Goal: Task Accomplishment & Management: Manage account settings

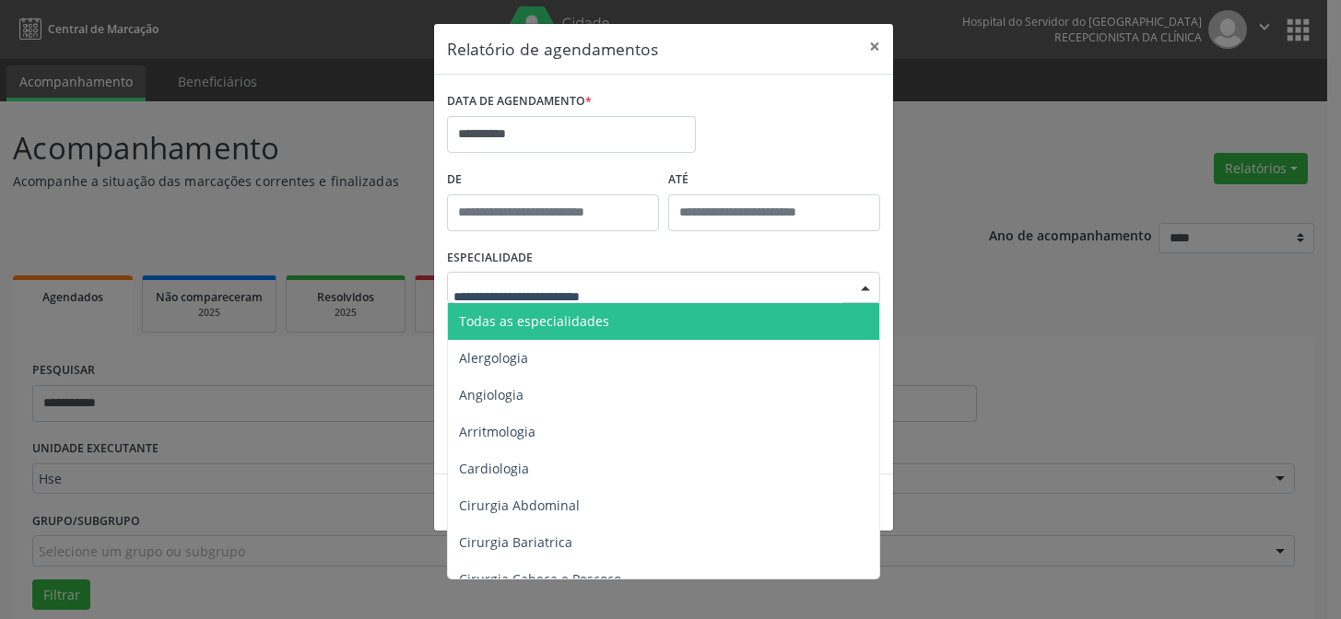
scroll to position [124, 0]
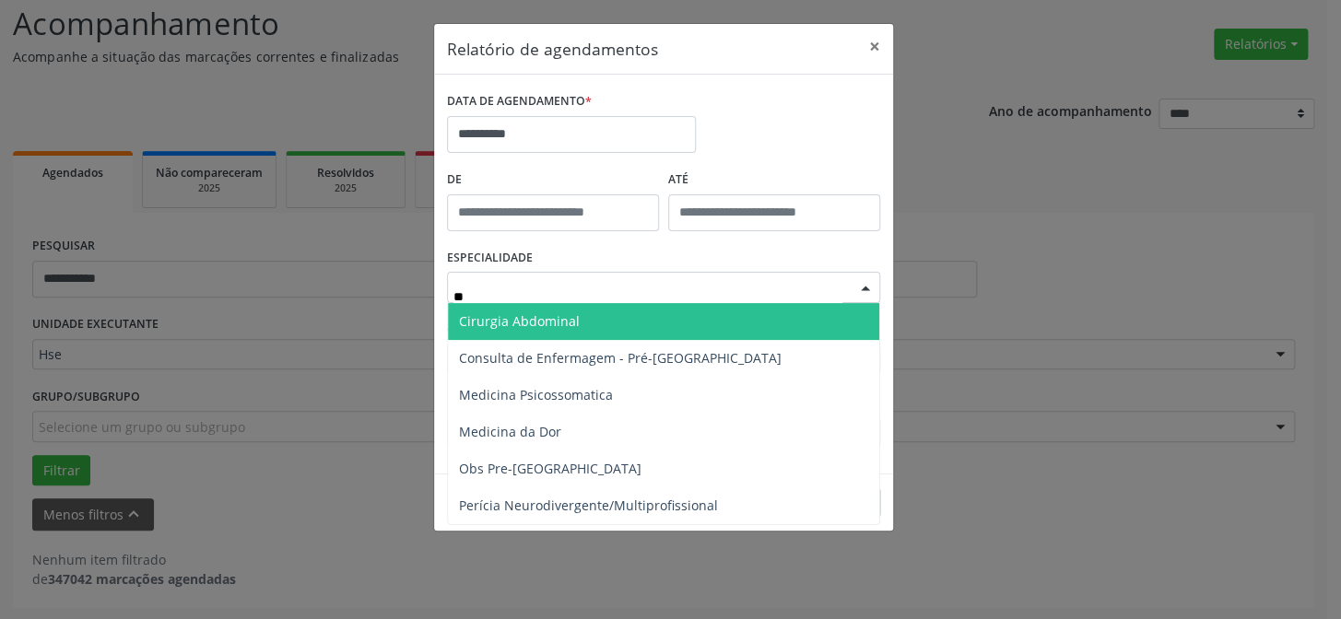
type input "*"
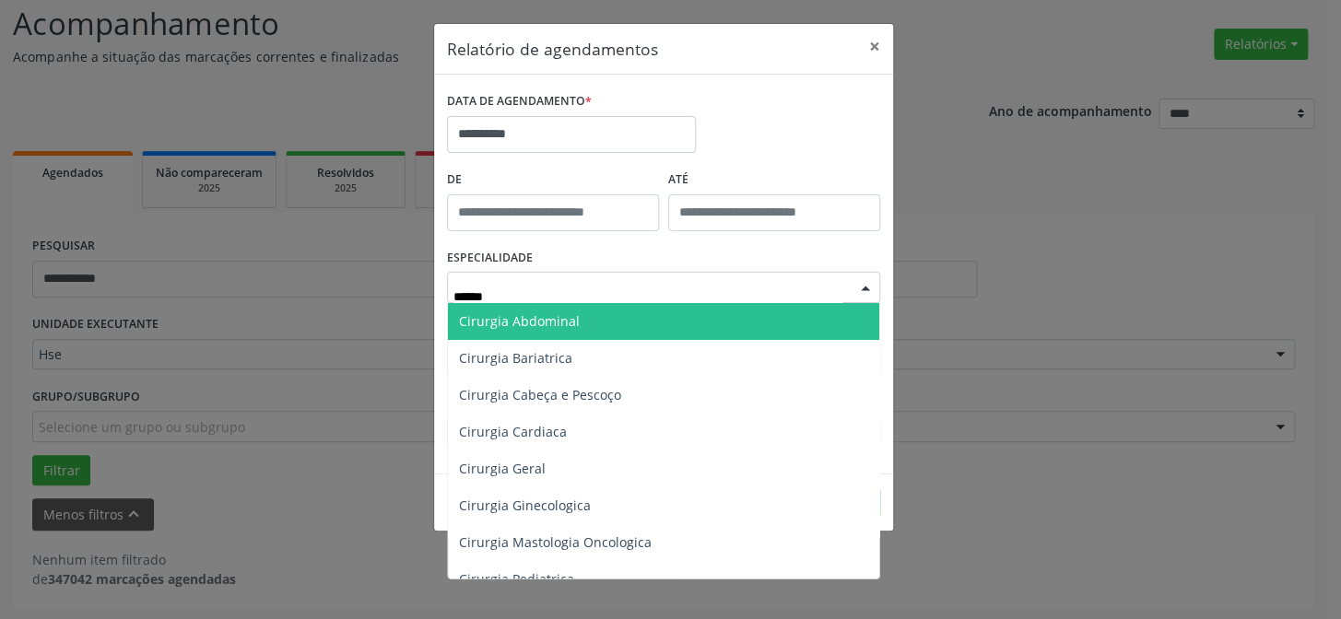
type input "*******"
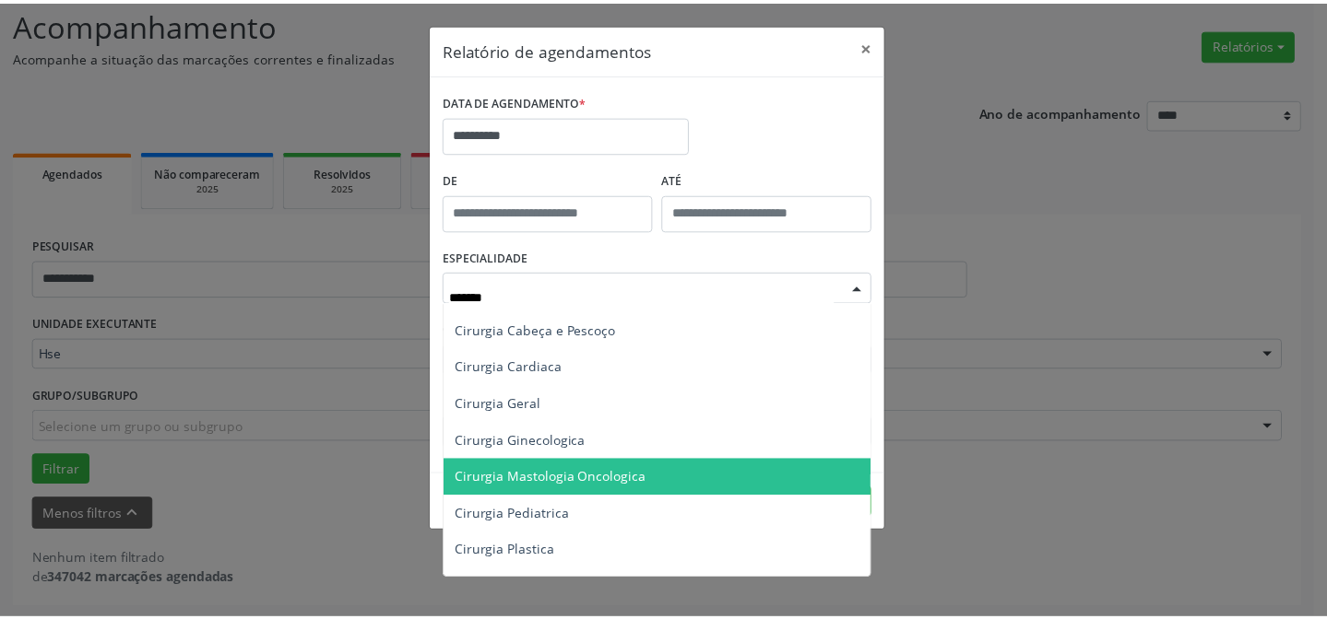
scroll to position [83, 0]
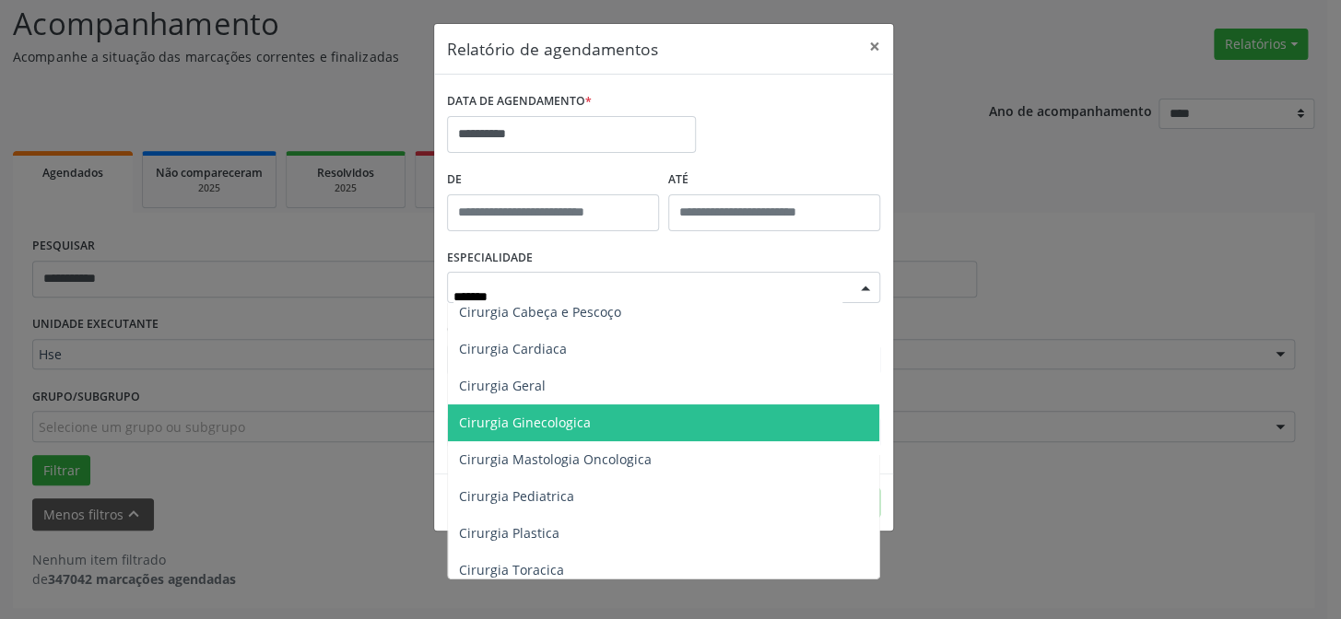
click at [585, 430] on span "Cirurgia Ginecologica" at bounding box center [525, 423] width 132 height 18
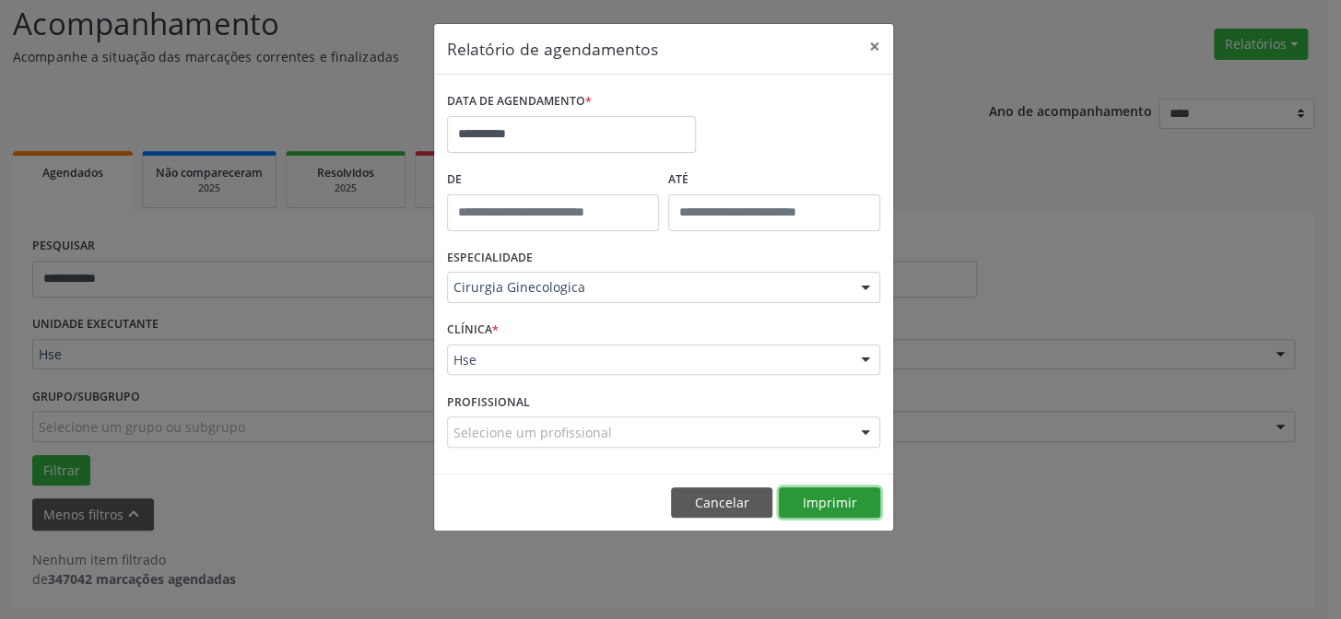
click at [837, 506] on button "Imprimir" at bounding box center [829, 503] width 101 height 31
click at [715, 514] on button "Cancelar" at bounding box center [721, 503] width 101 height 31
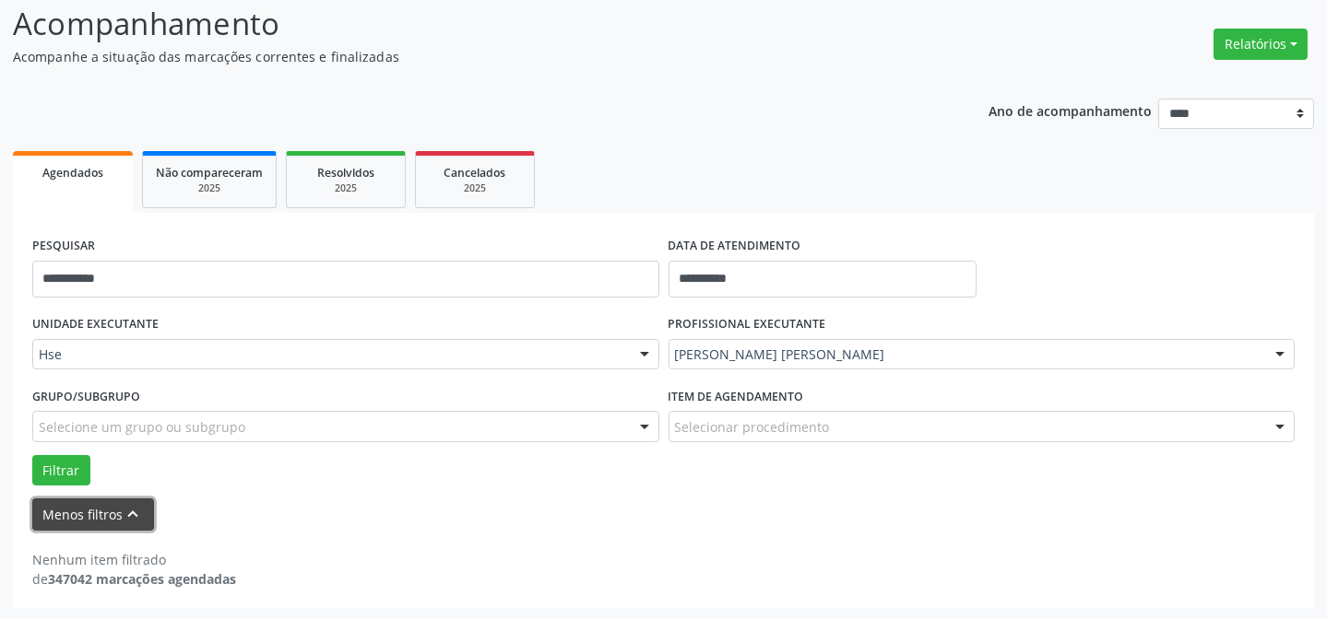
click at [110, 519] on button "Menos filtros keyboard_arrow_up" at bounding box center [93, 515] width 122 height 32
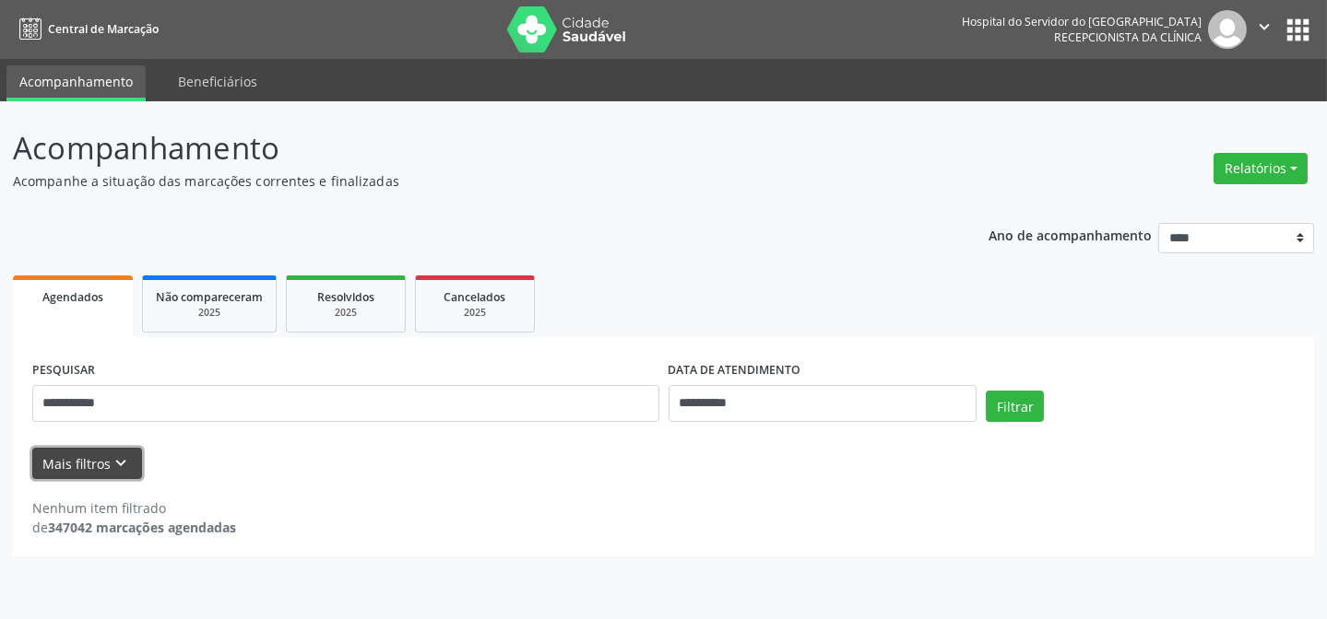
scroll to position [0, 0]
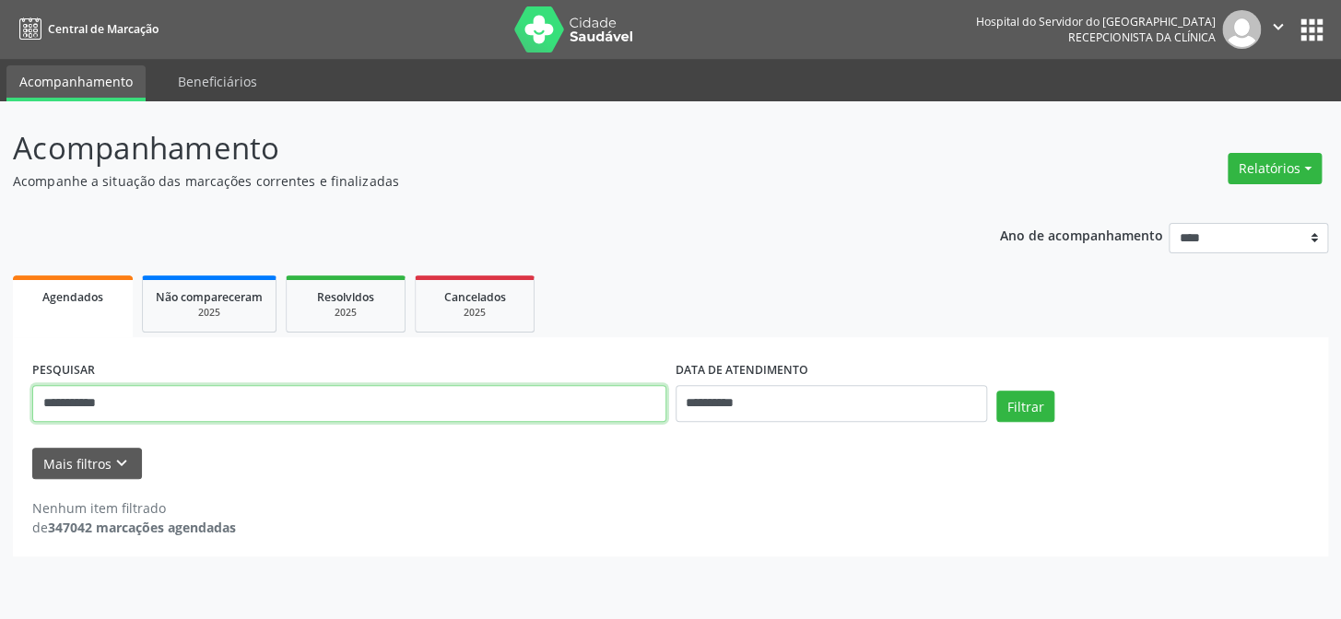
drag, startPoint x: 162, startPoint y: 407, endPoint x: 0, endPoint y: 407, distance: 162.2
click at [0, 407] on div "**********" at bounding box center [670, 360] width 1341 height 518
type input "**********"
click at [997, 391] on button "Filtrar" at bounding box center [1026, 406] width 58 height 31
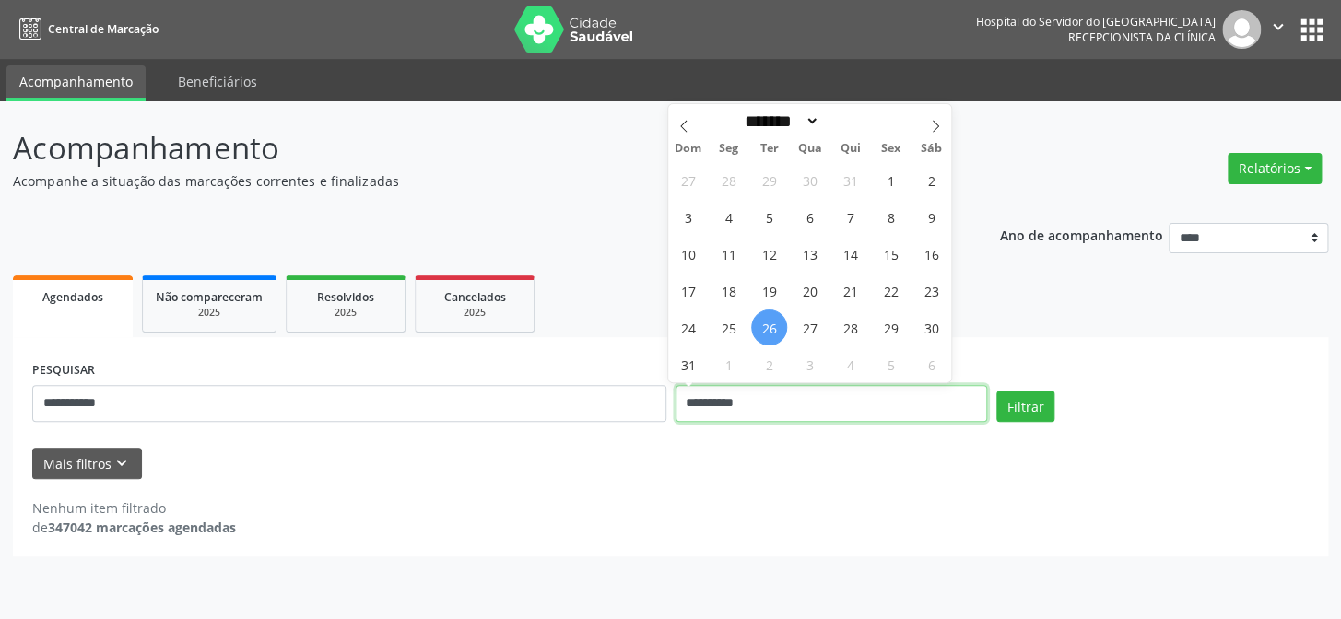
drag, startPoint x: 769, startPoint y: 398, endPoint x: 487, endPoint y: 405, distance: 282.2
click at [487, 405] on div "**********" at bounding box center [671, 396] width 1286 height 78
click at [997, 391] on button "Filtrar" at bounding box center [1026, 406] width 58 height 31
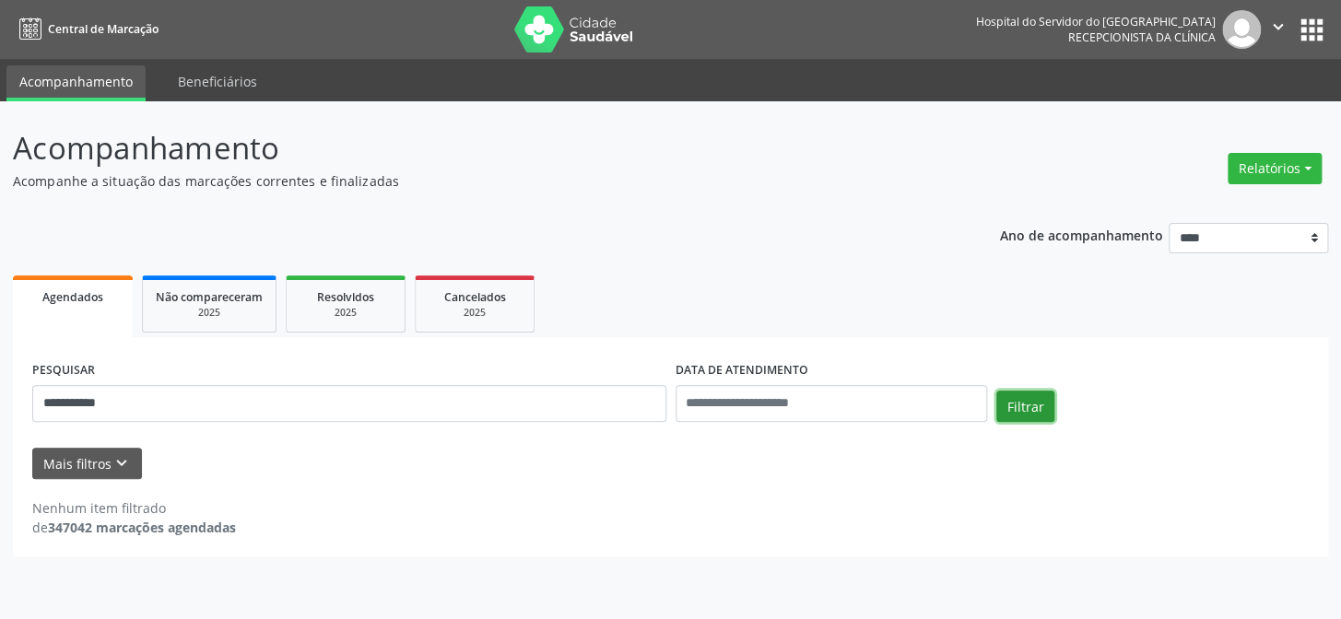
click at [1020, 405] on button "Filtrar" at bounding box center [1026, 406] width 58 height 31
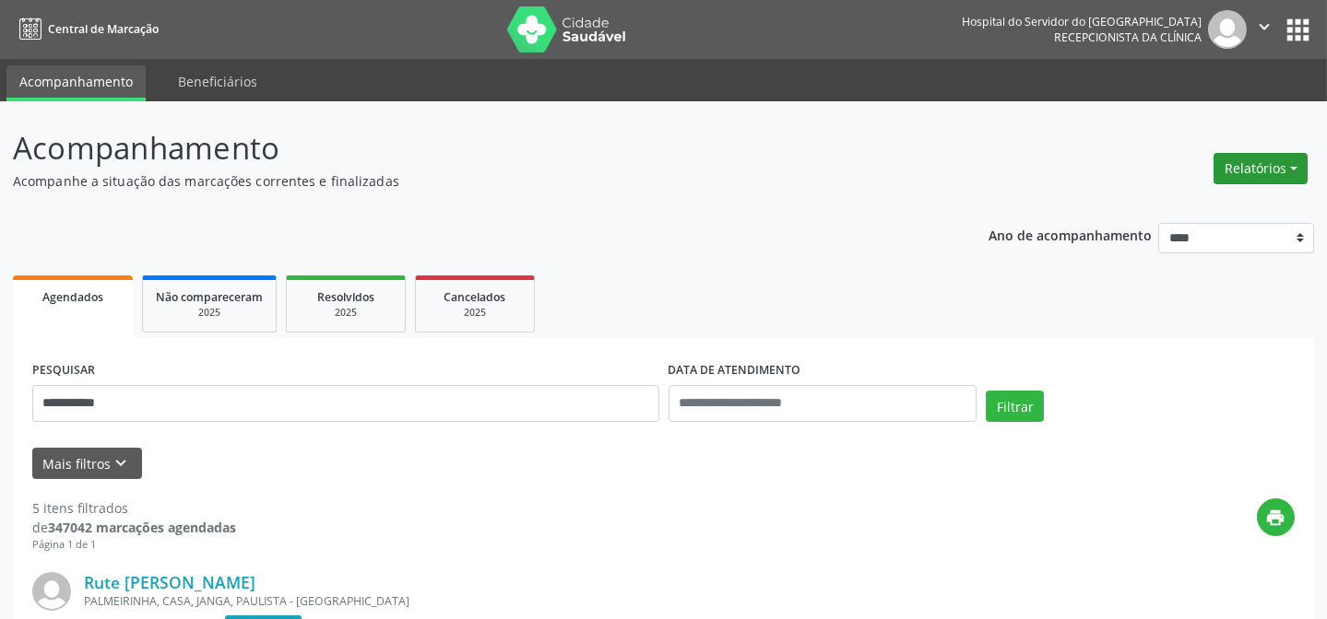
click at [1263, 170] on button "Relatórios" at bounding box center [1260, 168] width 94 height 31
click at [1222, 195] on link "Agendamentos" at bounding box center [1208, 208] width 198 height 26
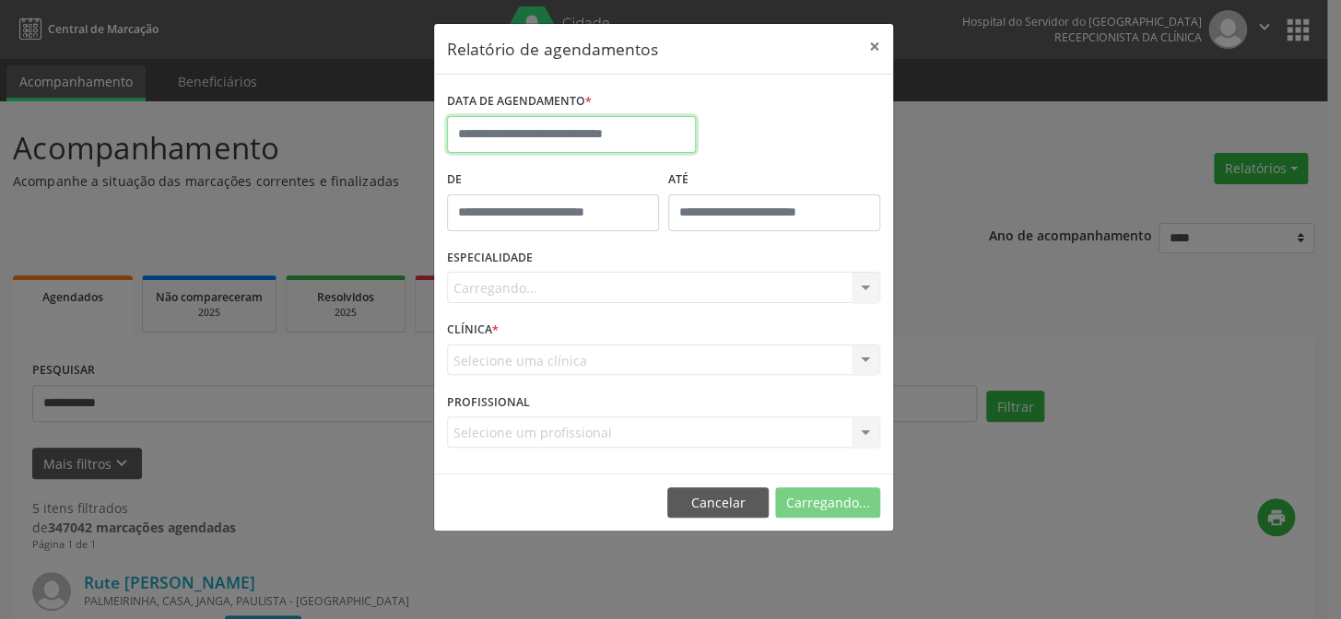
click at [578, 128] on input "text" at bounding box center [571, 134] width 249 height 37
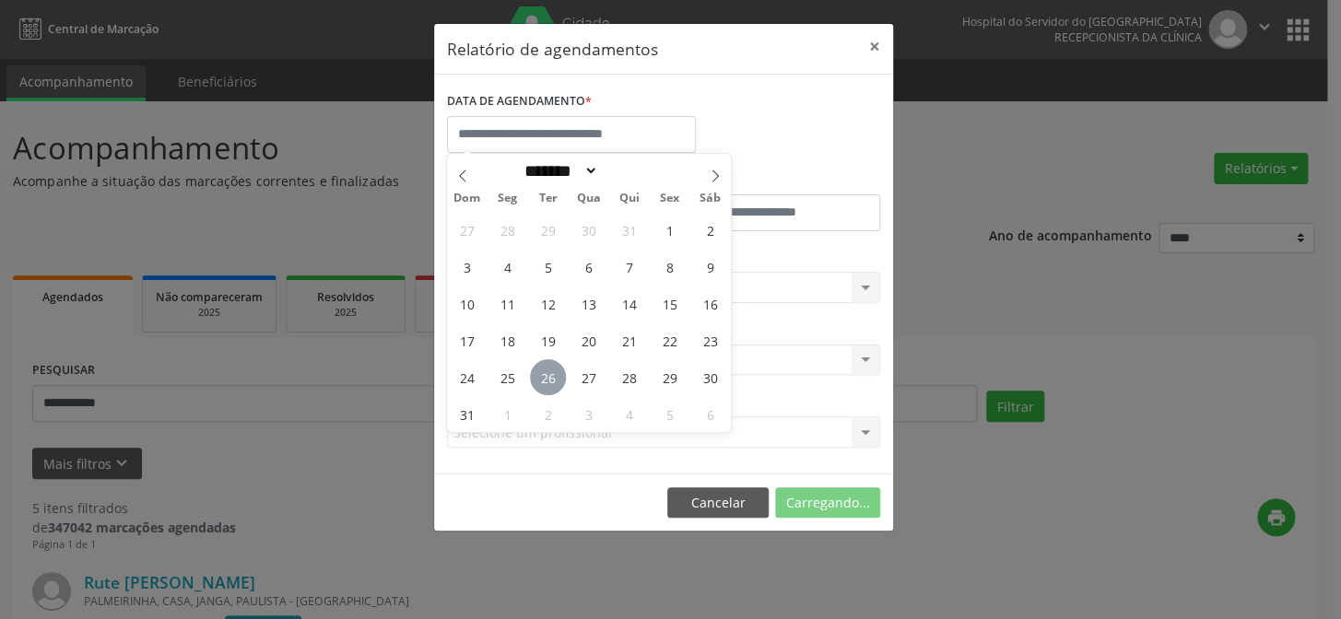
click at [554, 387] on span "26" at bounding box center [548, 378] width 36 height 36
type input "**********"
click at [554, 387] on span "26" at bounding box center [548, 378] width 36 height 36
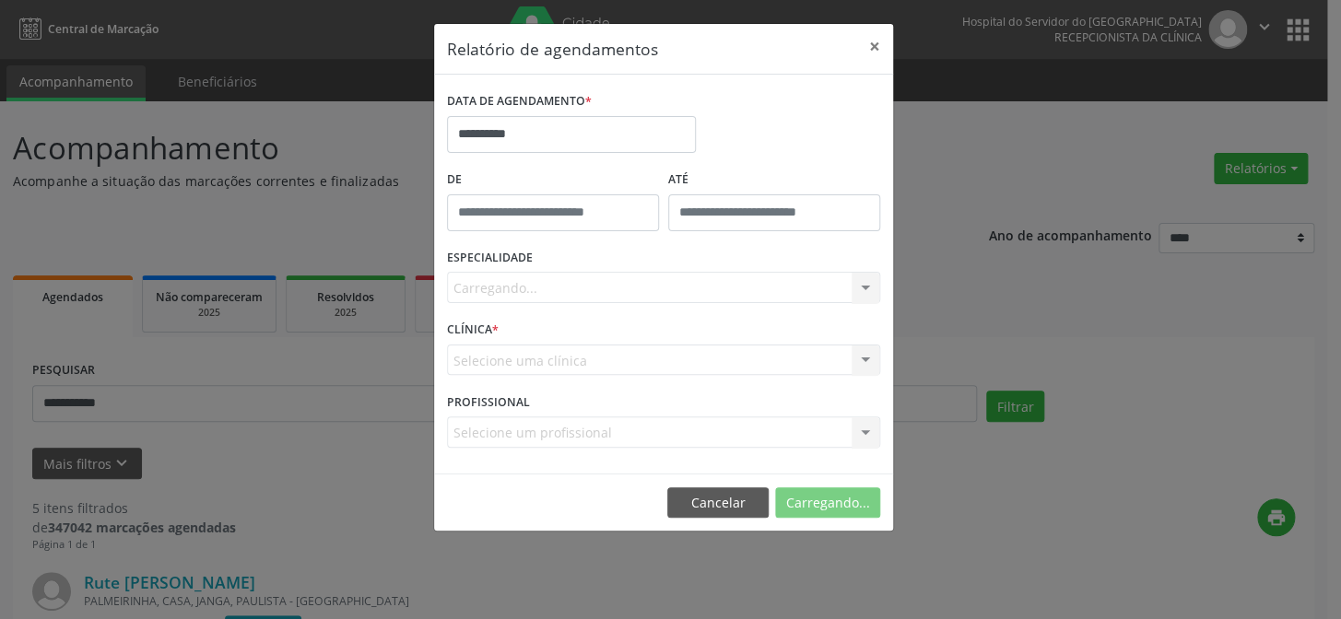
click at [545, 297] on div "Carregando... Todas as especialidades Alergologia Angiologia Arritmologia Cardi…" at bounding box center [663, 287] width 433 height 31
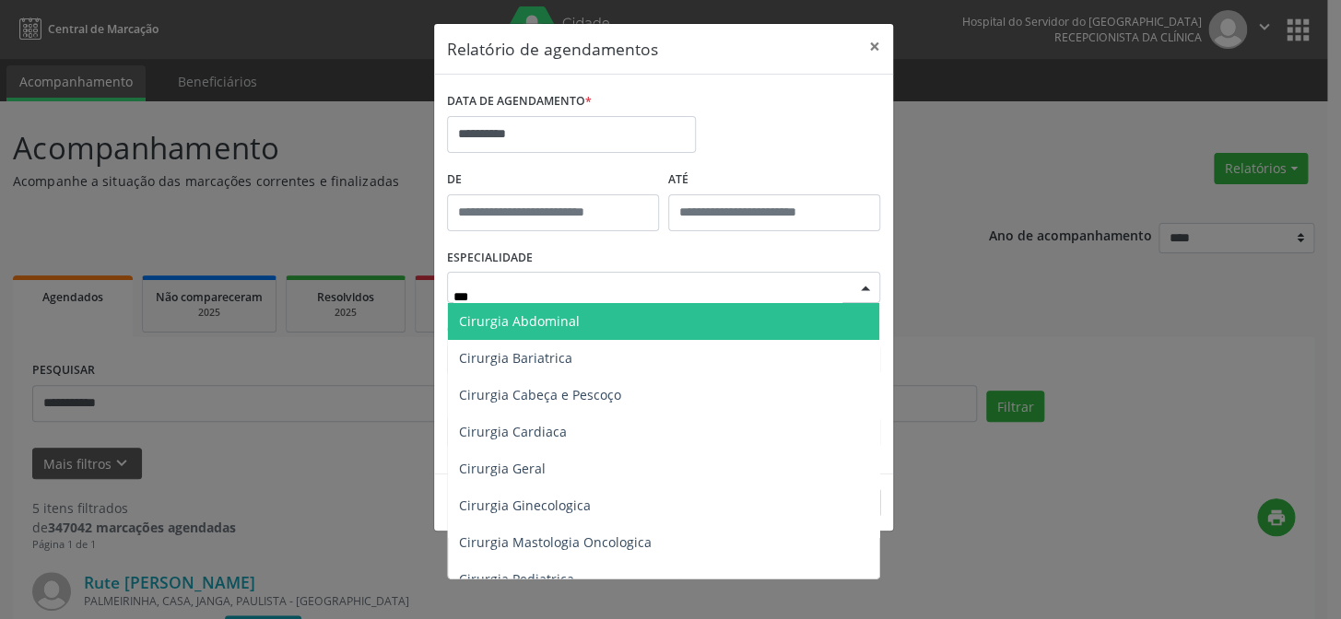
type input "****"
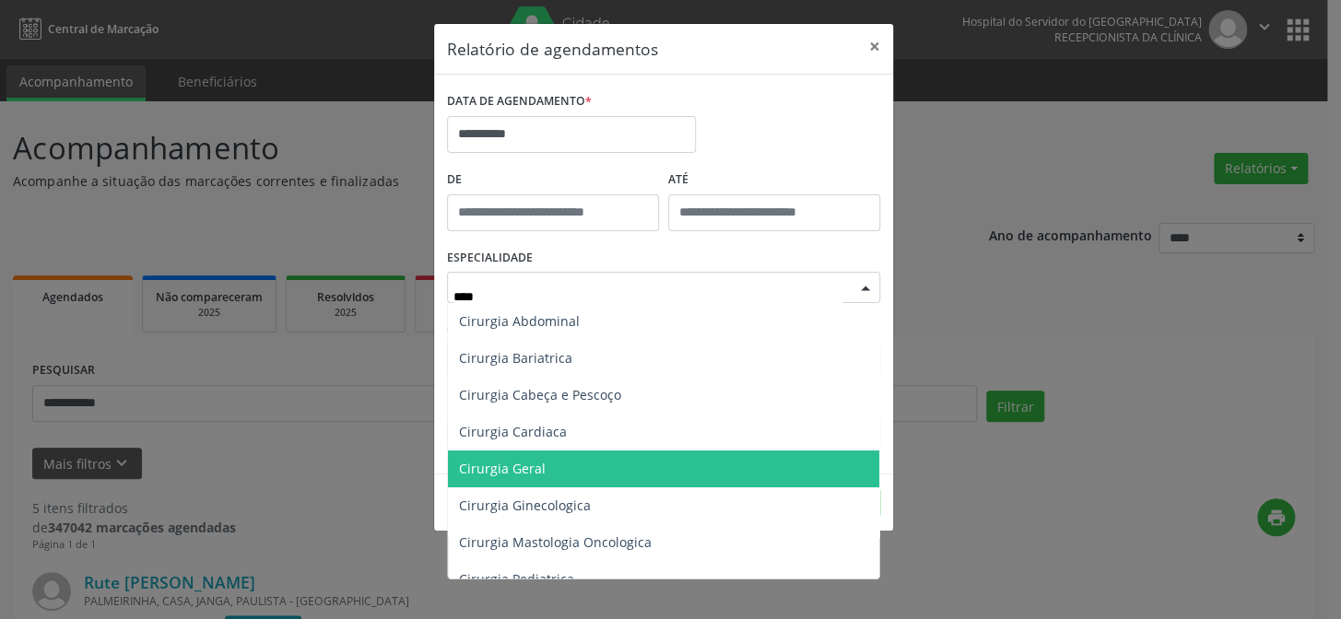
click at [576, 472] on span "Cirurgia Geral" at bounding box center [663, 469] width 431 height 37
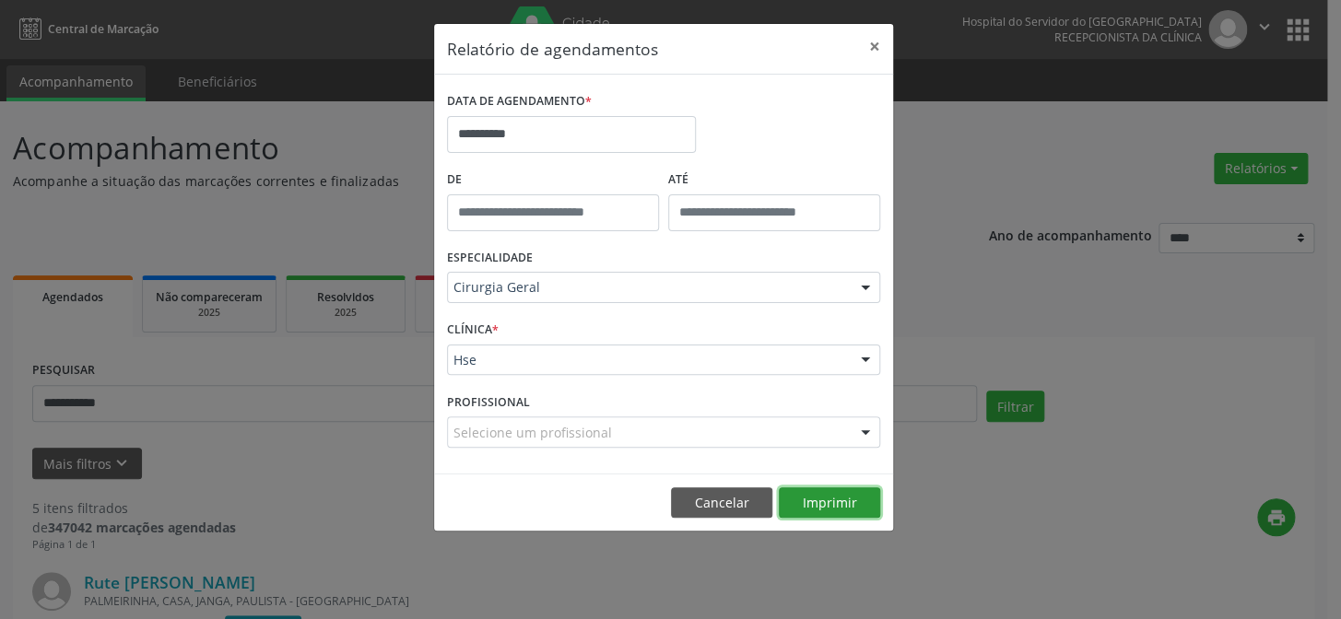
click at [793, 499] on button "Imprimir" at bounding box center [829, 503] width 101 height 31
click at [692, 497] on button "Cancelar" at bounding box center [721, 503] width 101 height 31
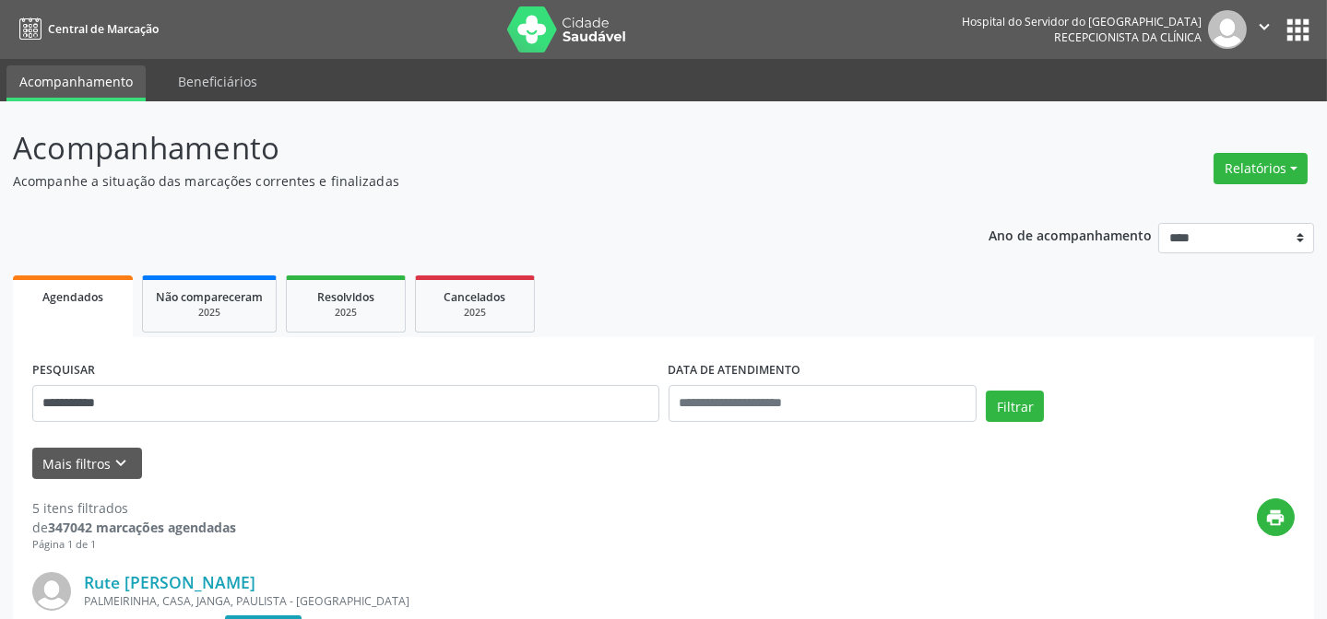
click at [990, 405] on button "Filtrar" at bounding box center [1014, 406] width 58 height 31
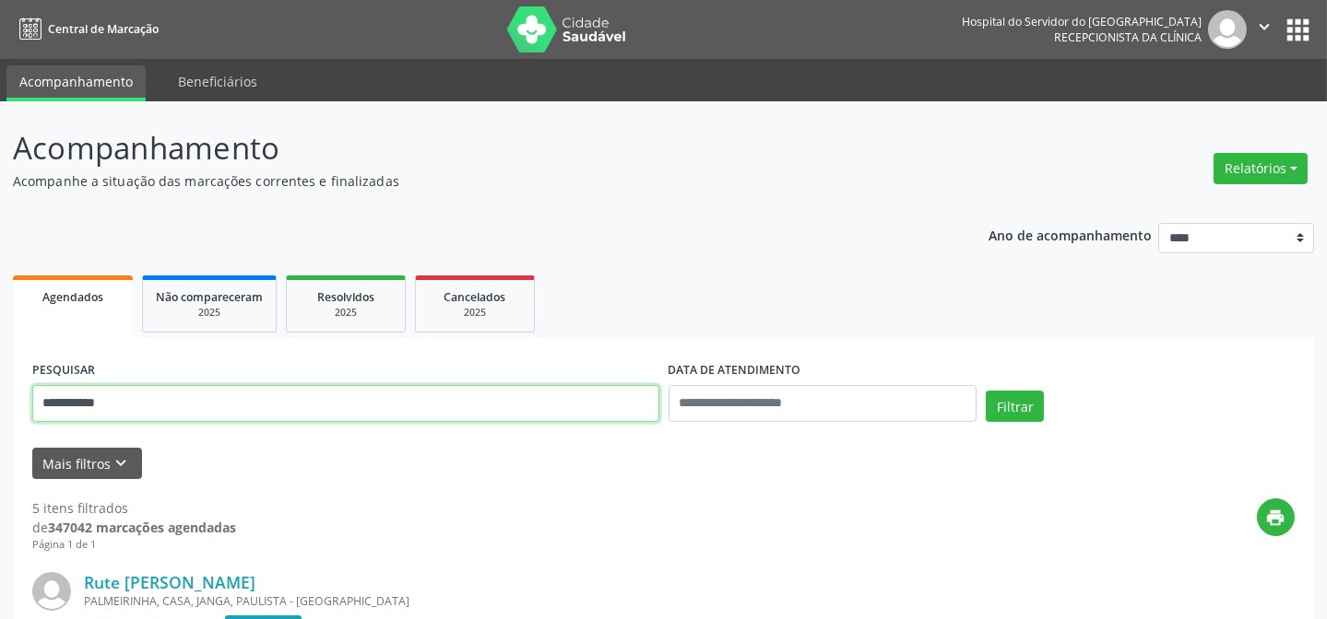
click at [87, 405] on input "**********" at bounding box center [345, 403] width 627 height 37
click at [103, 410] on input "**********" at bounding box center [345, 403] width 627 height 37
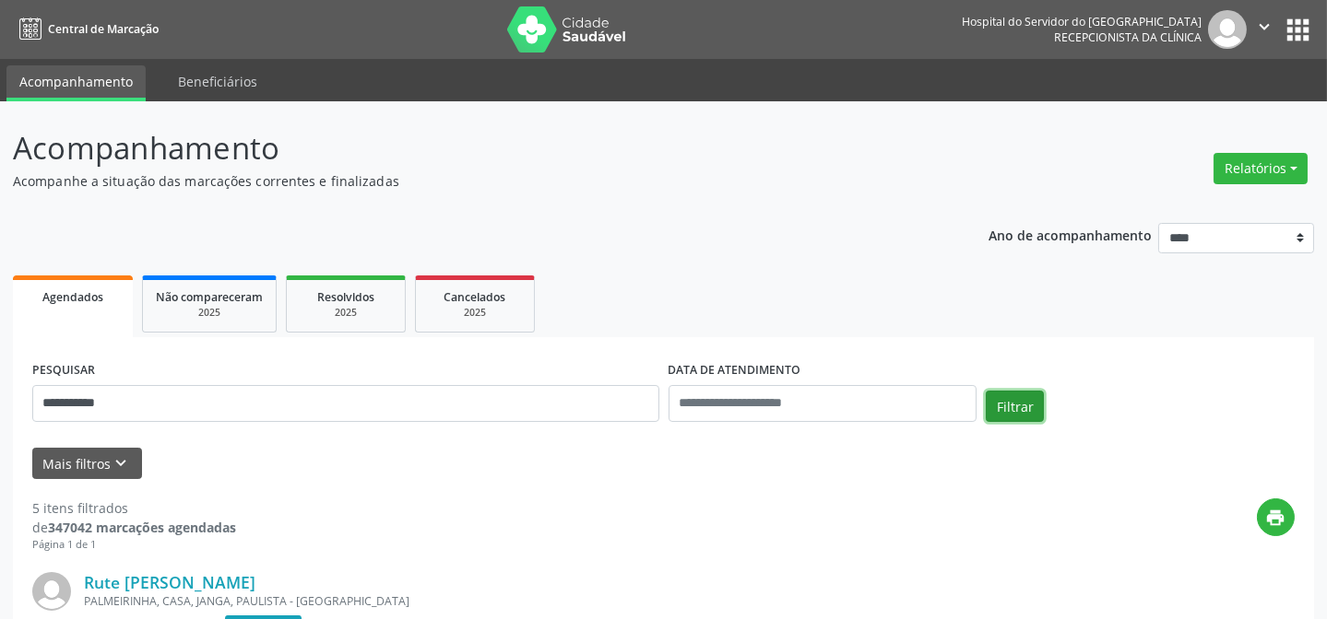
drag, startPoint x: 1014, startPoint y: 416, endPoint x: 578, endPoint y: 357, distance: 440.0
click at [1014, 415] on button "Filtrar" at bounding box center [1014, 406] width 58 height 31
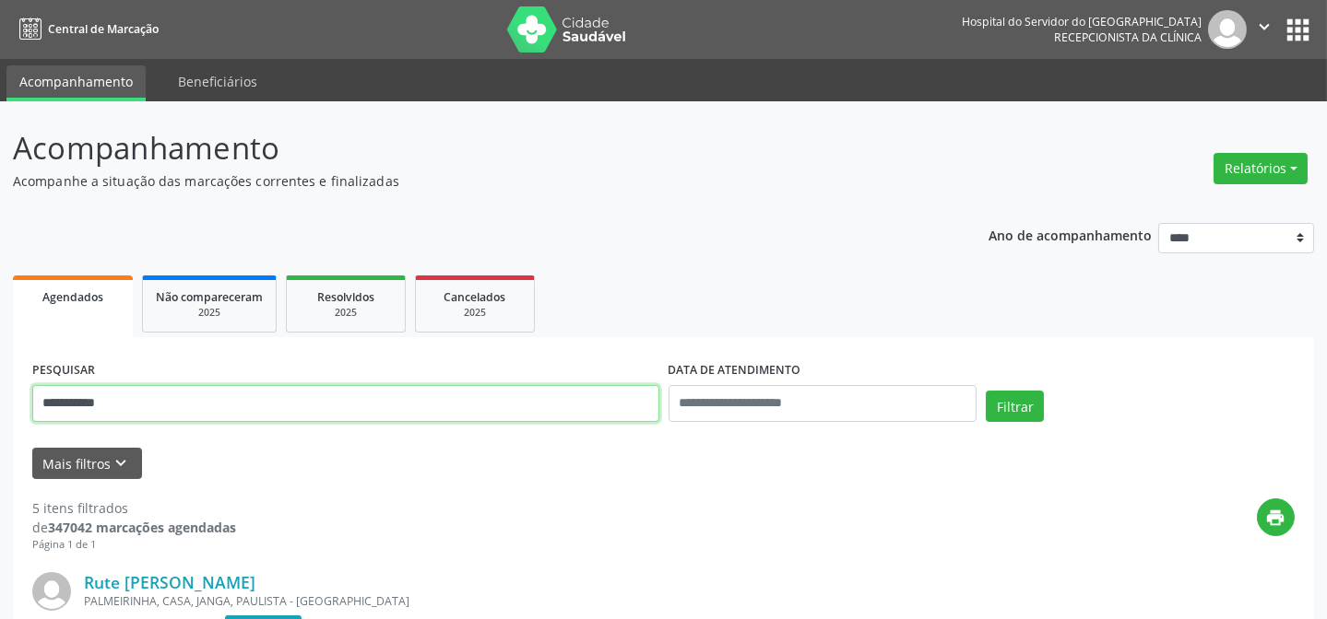
drag, startPoint x: 161, startPoint y: 414, endPoint x: 18, endPoint y: 442, distance: 146.4
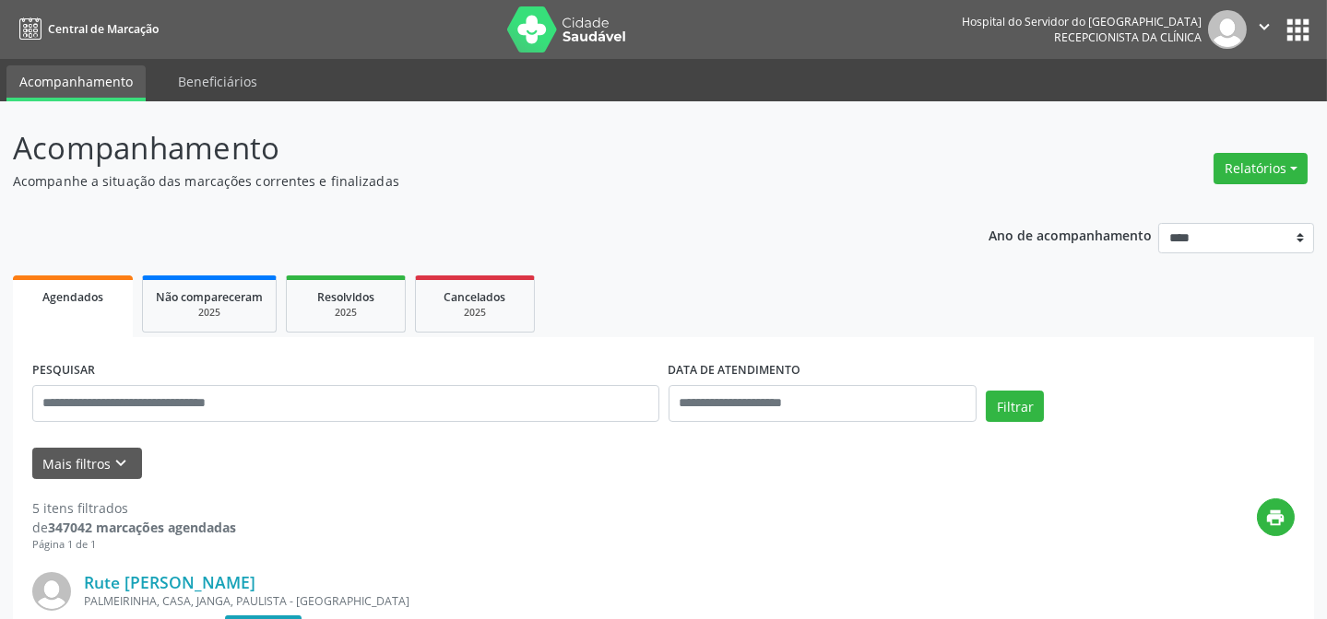
drag, startPoint x: 0, startPoint y: 171, endPoint x: 0, endPoint y: 212, distance: 41.5
drag, startPoint x: 0, startPoint y: 212, endPoint x: 576, endPoint y: 451, distance: 623.7
click at [576, 451] on div "Mais filtros keyboard_arrow_down" at bounding box center [663, 464] width 1271 height 32
click at [116, 466] on icon "keyboard_arrow_down" at bounding box center [122, 464] width 20 height 20
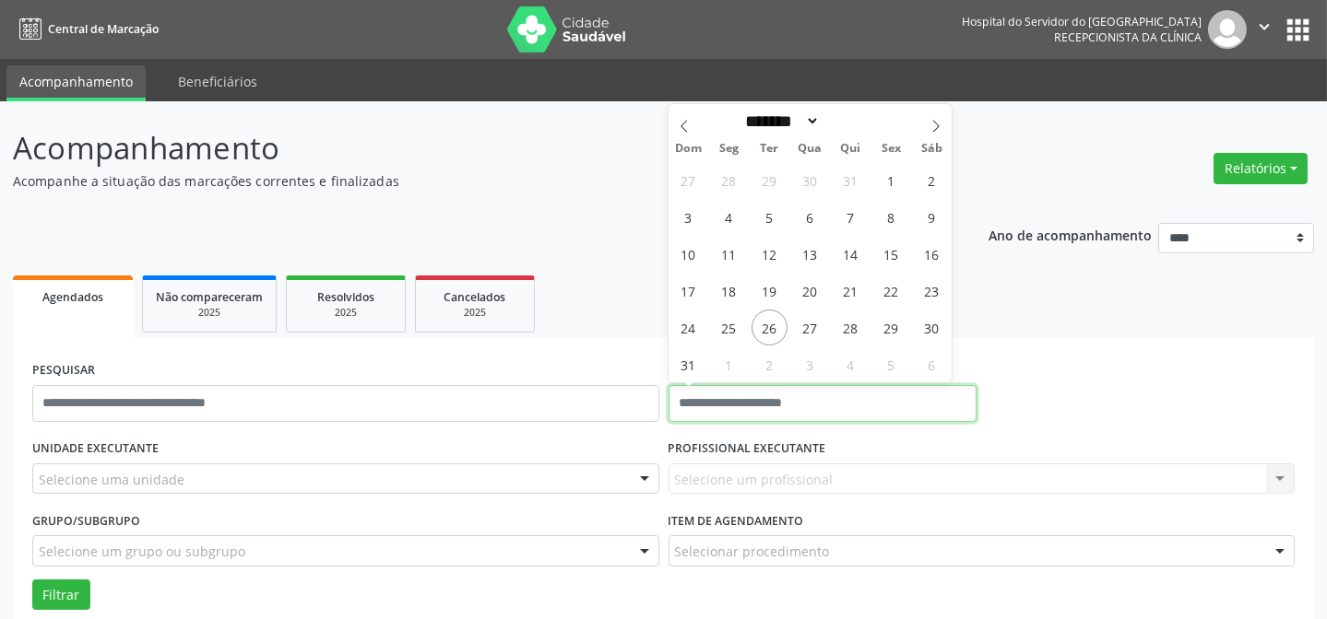
click at [729, 418] on input "text" at bounding box center [822, 403] width 309 height 37
click at [770, 328] on span "26" at bounding box center [769, 328] width 36 height 36
type input "**********"
click at [769, 331] on span "26" at bounding box center [769, 328] width 36 height 36
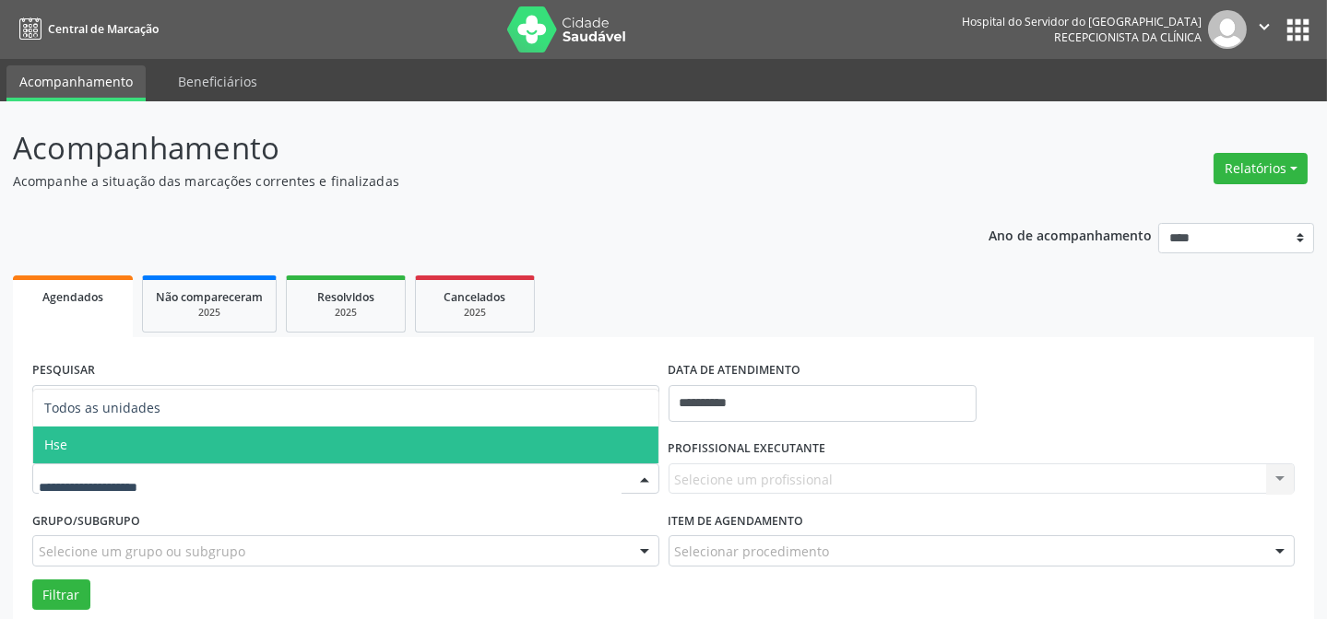
click at [212, 442] on span "Hse" at bounding box center [345, 445] width 625 height 37
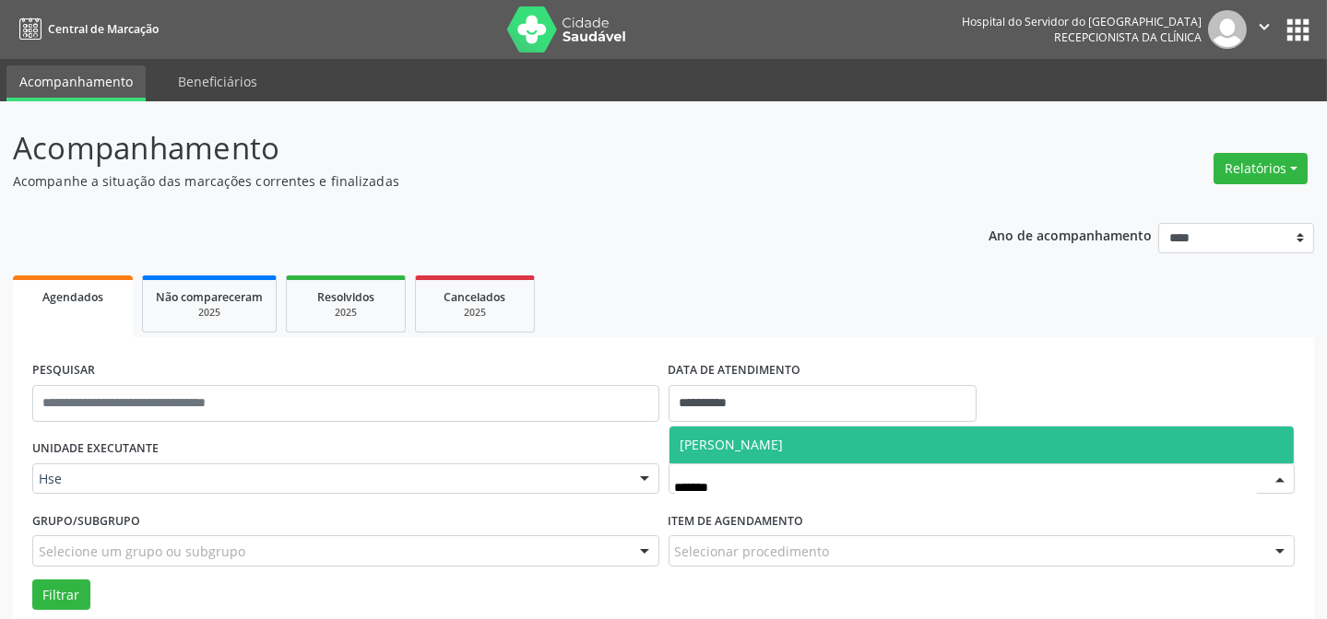
drag, startPoint x: 731, startPoint y: 449, endPoint x: 512, endPoint y: 517, distance: 229.8
click at [731, 450] on span "[PERSON_NAME]" at bounding box center [731, 445] width 103 height 18
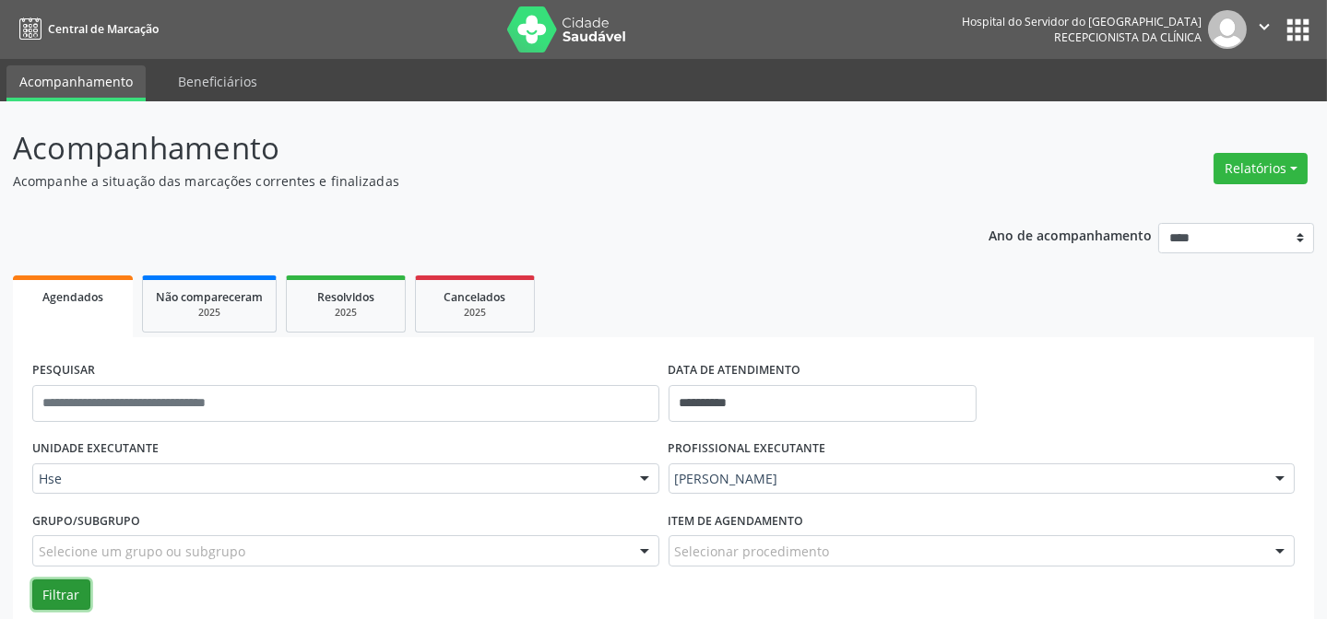
drag, startPoint x: 64, startPoint y: 591, endPoint x: 61, endPoint y: 582, distance: 9.6
click at [64, 587] on button "Filtrar" at bounding box center [61, 595] width 58 height 31
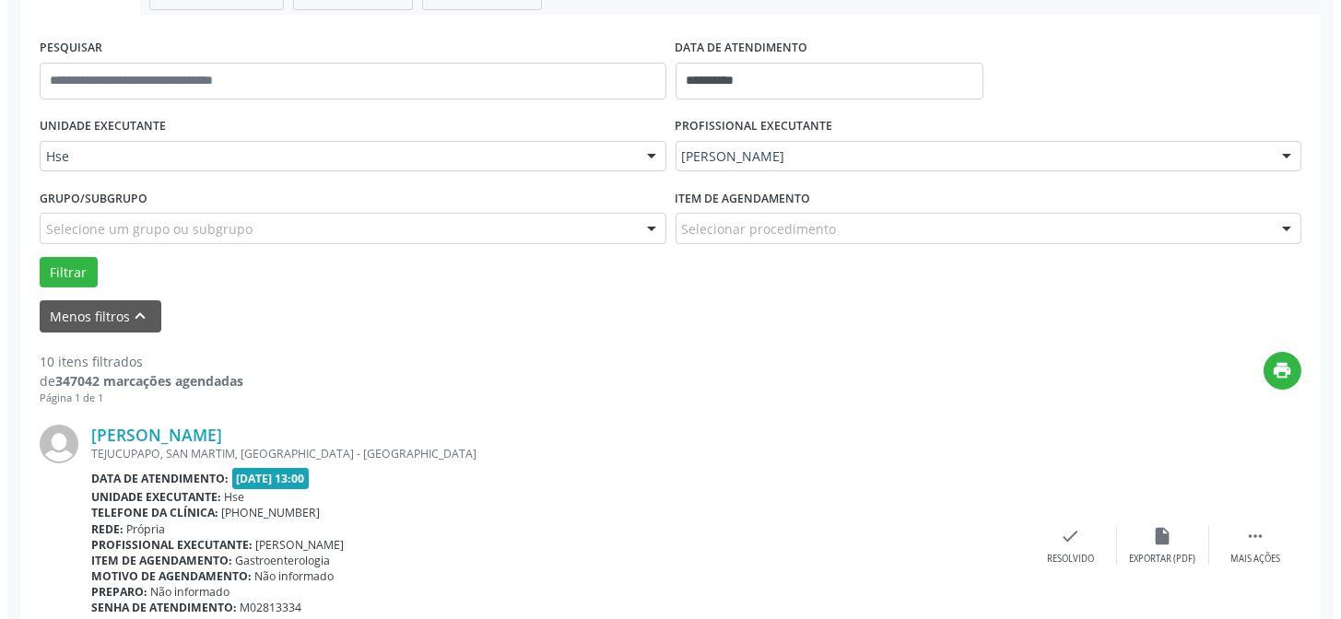
scroll to position [419, 0]
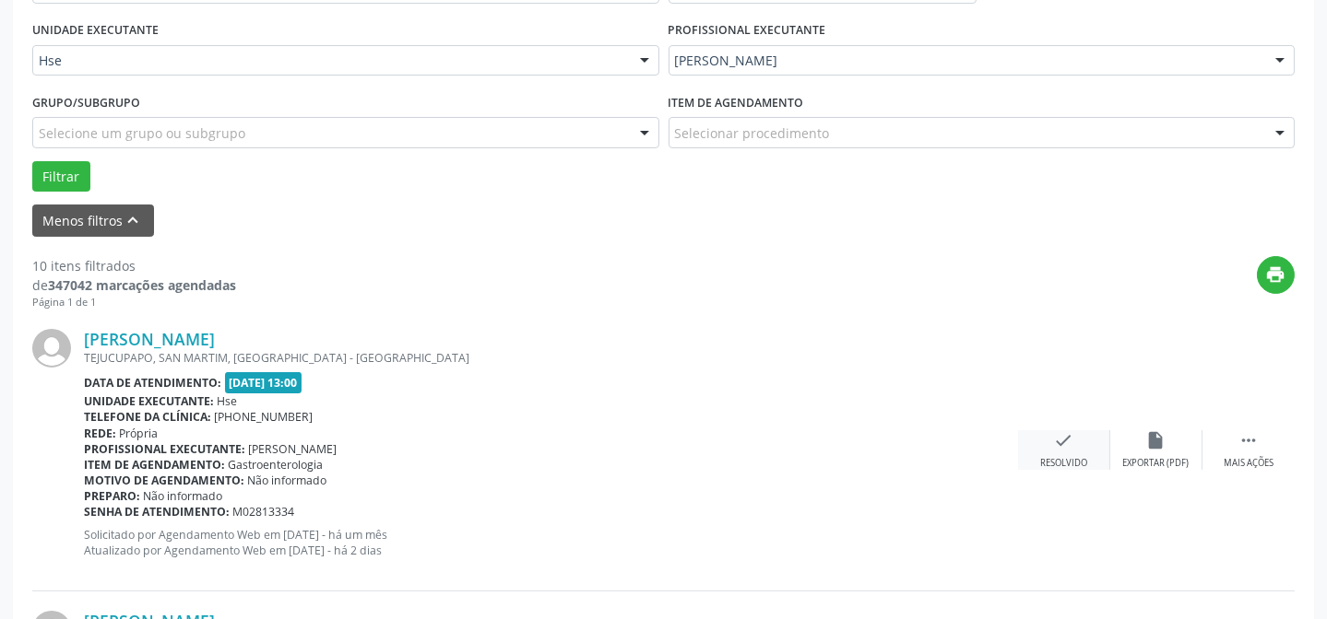
click at [1056, 435] on icon "check" at bounding box center [1064, 441] width 20 height 20
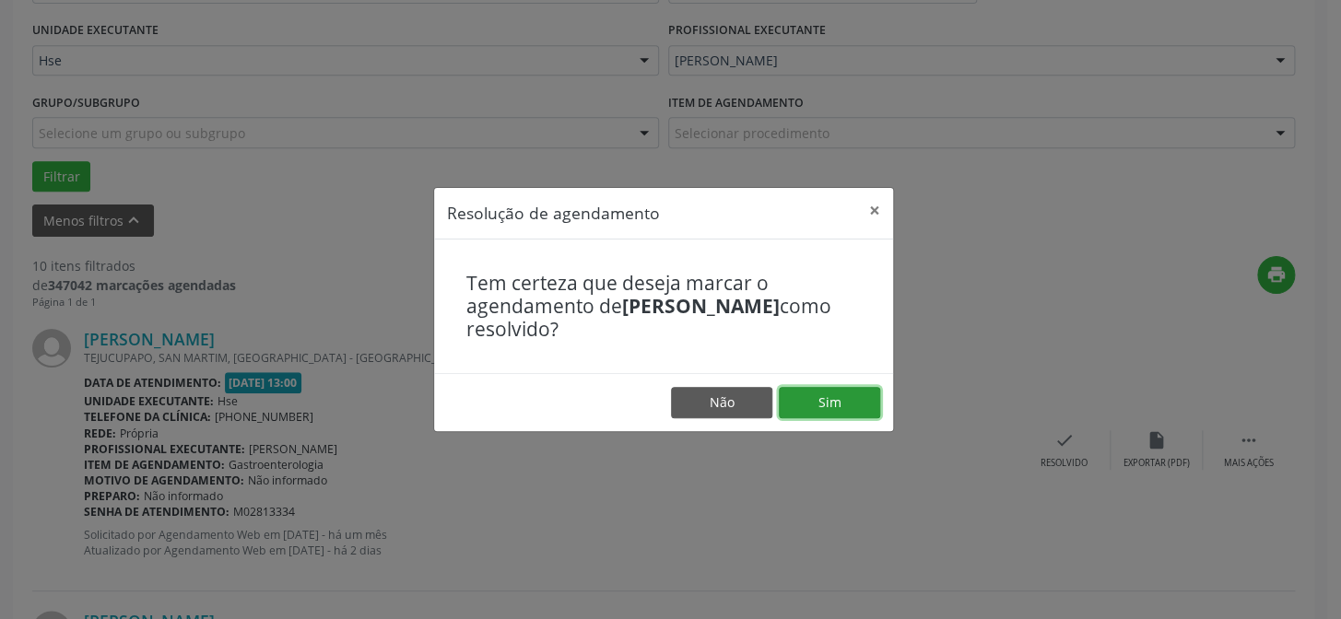
drag, startPoint x: 823, startPoint y: 395, endPoint x: 818, endPoint y: 380, distance: 16.6
click at [822, 395] on button "Sim" at bounding box center [829, 402] width 101 height 31
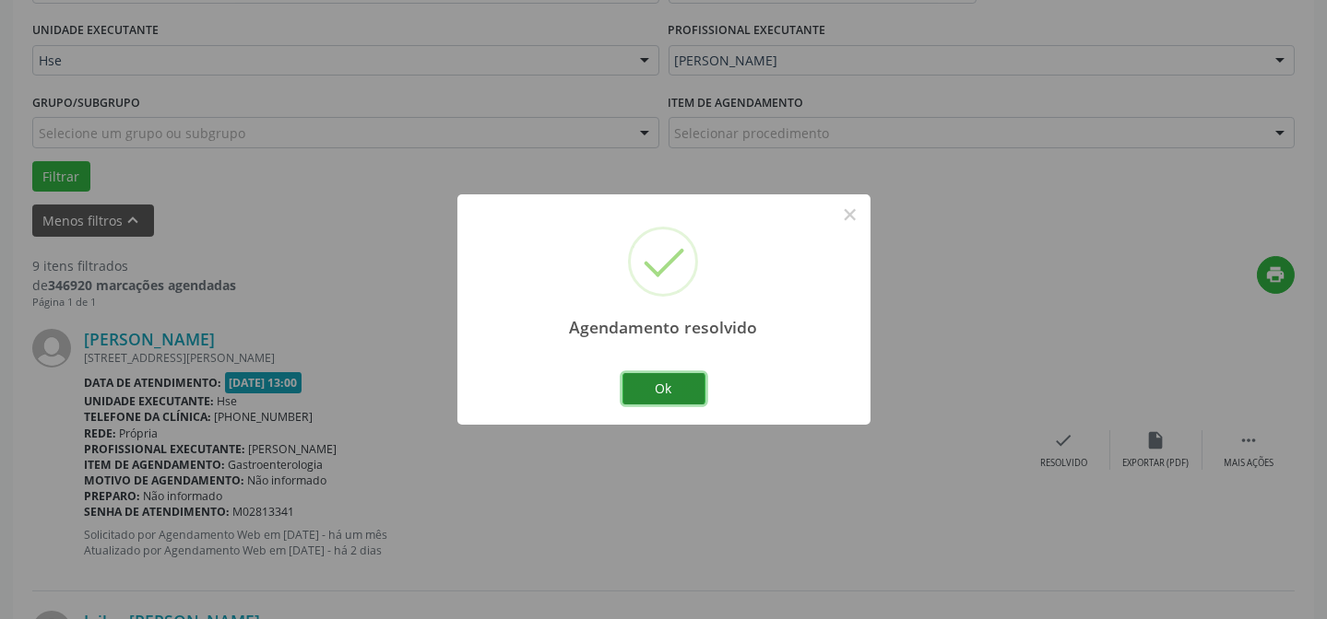
click at [641, 383] on button "Ok" at bounding box center [663, 388] width 83 height 31
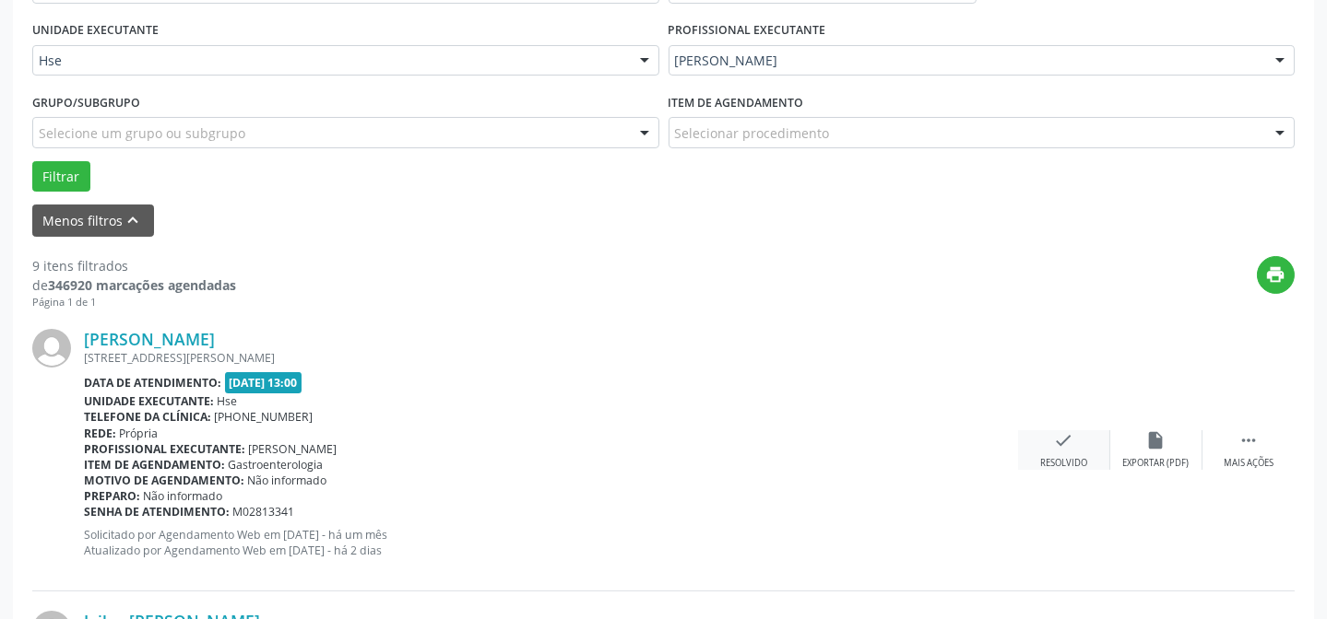
click at [1045, 452] on div "check Resolvido" at bounding box center [1064, 451] width 92 height 40
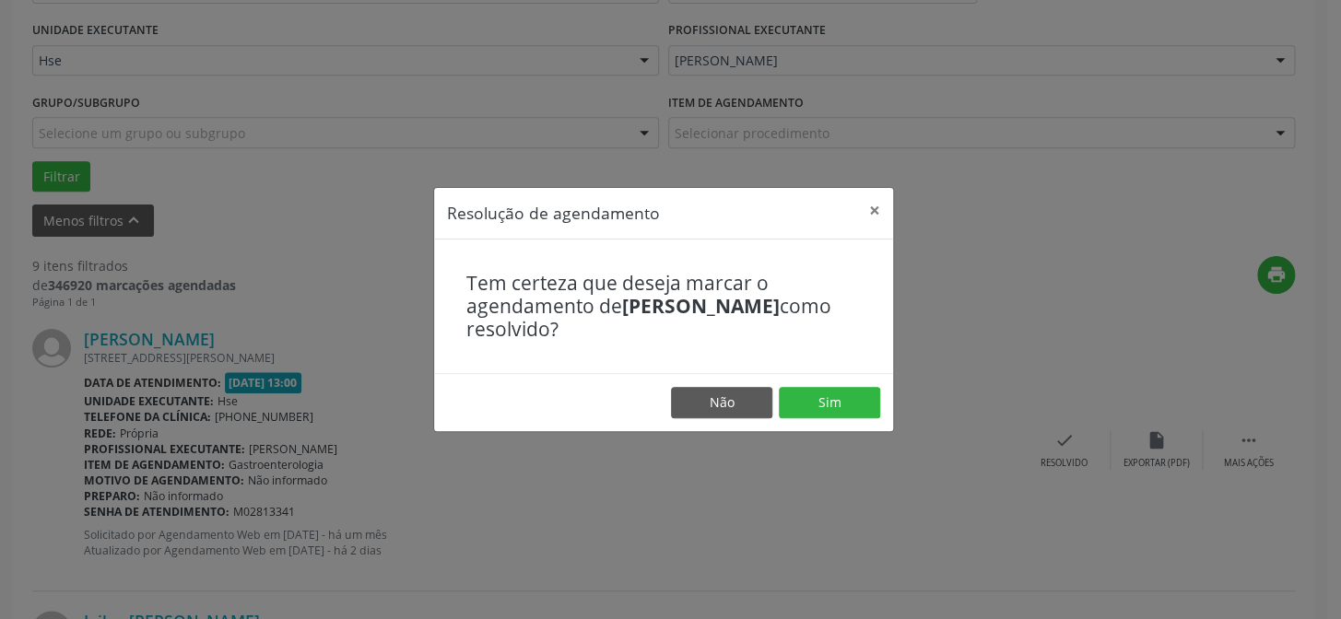
click at [843, 394] on footer "Não Sim" at bounding box center [663, 402] width 459 height 58
click at [834, 407] on button "Sim" at bounding box center [829, 402] width 101 height 31
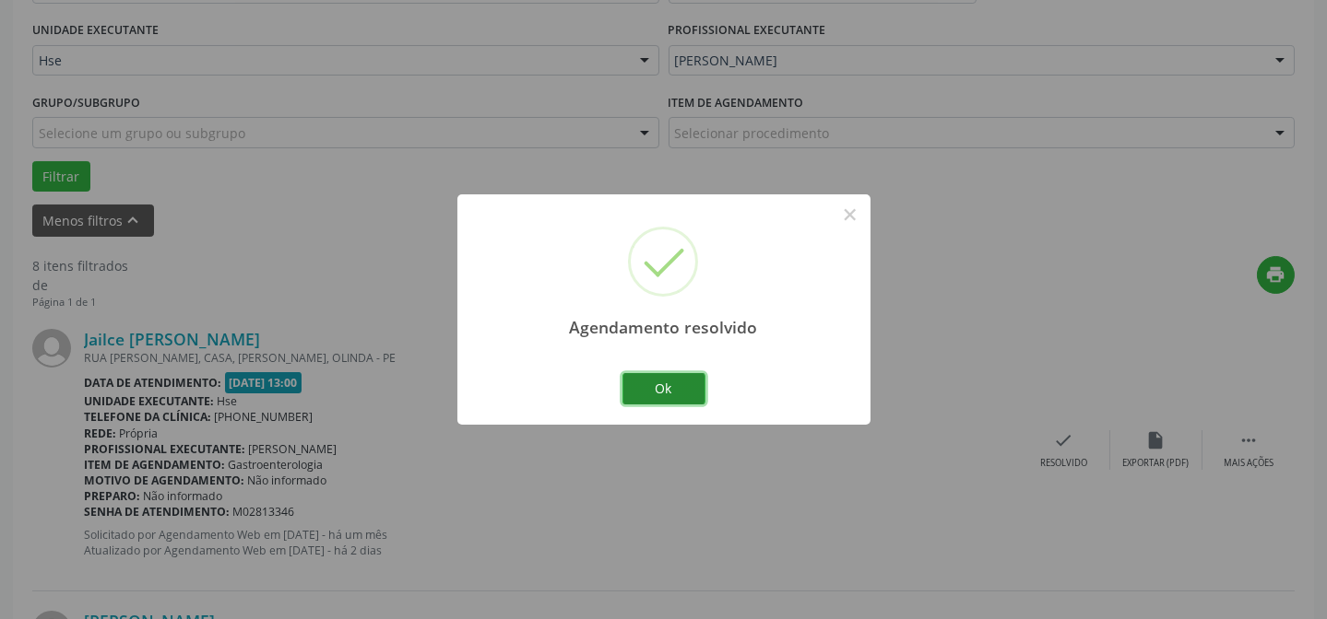
click at [673, 395] on button "Ok" at bounding box center [663, 388] width 83 height 31
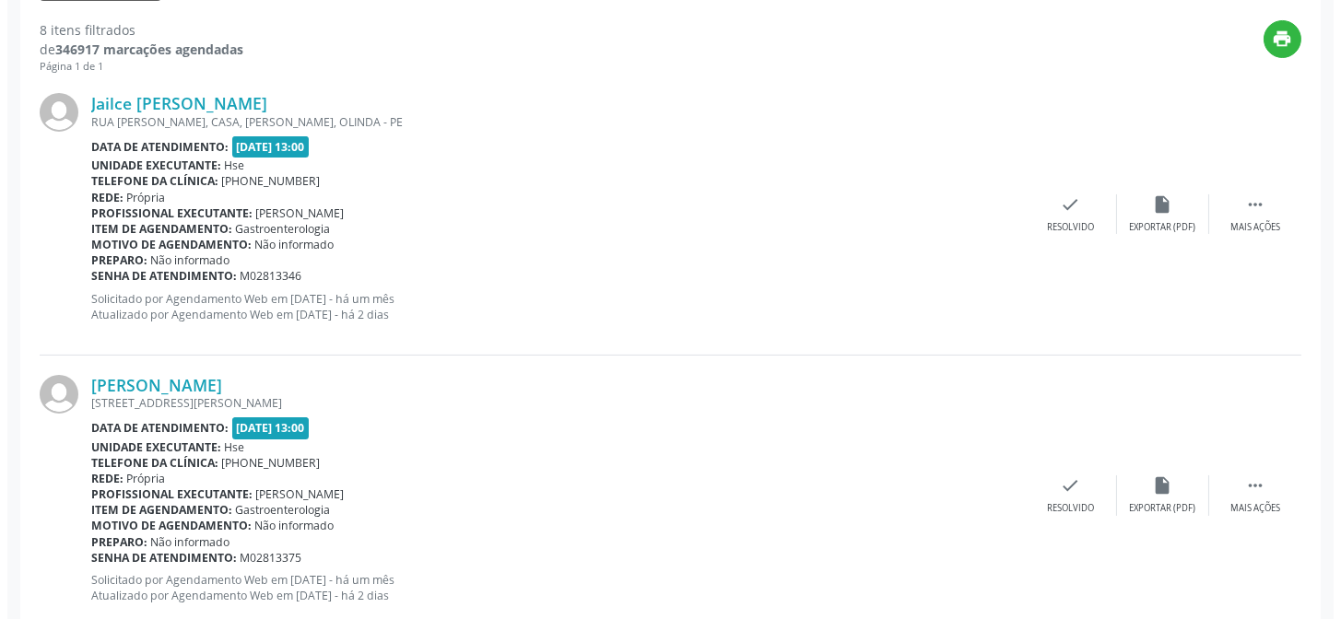
scroll to position [754, 0]
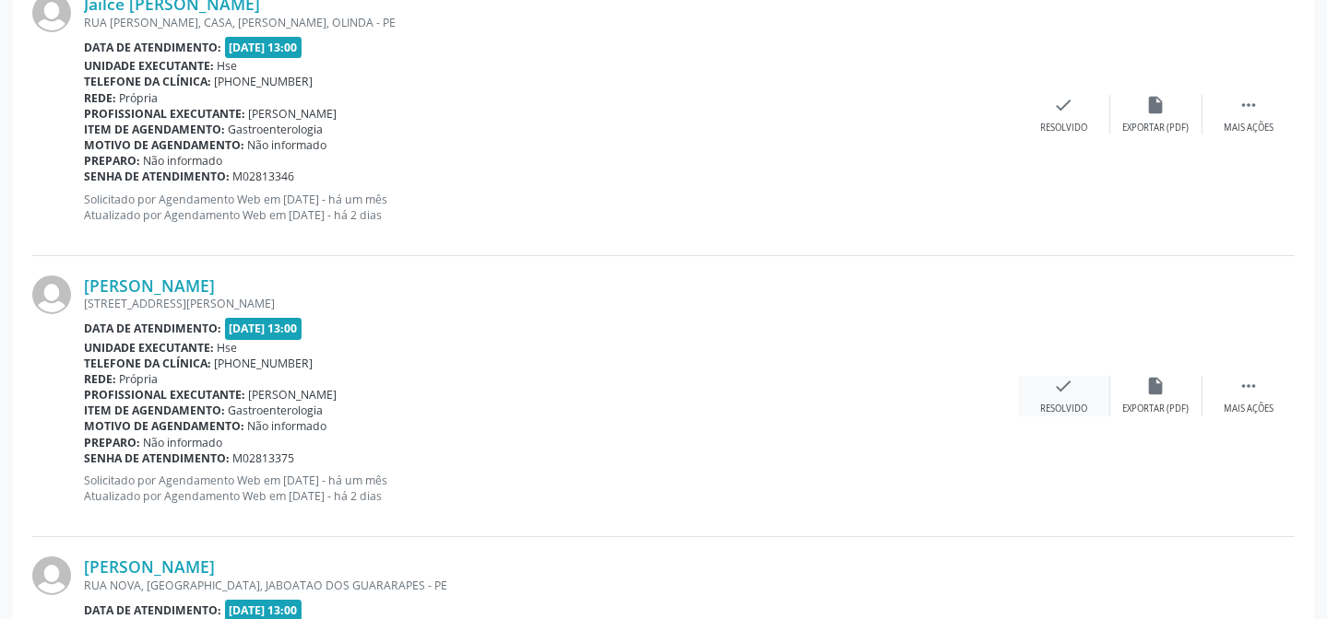
click at [1047, 395] on div "check Resolvido" at bounding box center [1064, 396] width 92 height 40
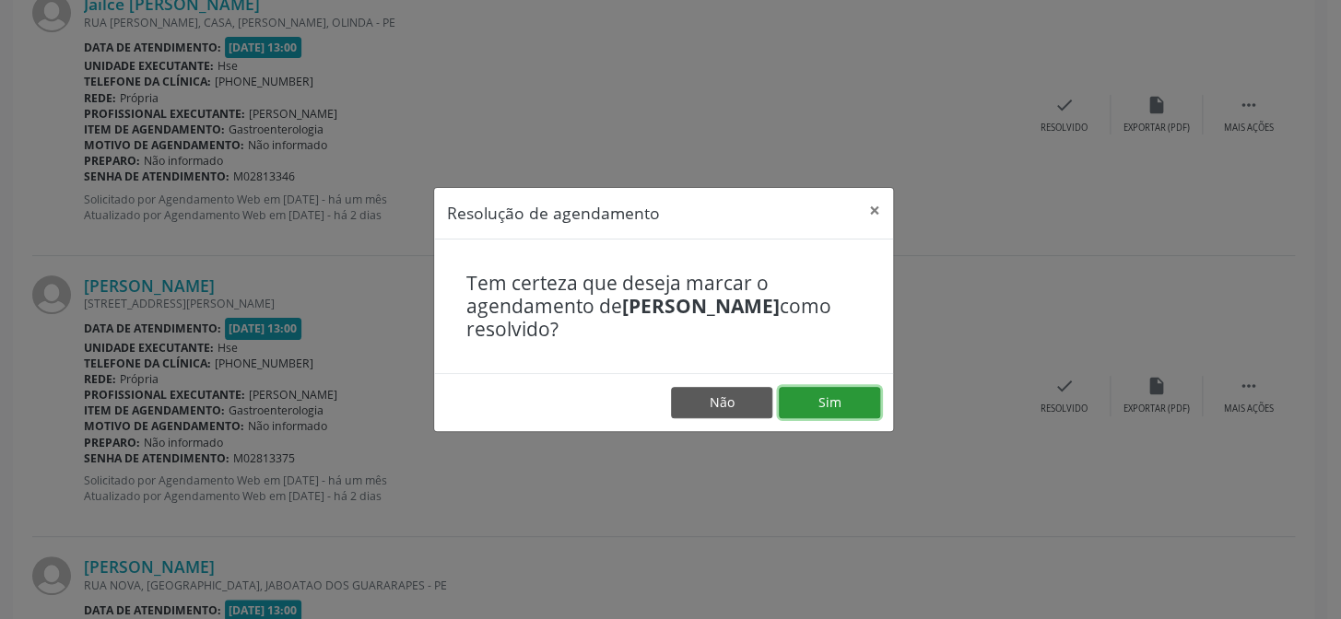
click at [820, 409] on button "Sim" at bounding box center [829, 402] width 101 height 31
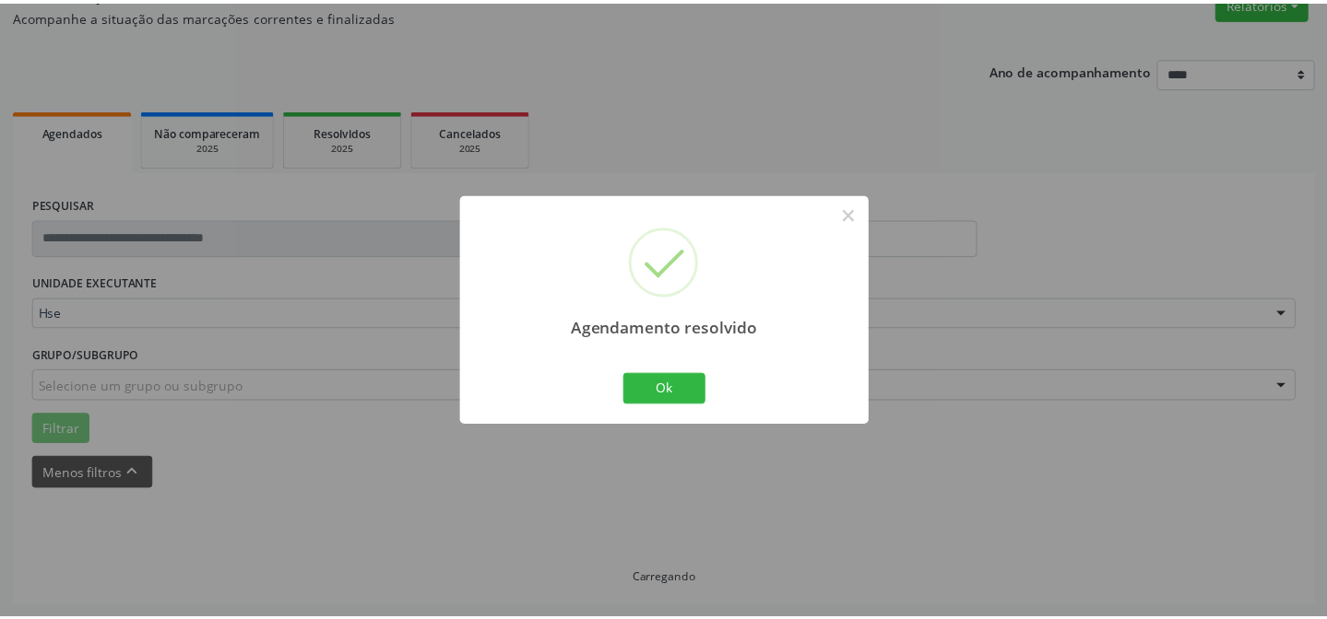
scroll to position [165, 0]
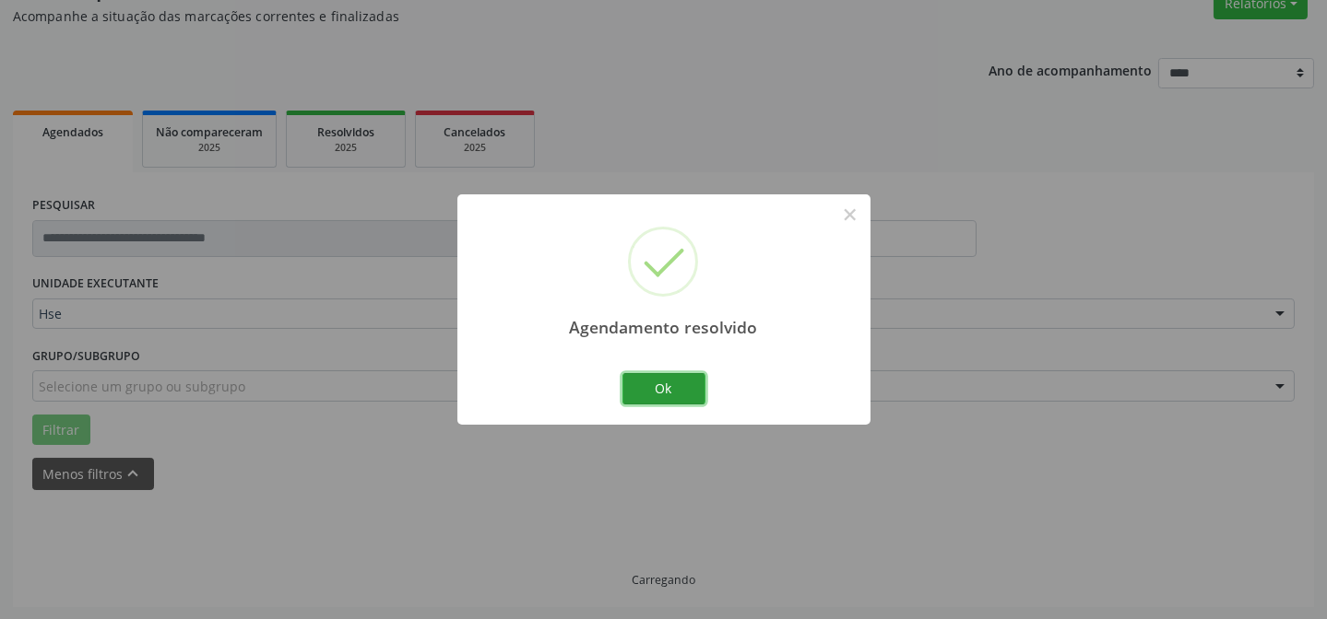
drag, startPoint x: 655, startPoint y: 383, endPoint x: 585, endPoint y: 367, distance: 71.1
click at [650, 384] on button "Ok" at bounding box center [663, 388] width 83 height 31
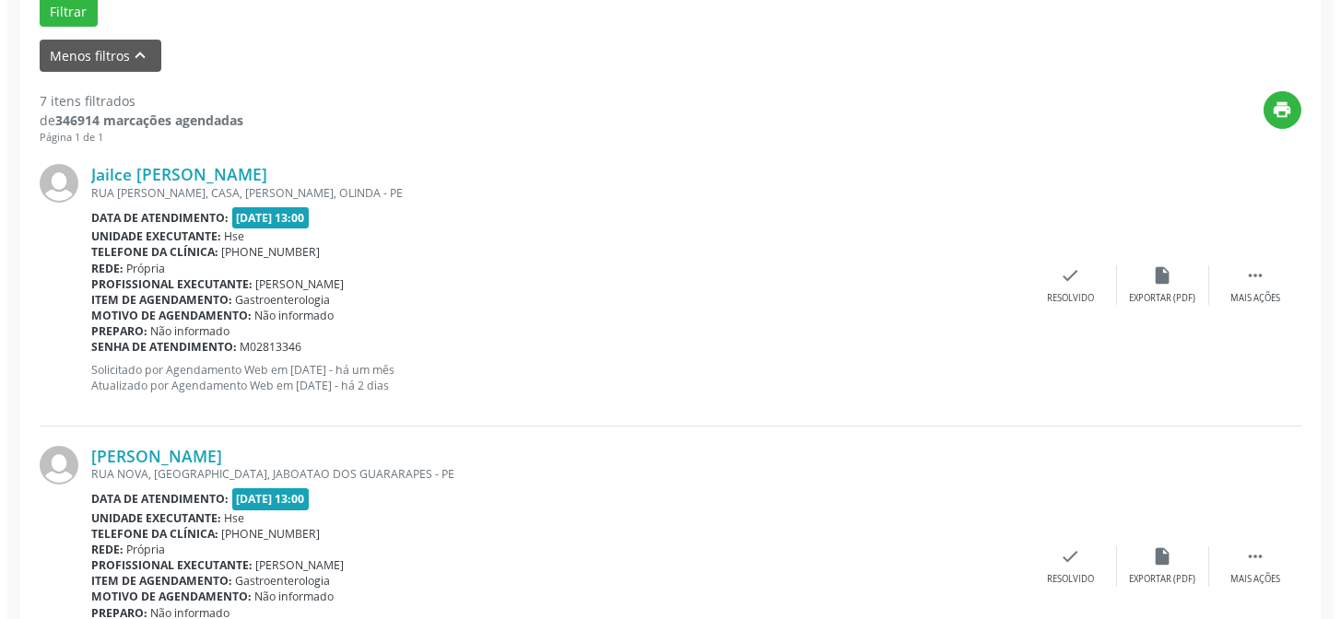
scroll to position [667, 0]
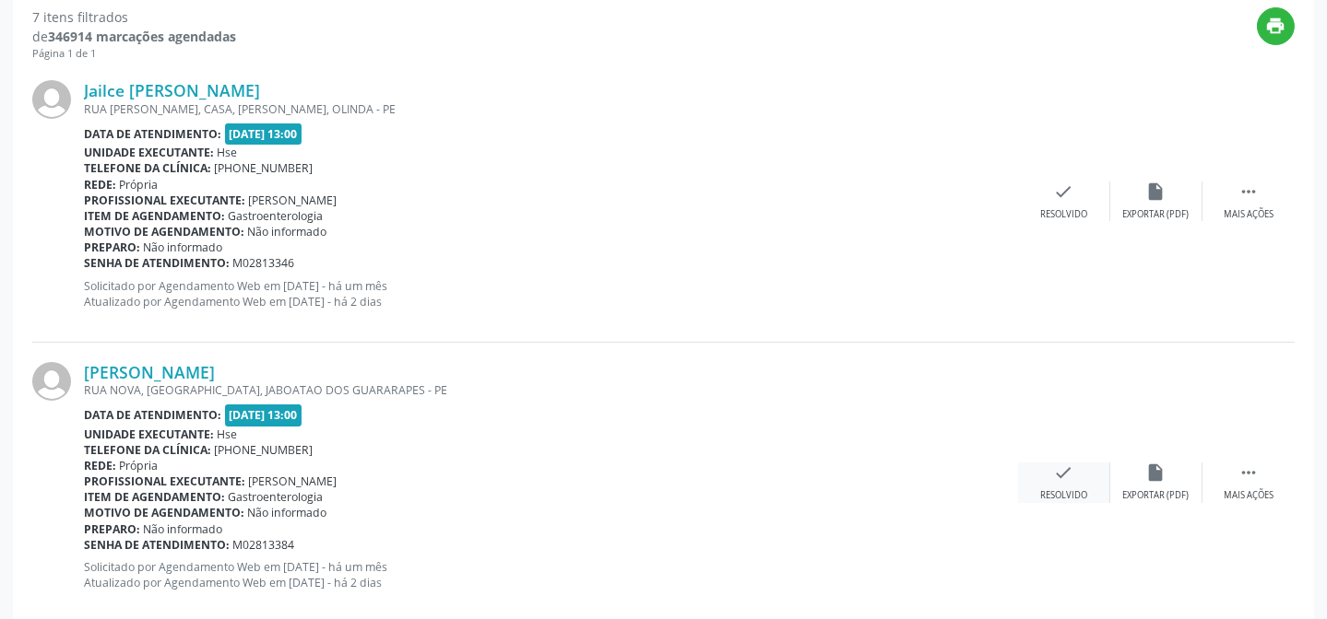
click at [1036, 483] on div "check Resolvido" at bounding box center [1064, 483] width 92 height 40
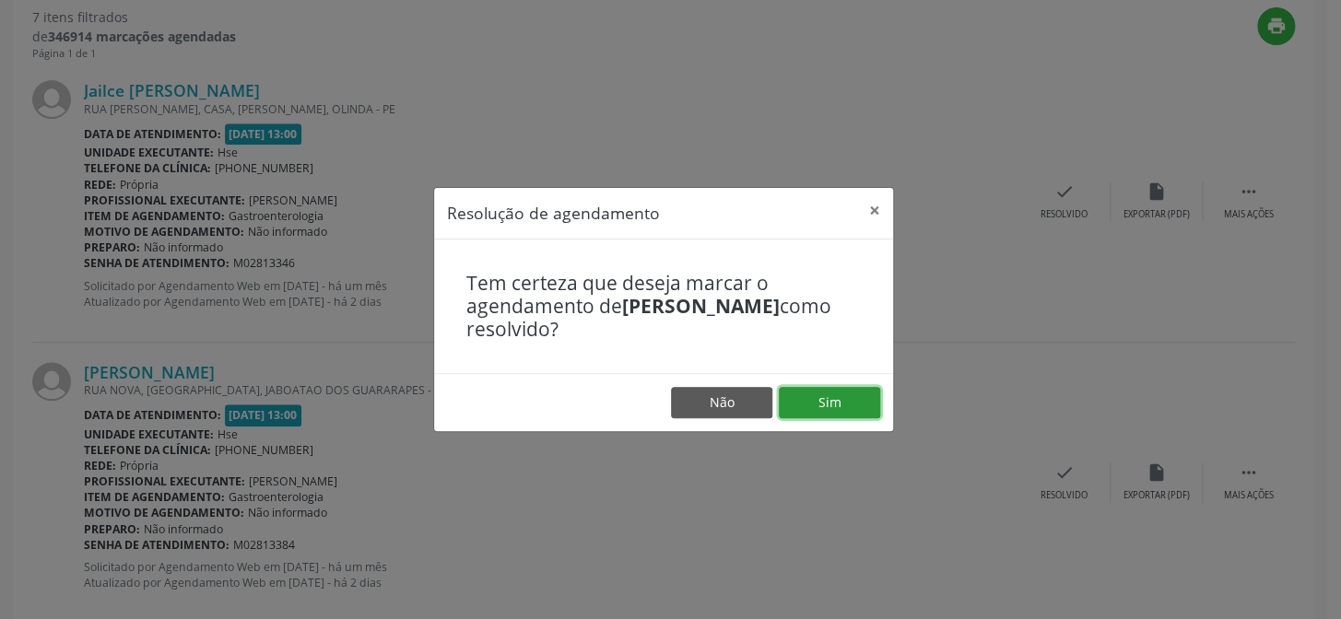
drag, startPoint x: 834, startPoint y: 401, endPoint x: 824, endPoint y: 406, distance: 11.1
click at [834, 400] on button "Sim" at bounding box center [829, 402] width 101 height 31
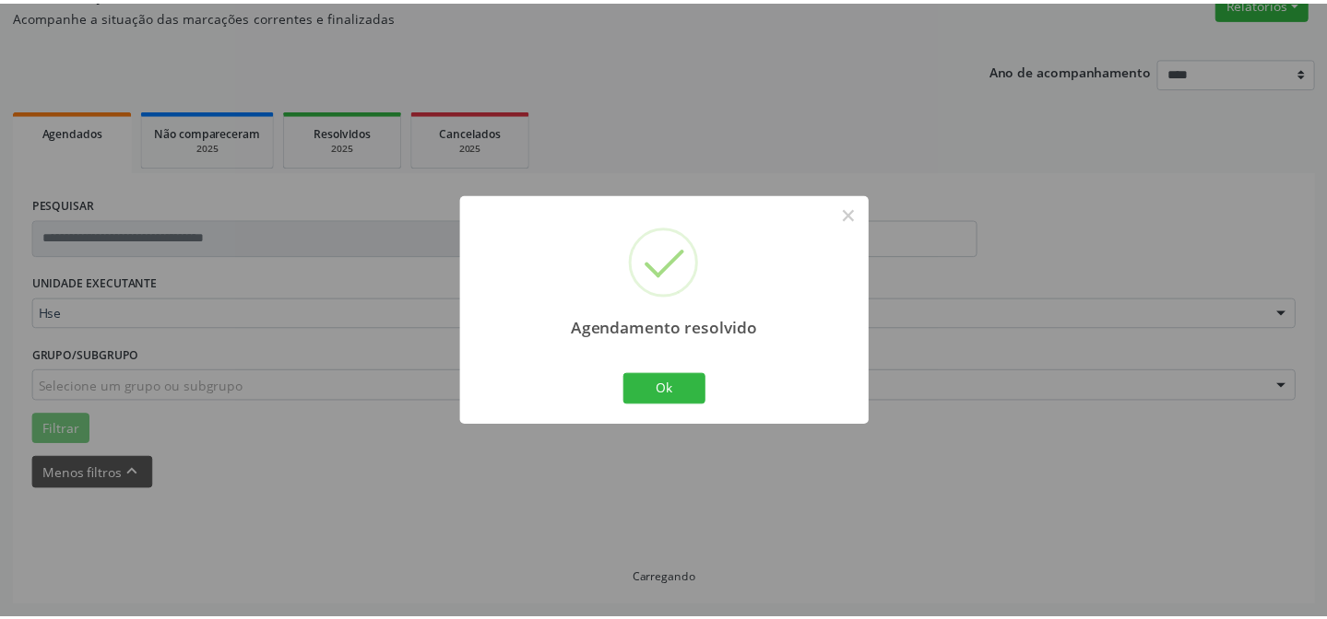
scroll to position [165, 0]
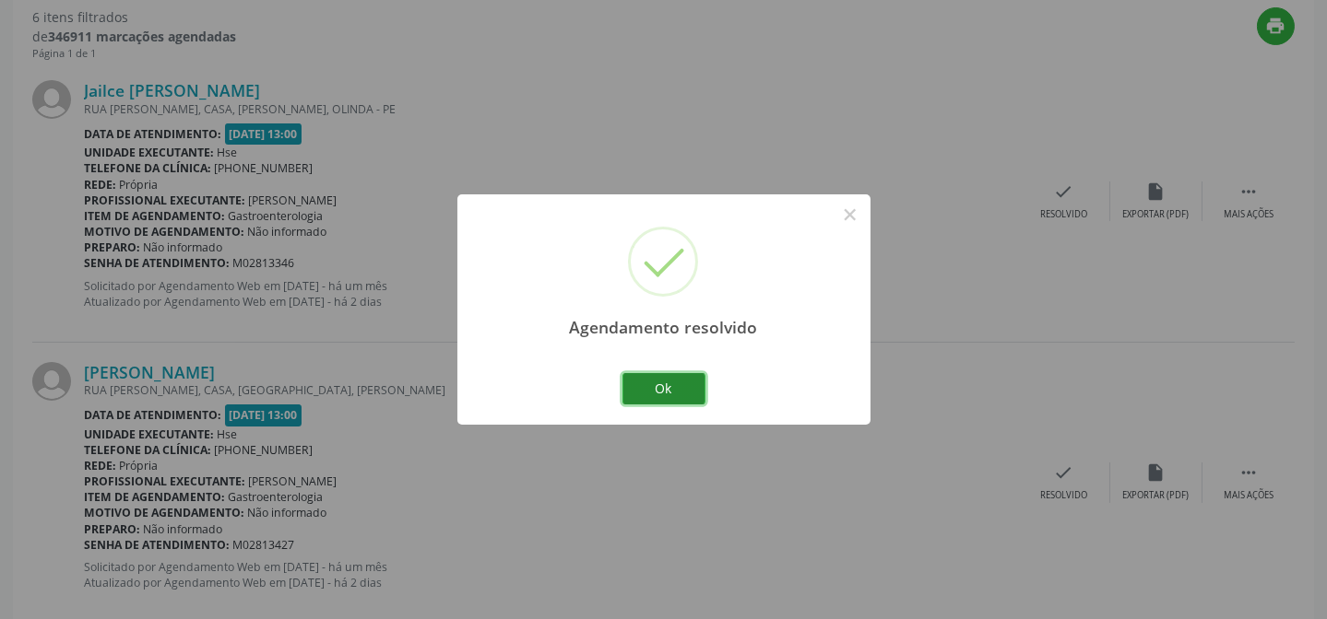
click at [667, 395] on button "Ok" at bounding box center [663, 388] width 83 height 31
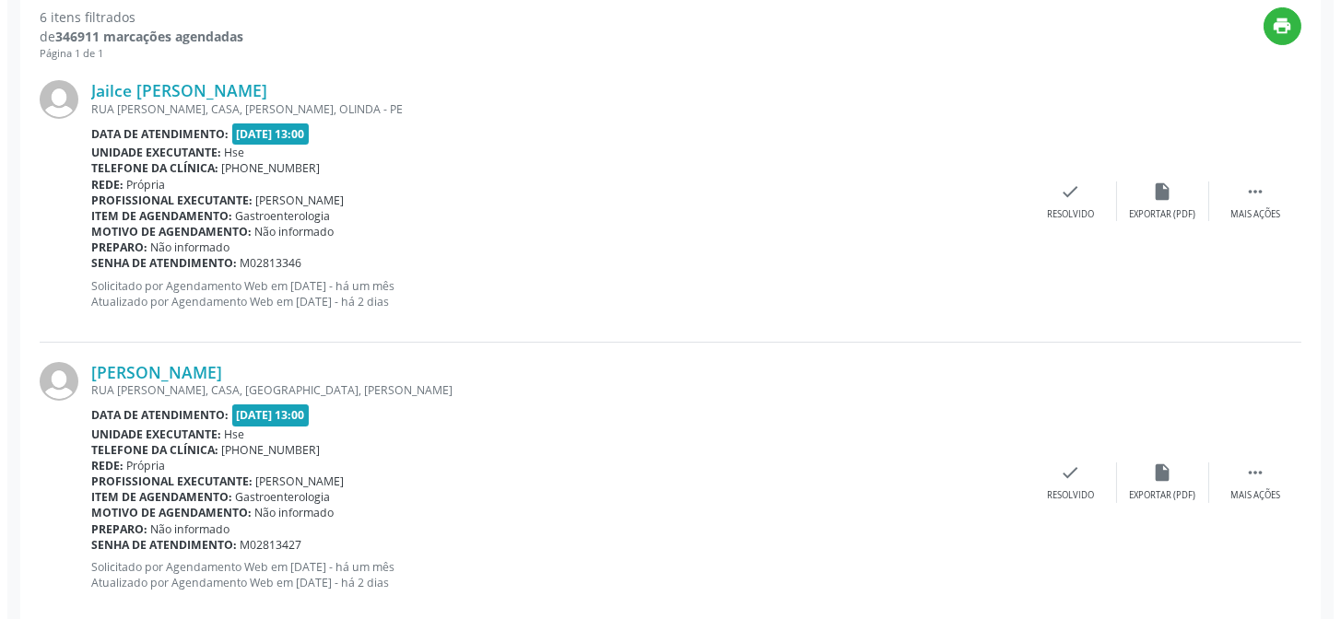
scroll to position [667, 0]
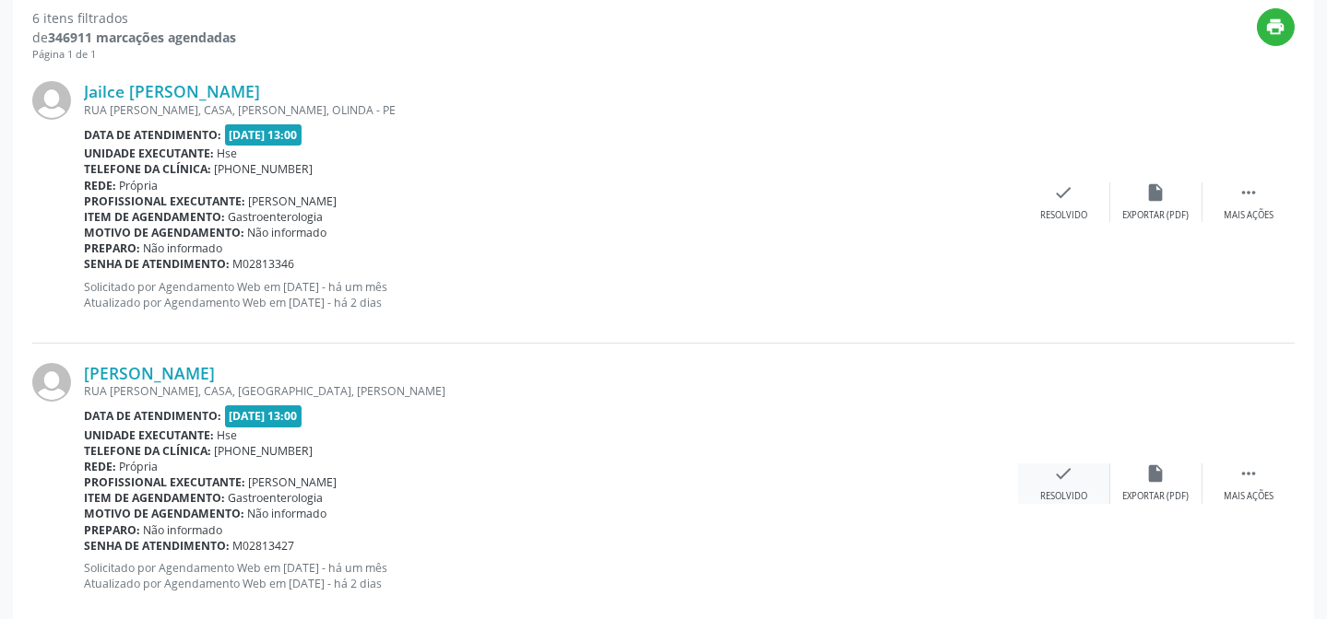
click at [1066, 484] on div "check Resolvido" at bounding box center [1064, 484] width 92 height 40
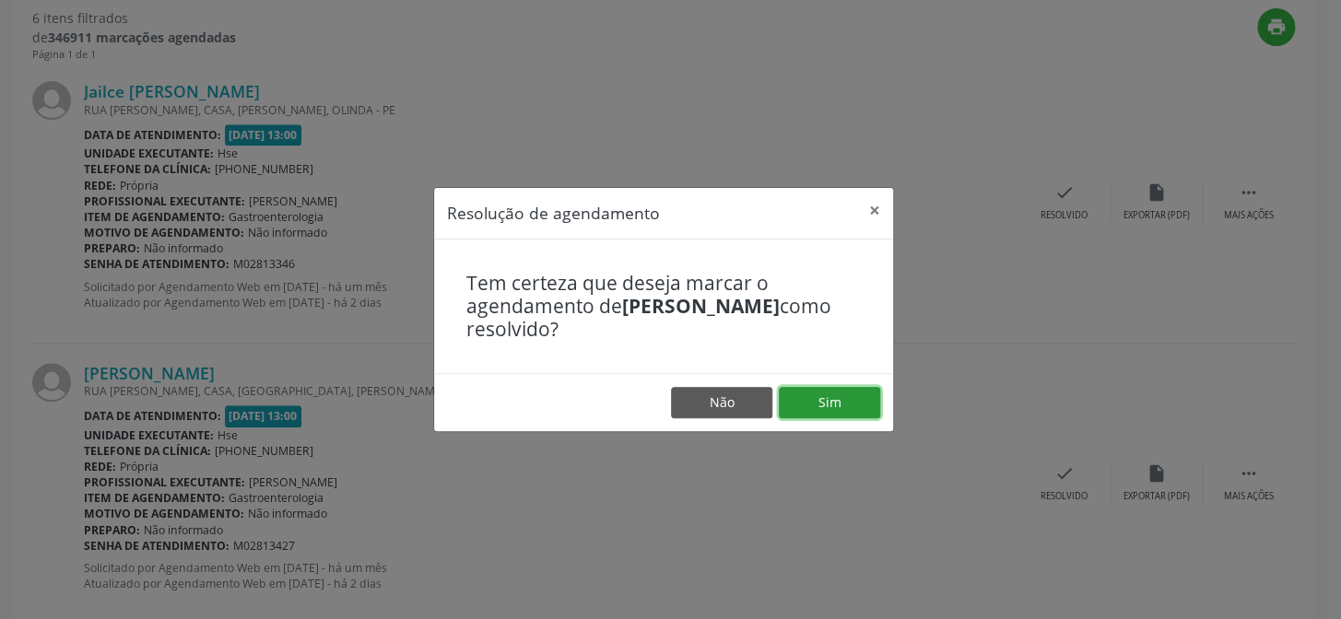
click at [829, 402] on button "Sim" at bounding box center [829, 402] width 101 height 31
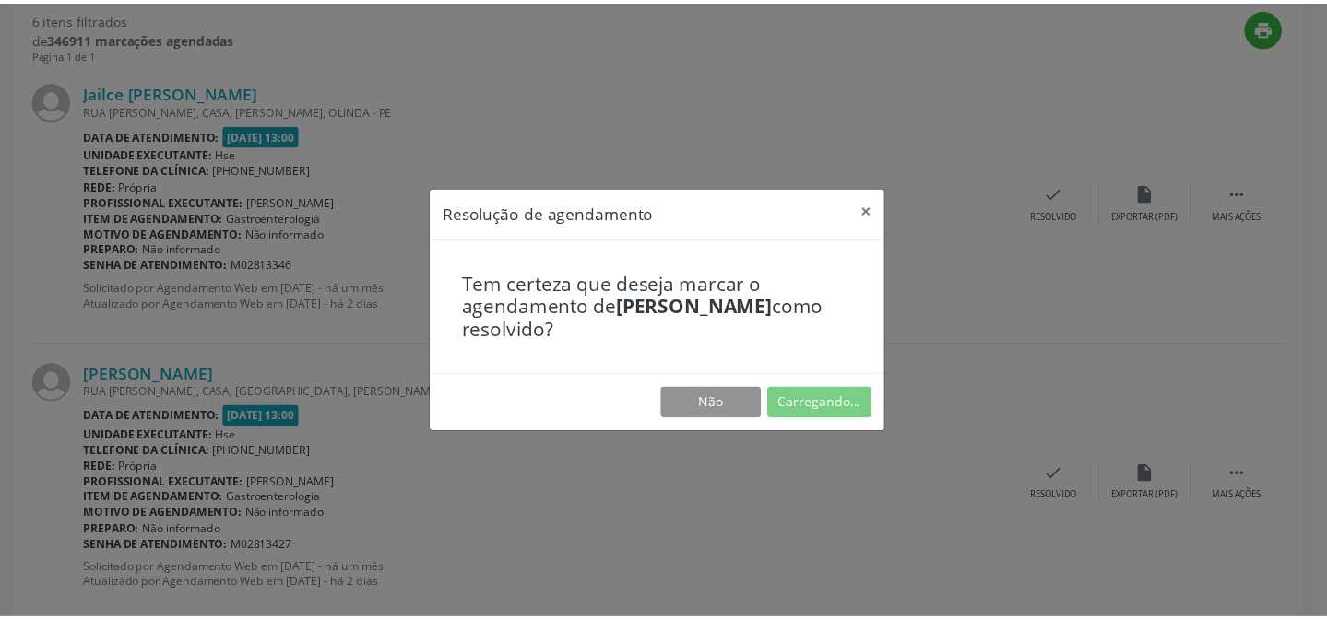
scroll to position [165, 0]
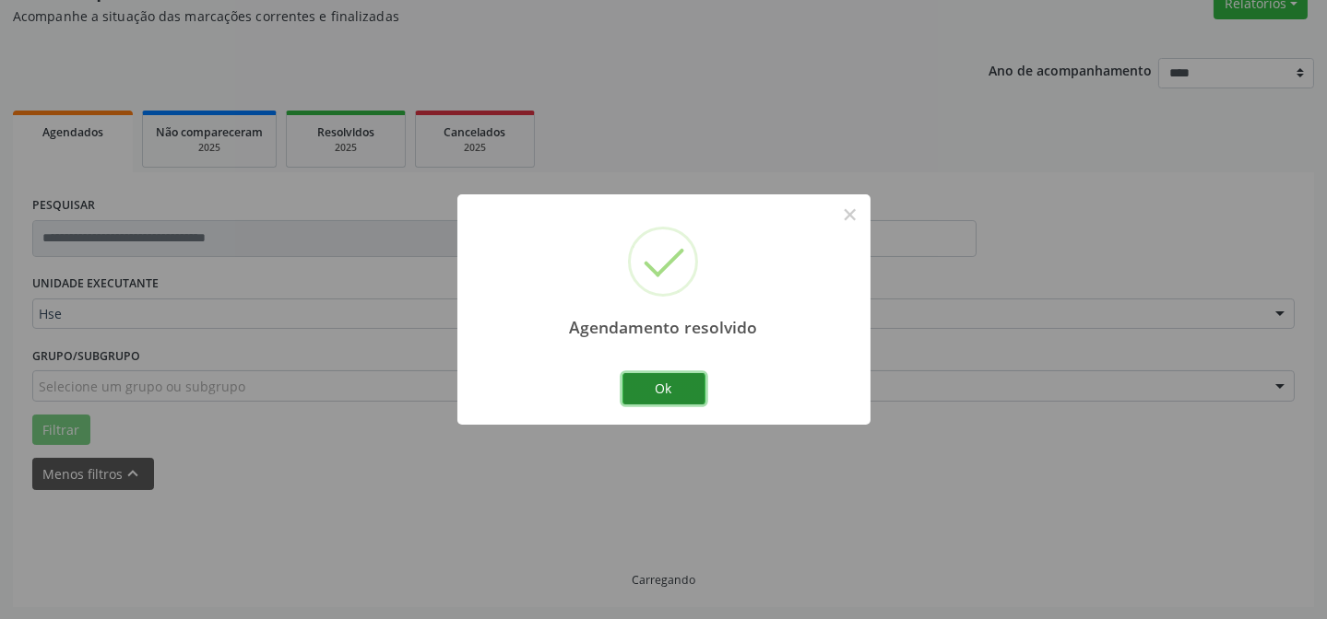
click at [691, 379] on button "Ok" at bounding box center [663, 388] width 83 height 31
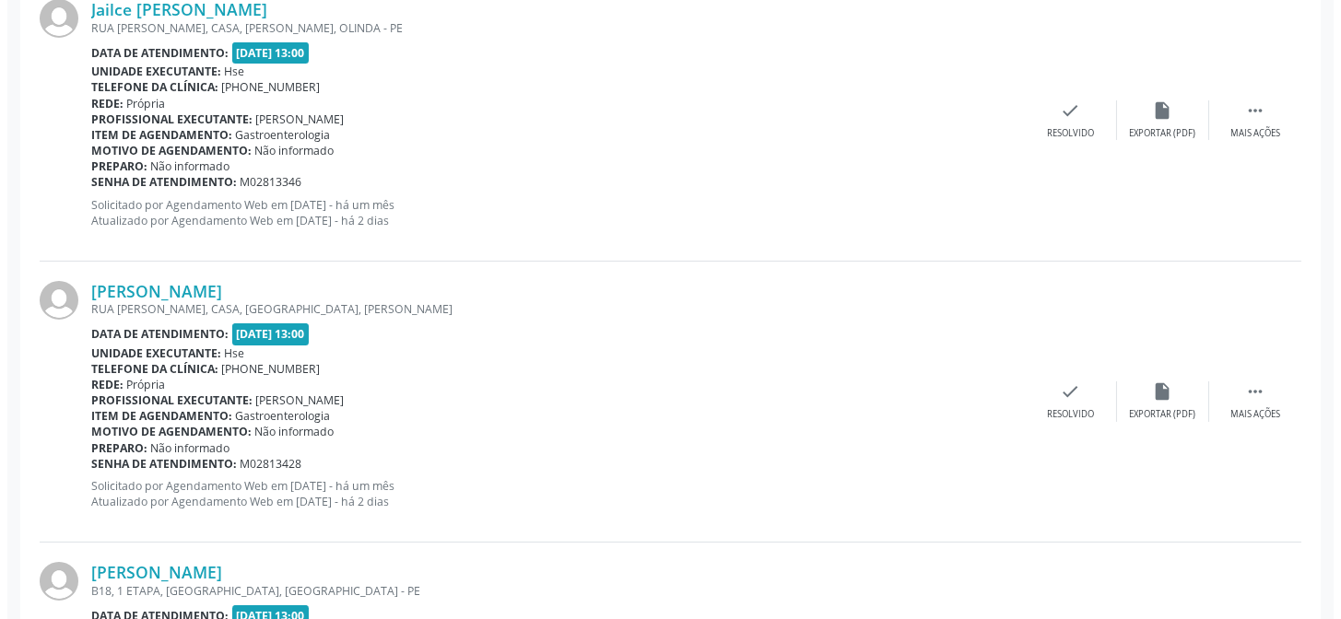
scroll to position [751, 0]
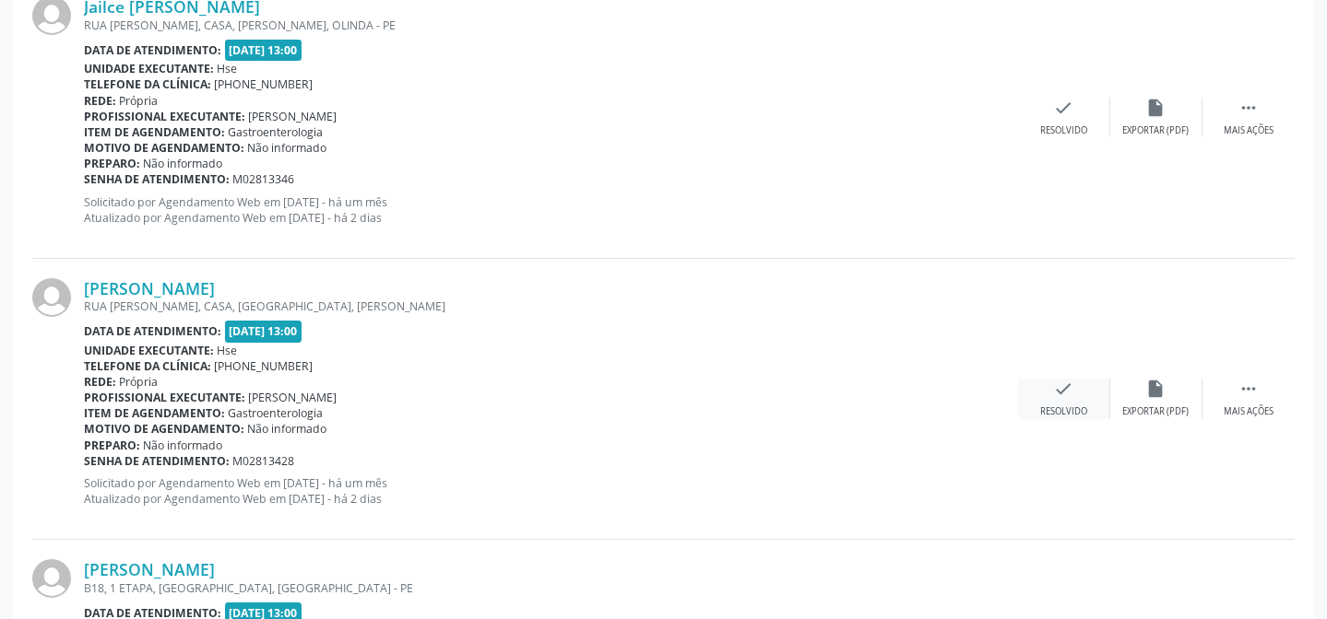
click at [1042, 379] on div "check Resolvido" at bounding box center [1064, 399] width 92 height 40
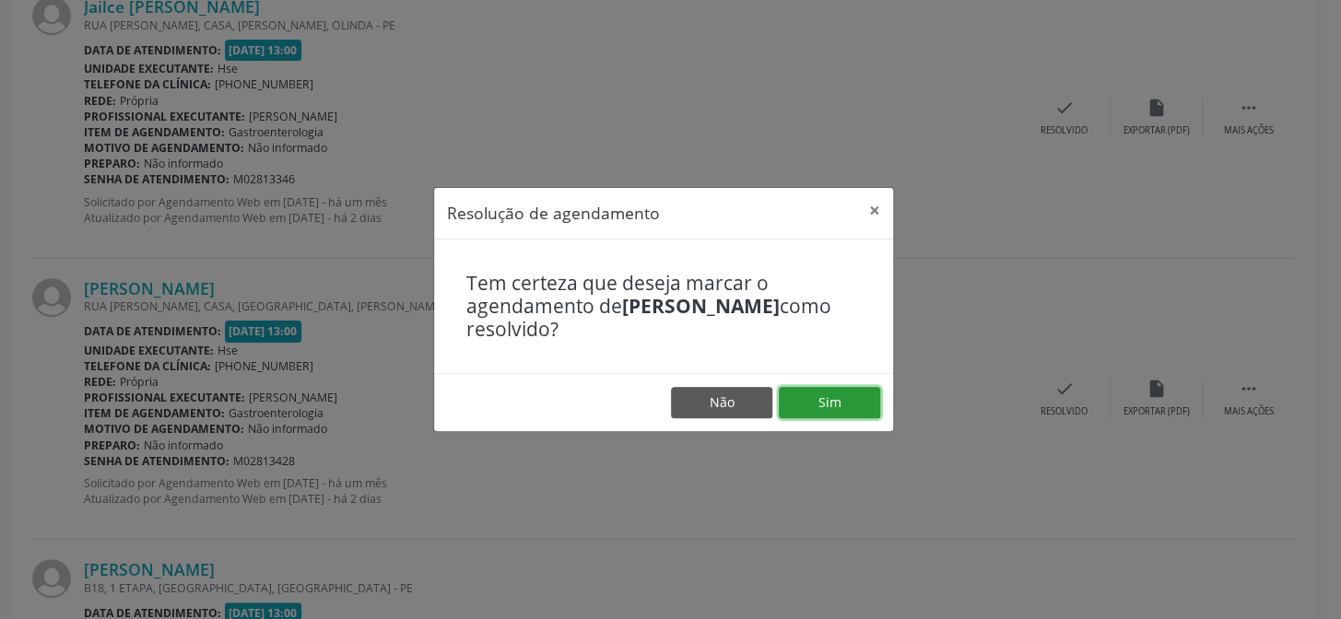
click at [839, 415] on button "Sim" at bounding box center [829, 402] width 101 height 31
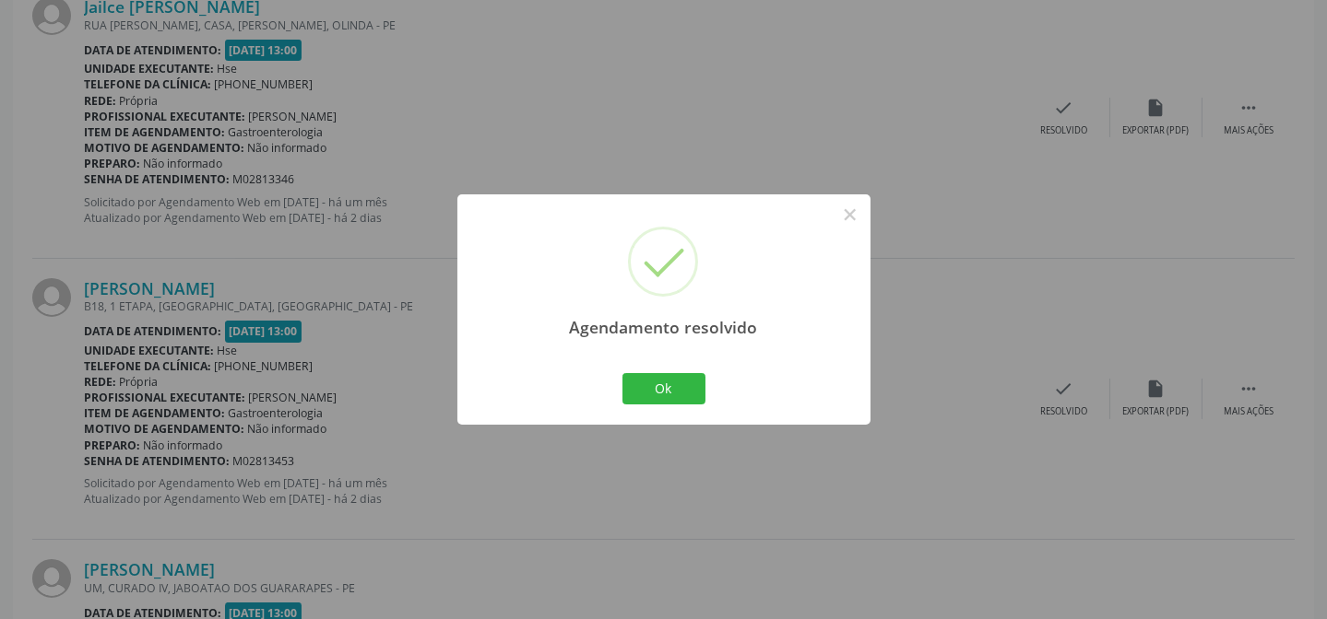
drag, startPoint x: 702, startPoint y: 369, endPoint x: 685, endPoint y: 387, distance: 25.4
click at [703, 370] on div "Ok Cancel" at bounding box center [663, 389] width 91 height 39
click at [685, 387] on button "Ok" at bounding box center [663, 388] width 83 height 31
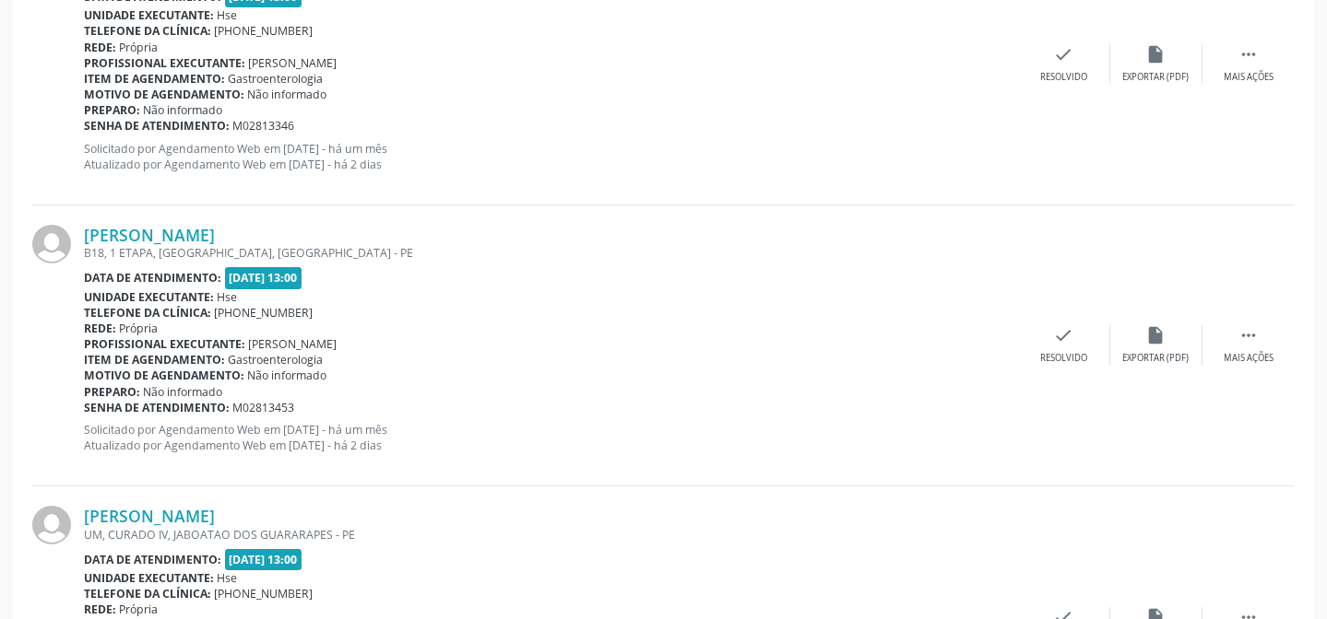
scroll to position [835, 0]
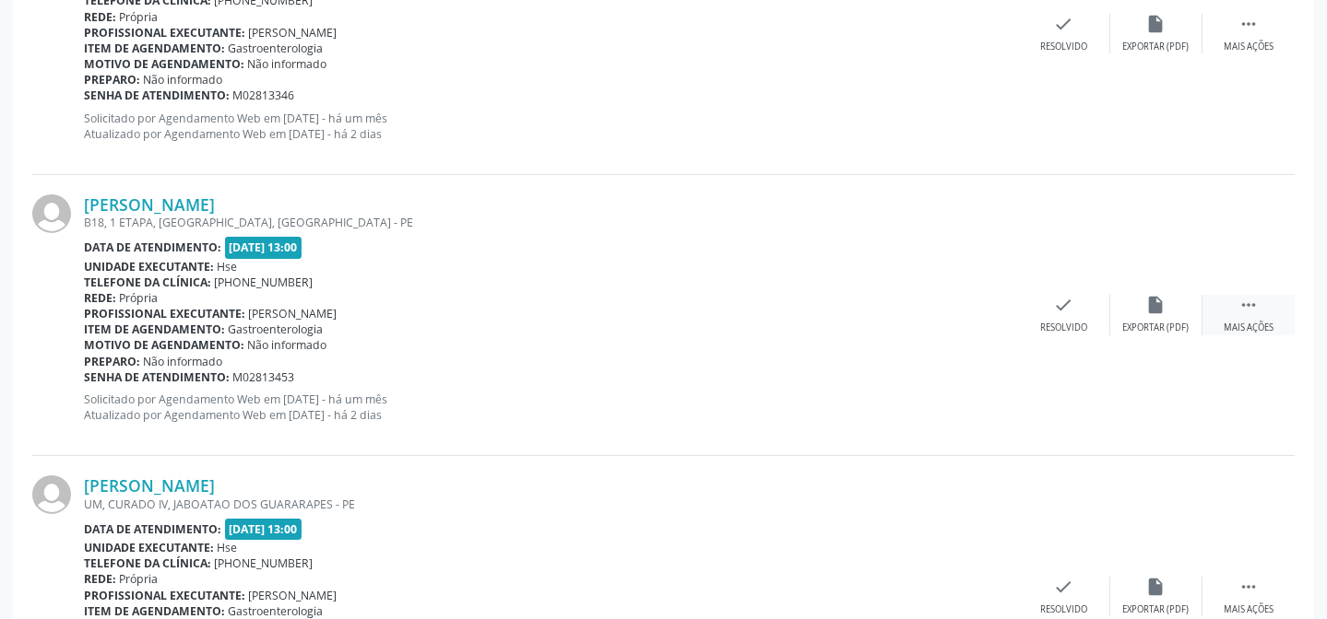
click at [1245, 315] on div " Mais ações" at bounding box center [1248, 315] width 92 height 40
click at [1151, 332] on div "Não compareceu" at bounding box center [1155, 328] width 78 height 13
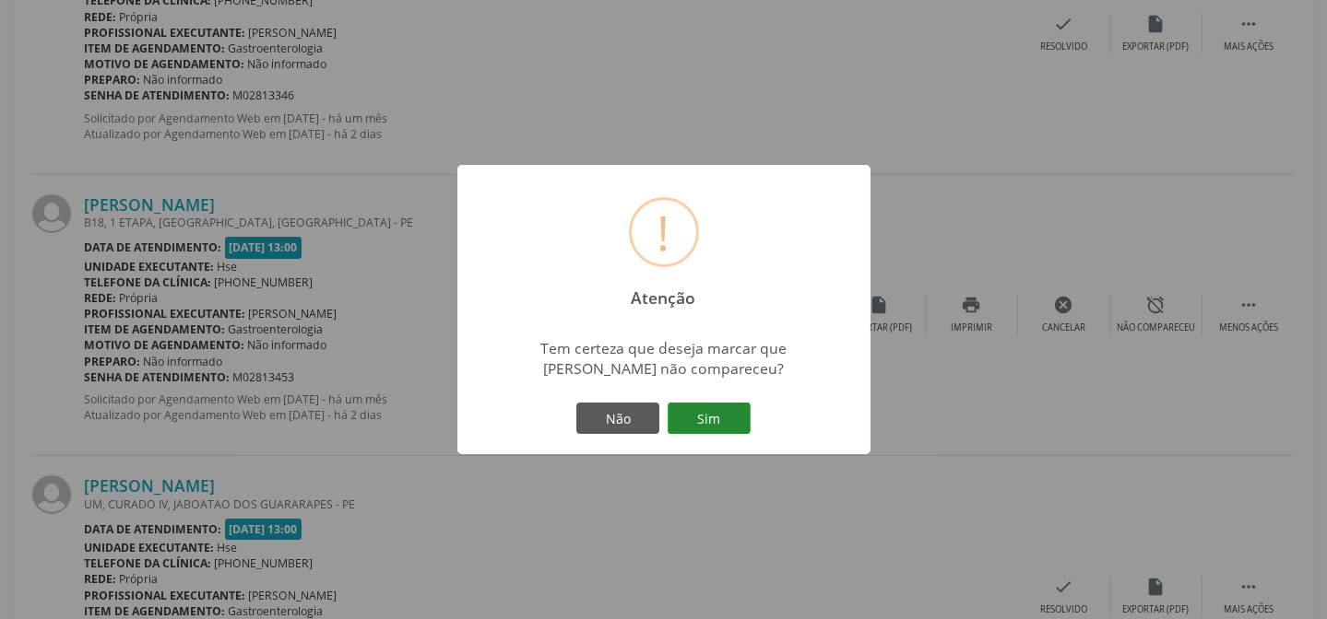
click at [701, 409] on button "Sim" at bounding box center [708, 418] width 83 height 31
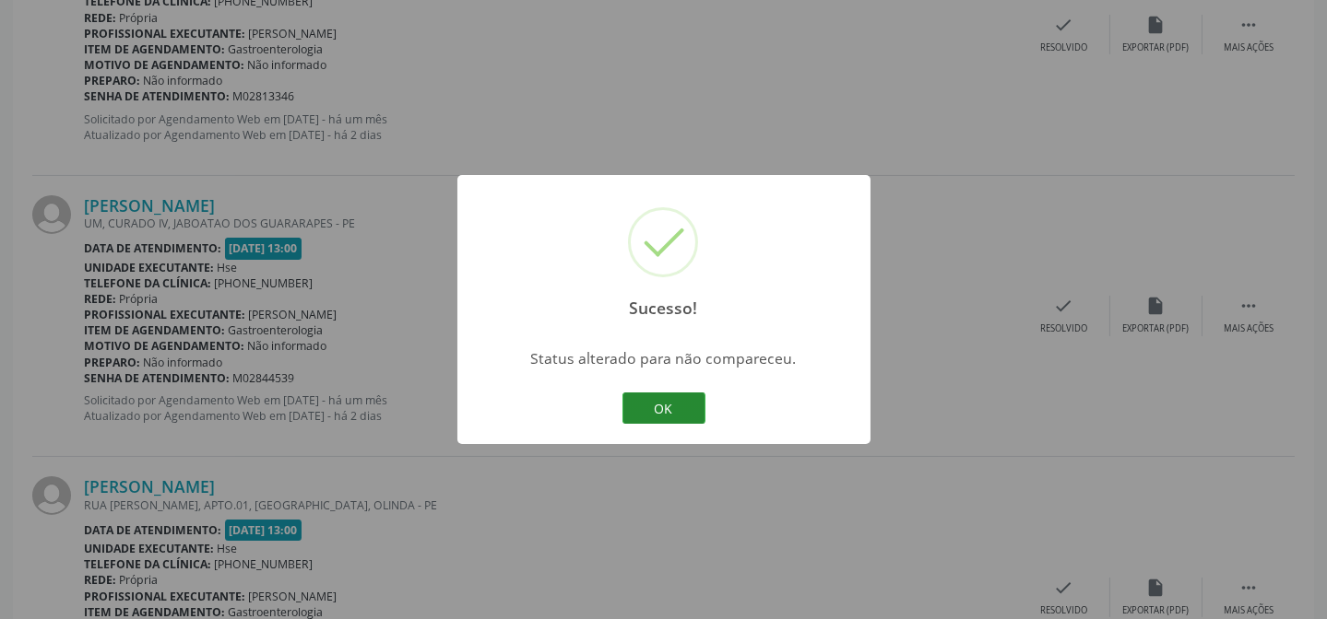
click at [667, 416] on button "OK" at bounding box center [663, 408] width 83 height 31
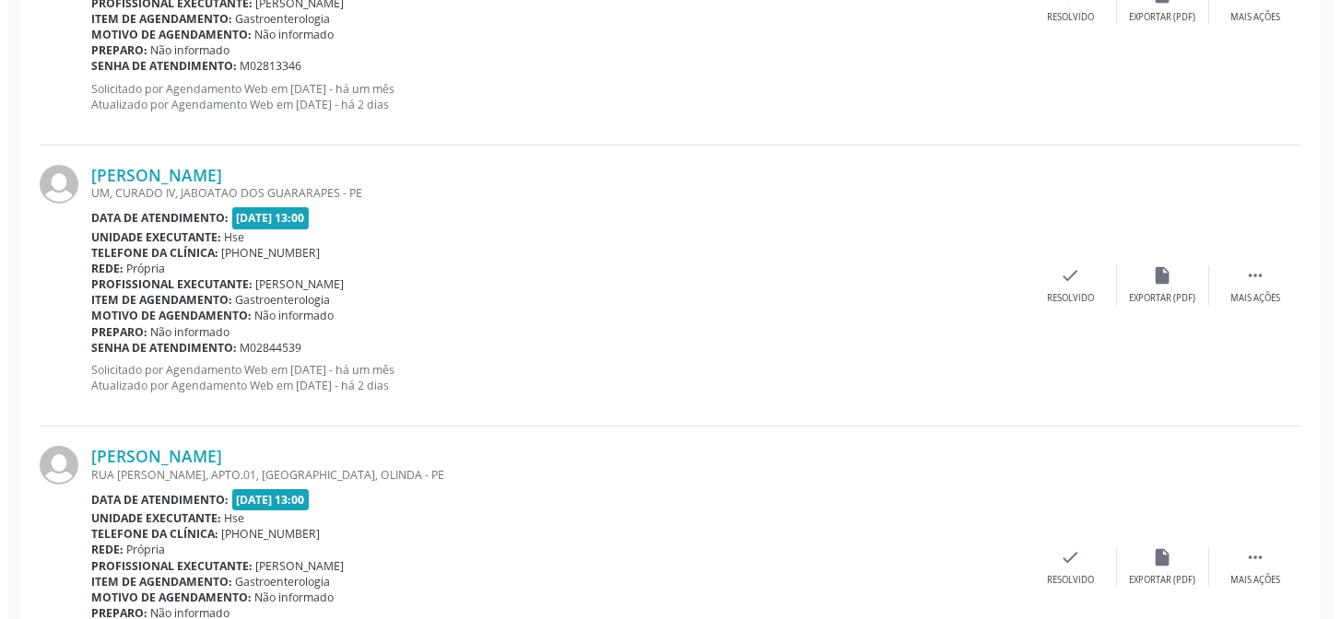
scroll to position [918, 0]
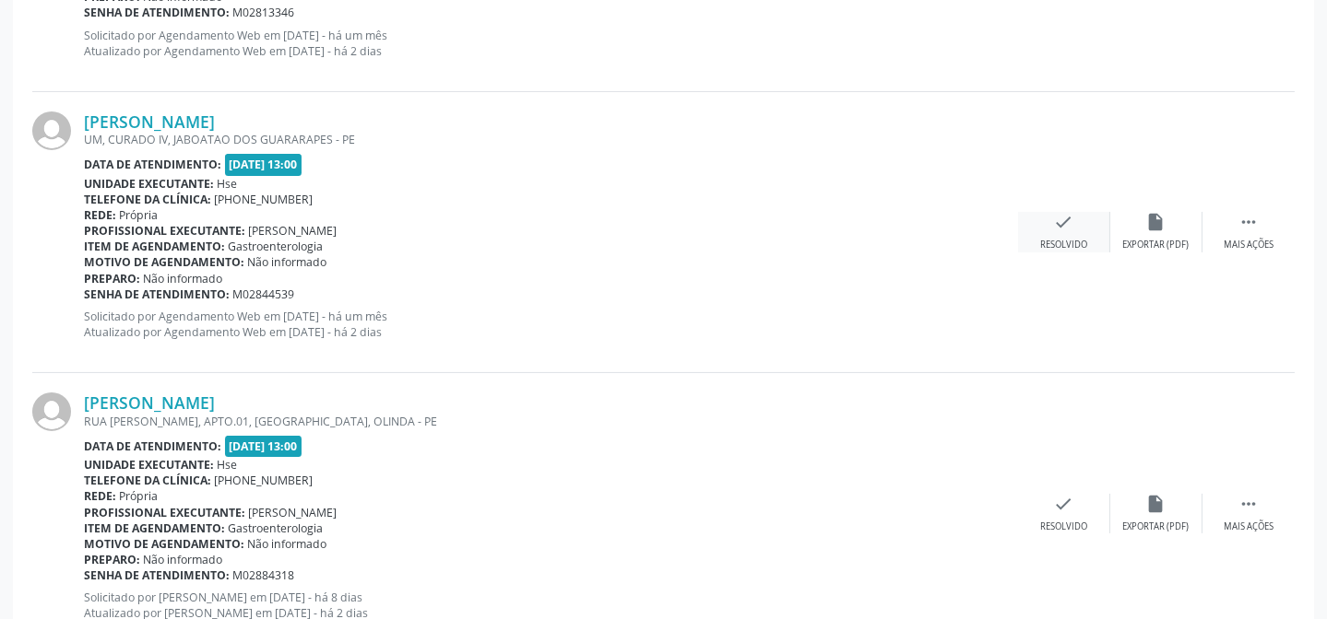
click at [1059, 248] on div "Resolvido" at bounding box center [1063, 245] width 47 height 13
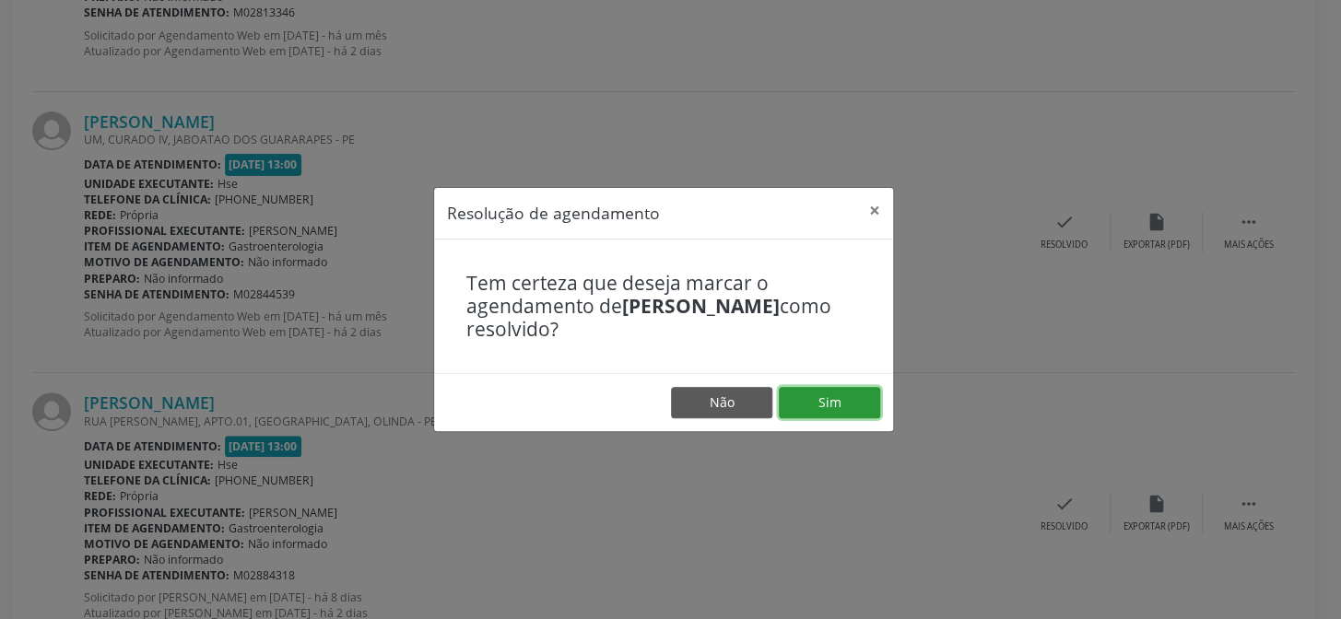
click at [827, 414] on button "Sim" at bounding box center [829, 402] width 101 height 31
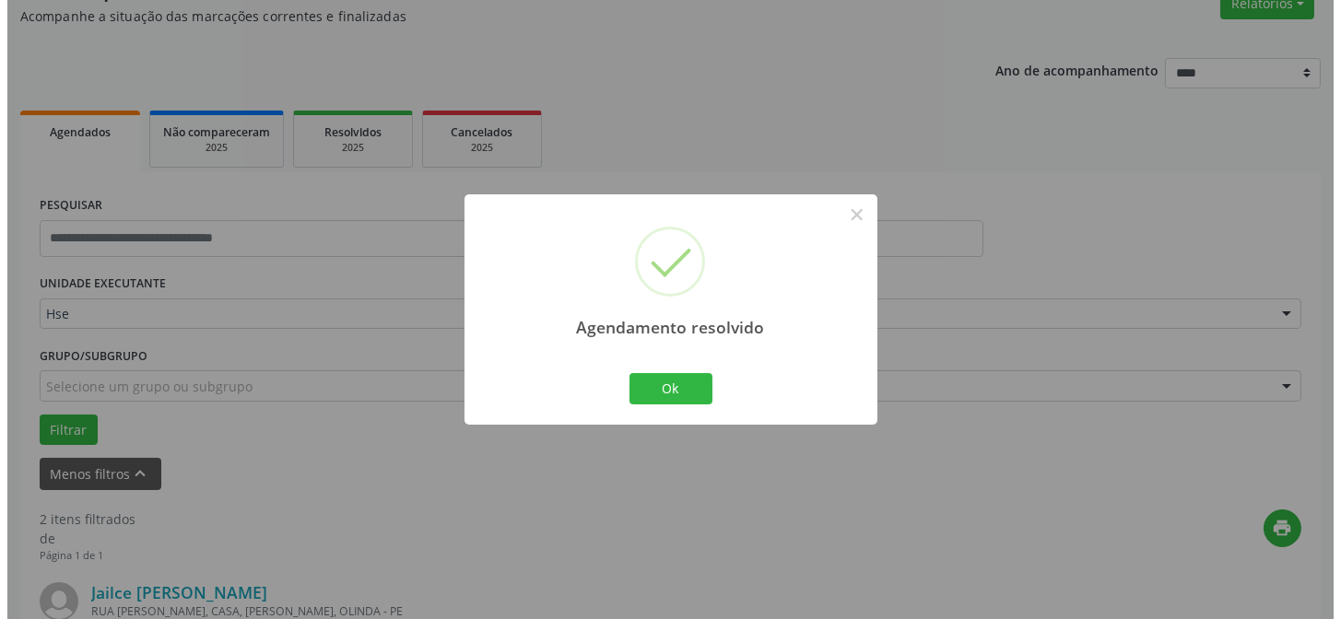
scroll to position [702, 0]
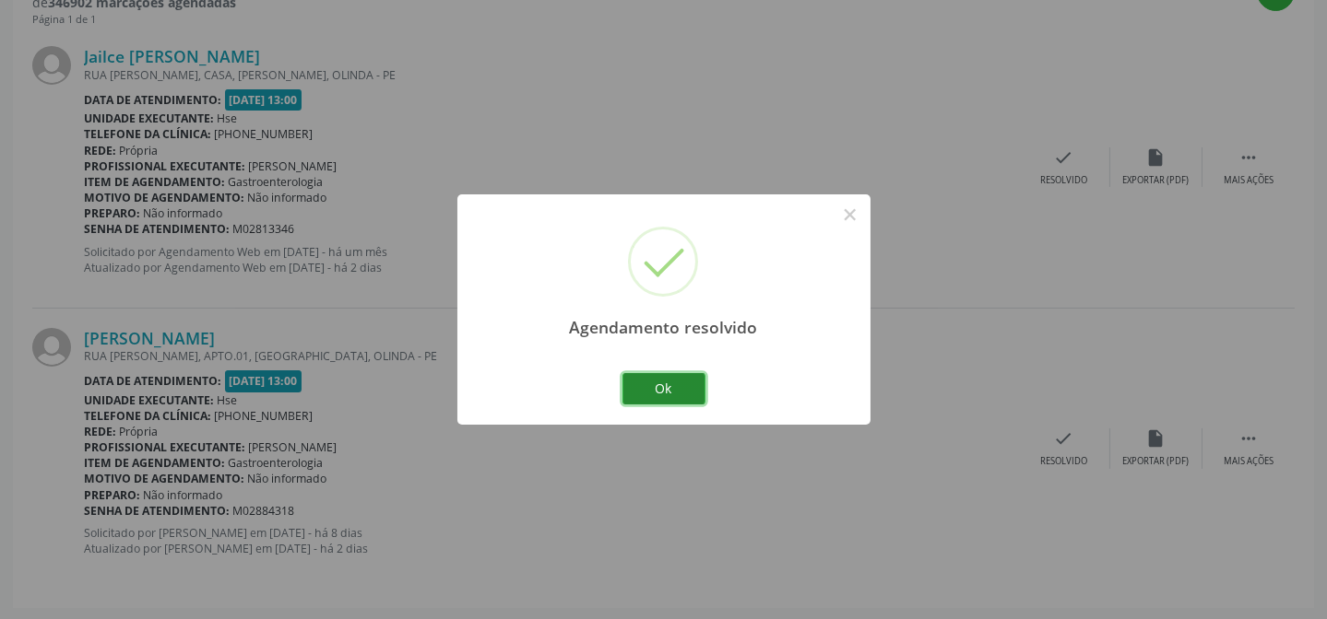
click at [644, 383] on button "Ok" at bounding box center [663, 388] width 83 height 31
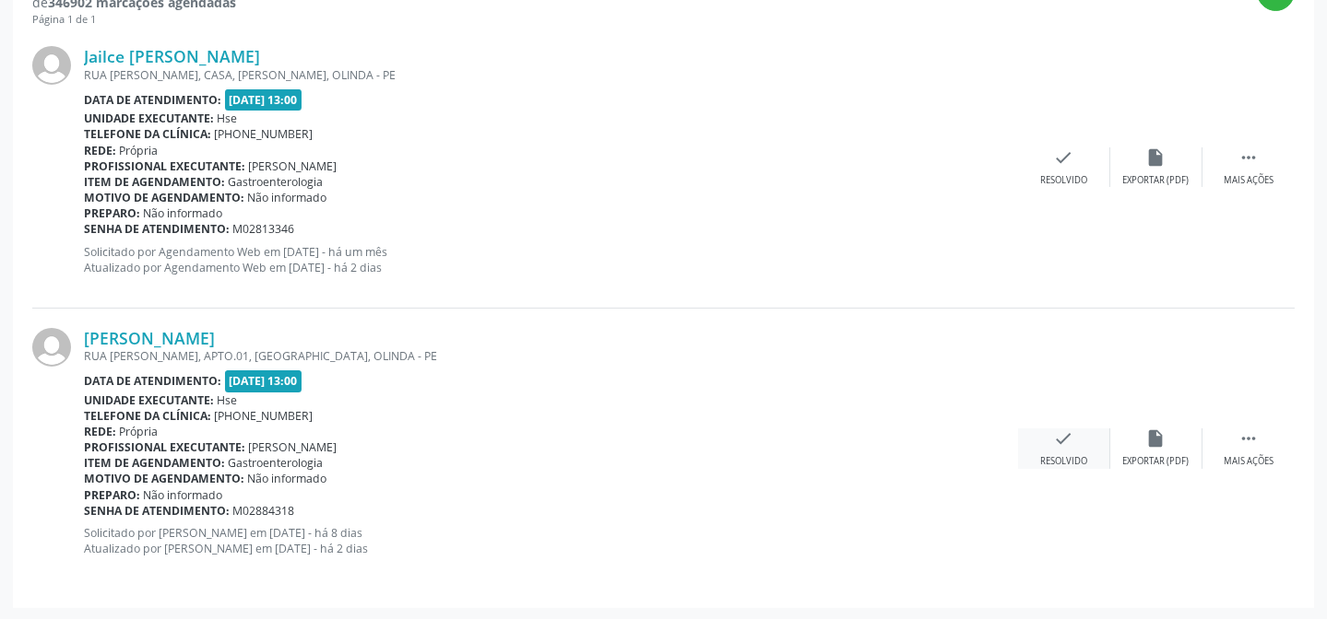
click at [1051, 455] on div "Resolvido" at bounding box center [1063, 461] width 47 height 13
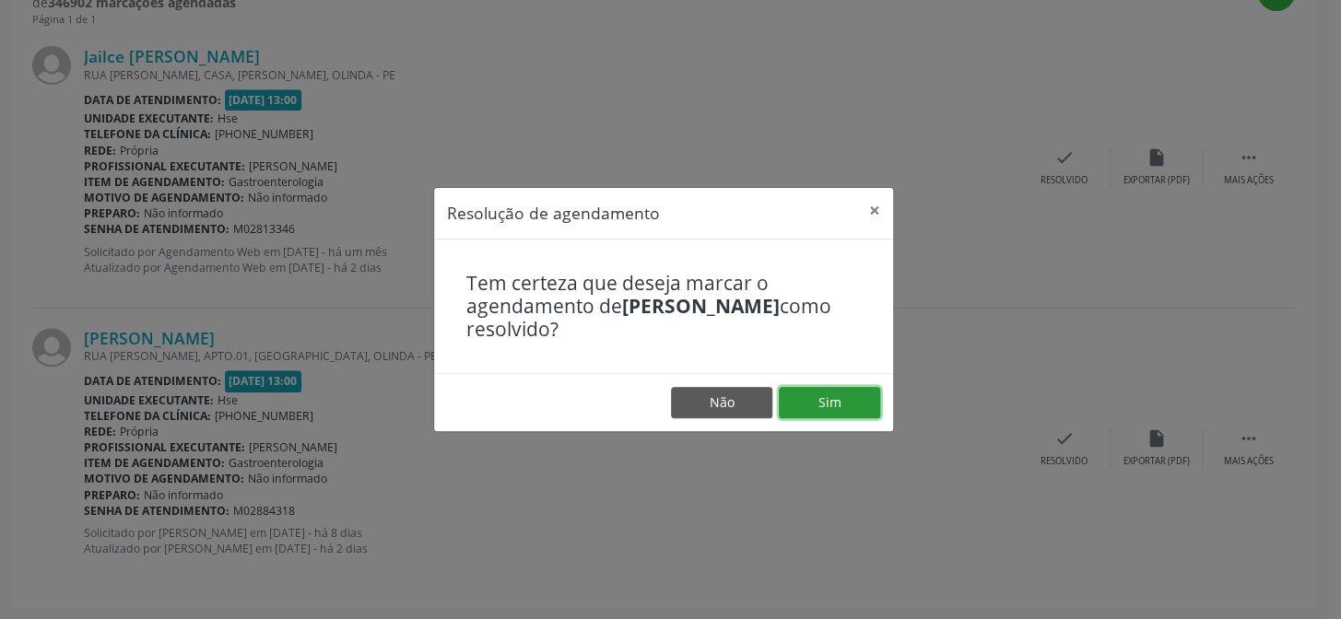
click at [807, 403] on button "Sim" at bounding box center [829, 402] width 101 height 31
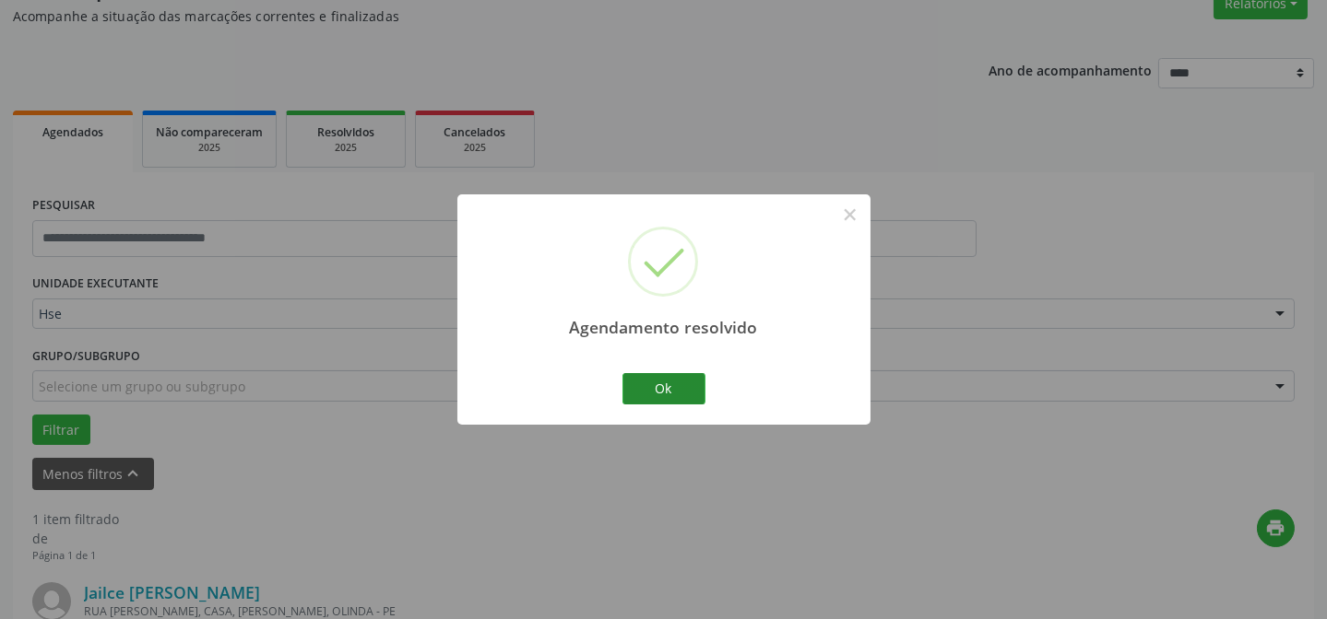
scroll to position [421, 0]
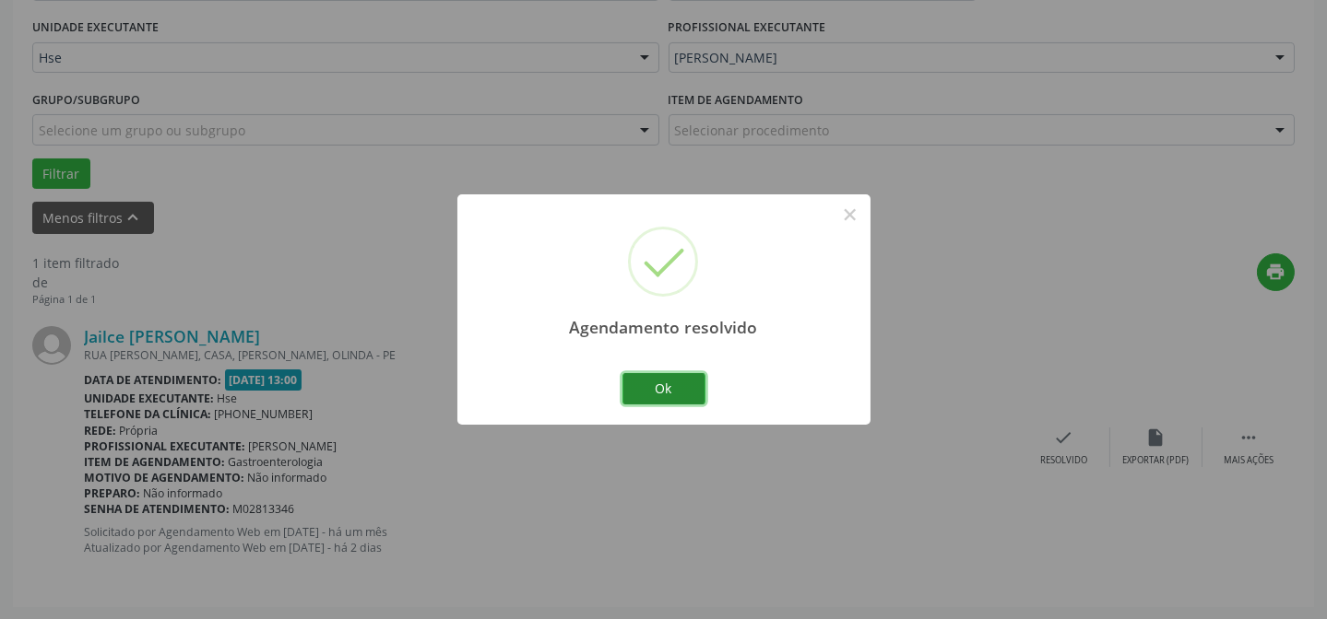
click at [697, 394] on button "Ok" at bounding box center [663, 388] width 83 height 31
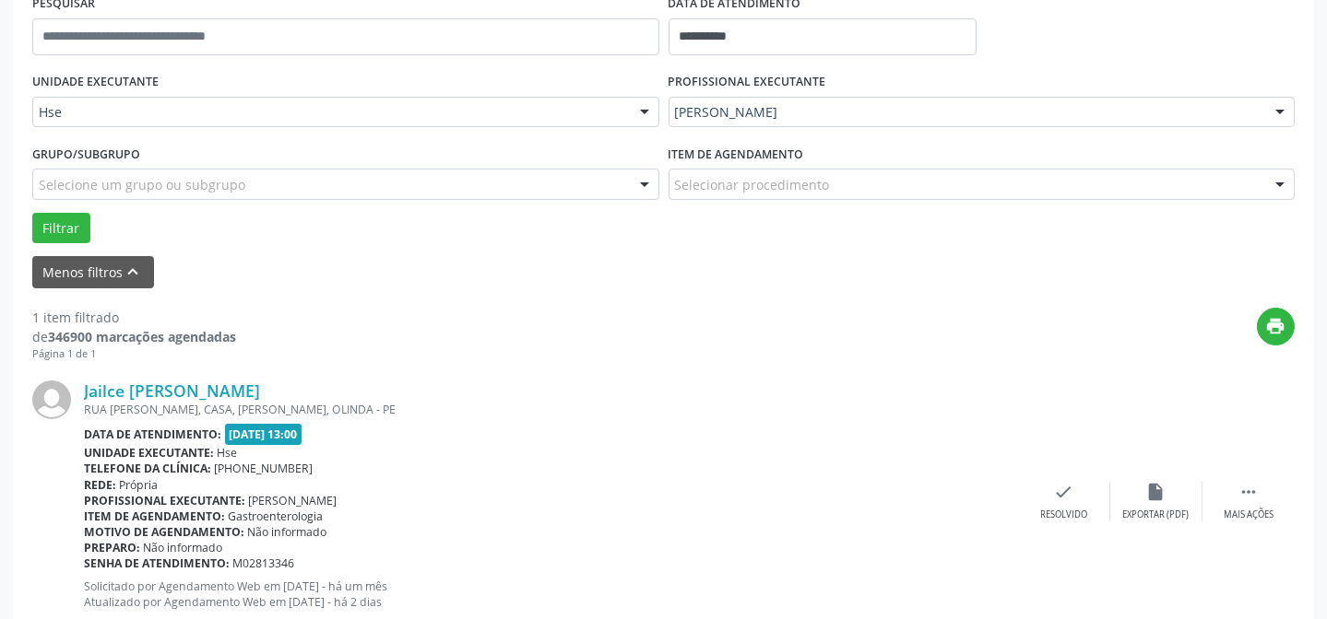
scroll to position [337, 0]
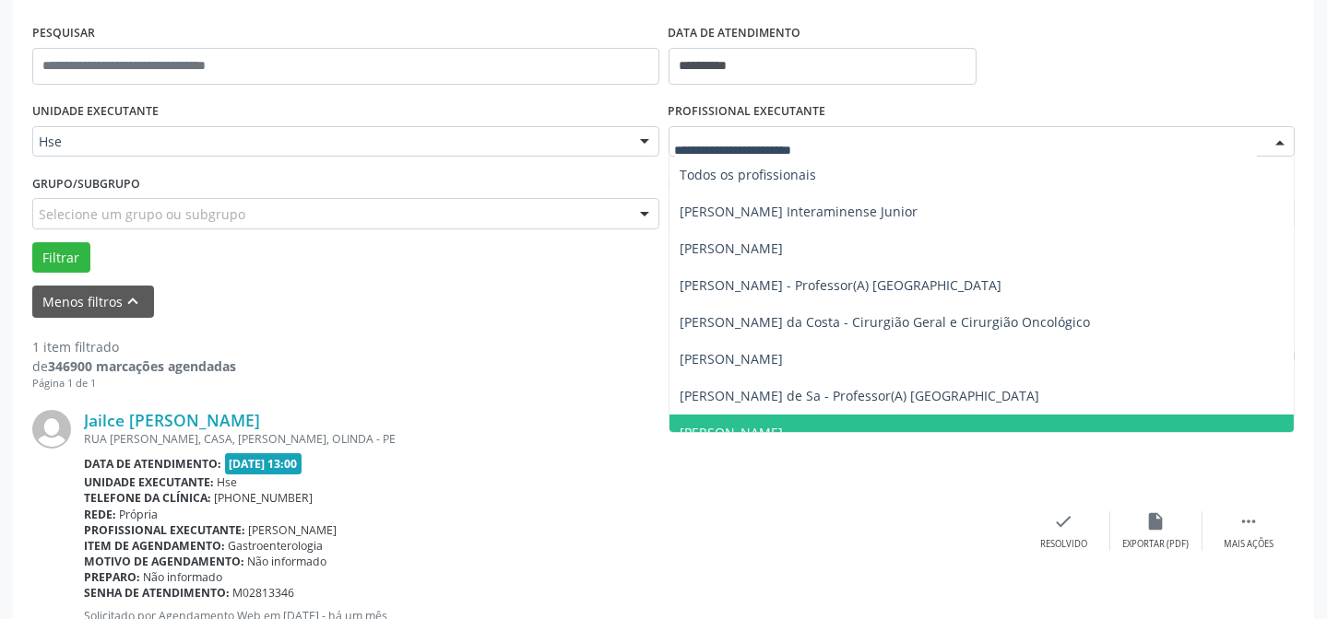
drag, startPoint x: 774, startPoint y: 136, endPoint x: 752, endPoint y: 137, distance: 22.2
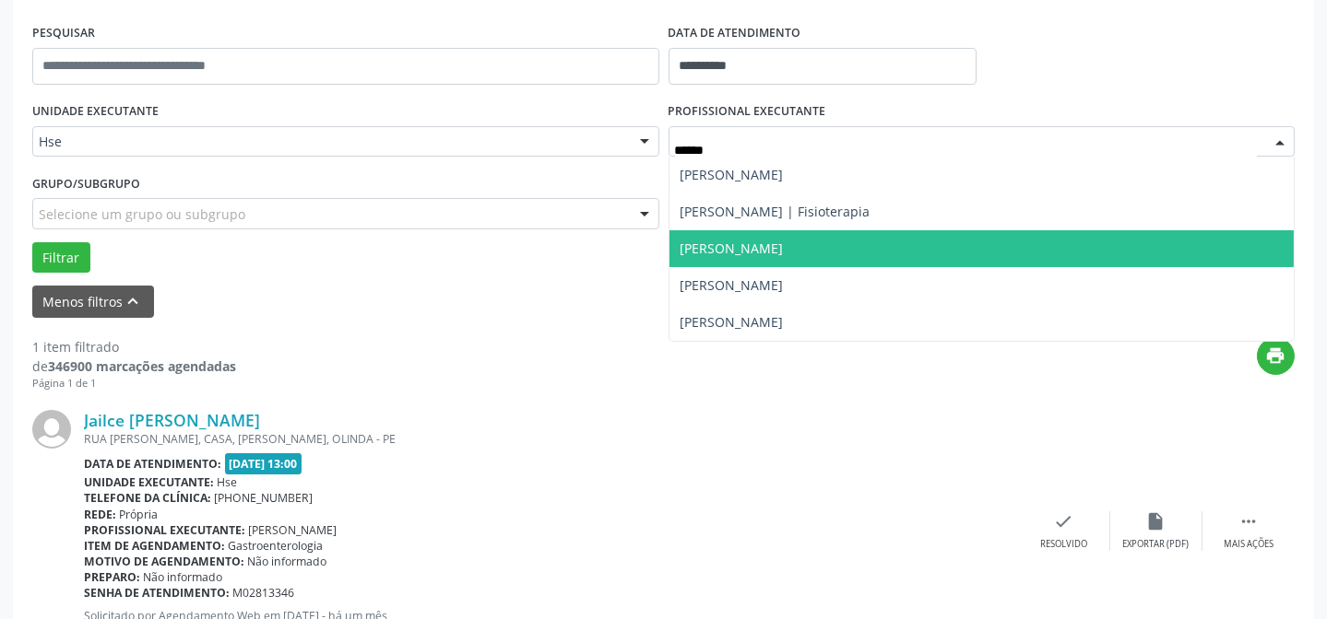
click at [763, 245] on span "[PERSON_NAME]" at bounding box center [731, 249] width 103 height 18
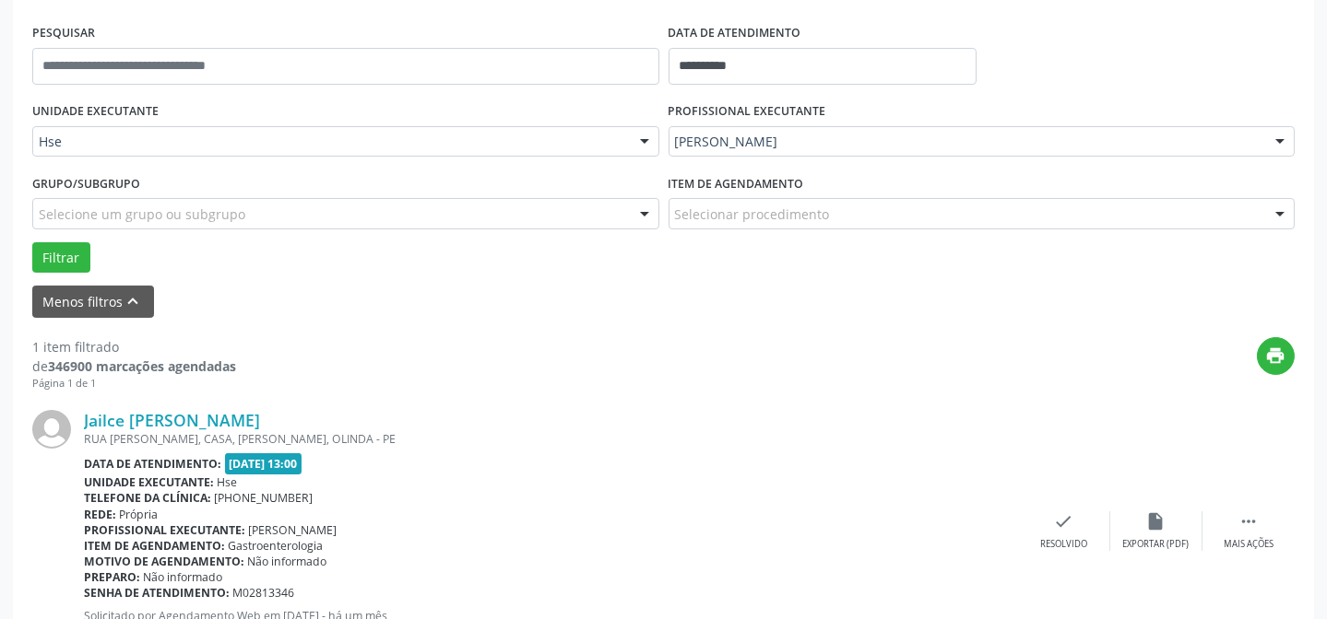
click at [73, 239] on div "Grupo/Subgrupo Selecione um grupo ou subgrupo Todos os grupos e subgrupos Nenhu…" at bounding box center [346, 206] width 636 height 72
click at [58, 261] on button "Filtrar" at bounding box center [61, 257] width 58 height 31
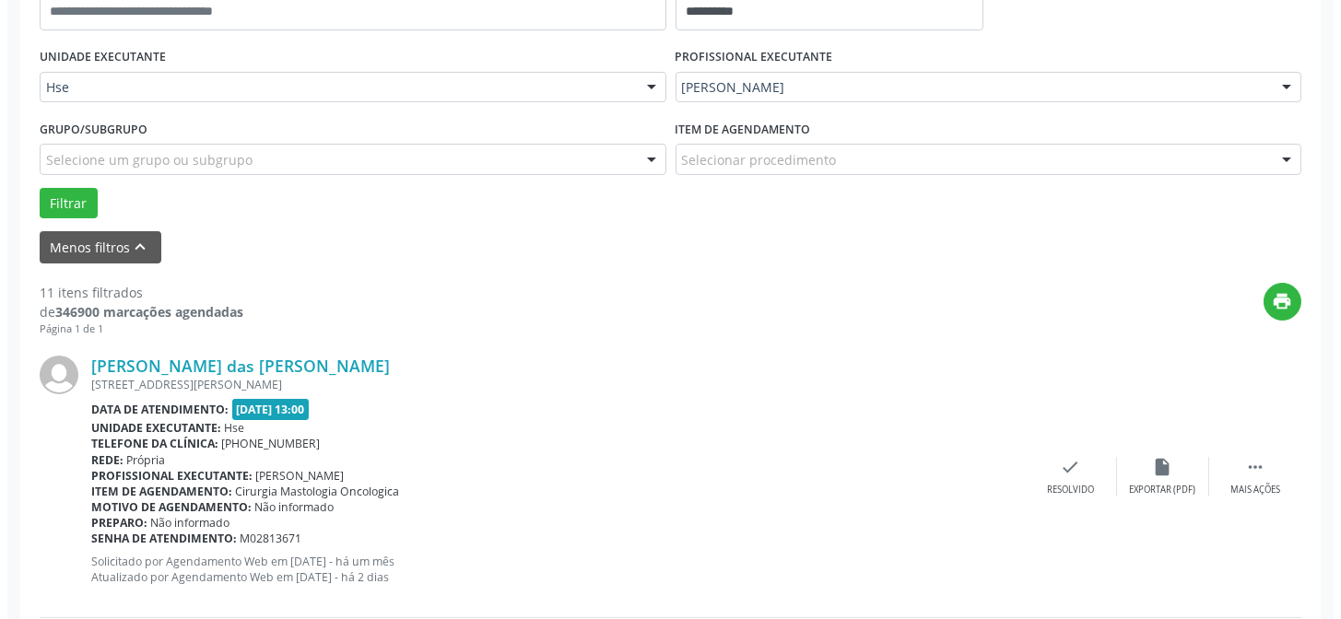
scroll to position [421, 0]
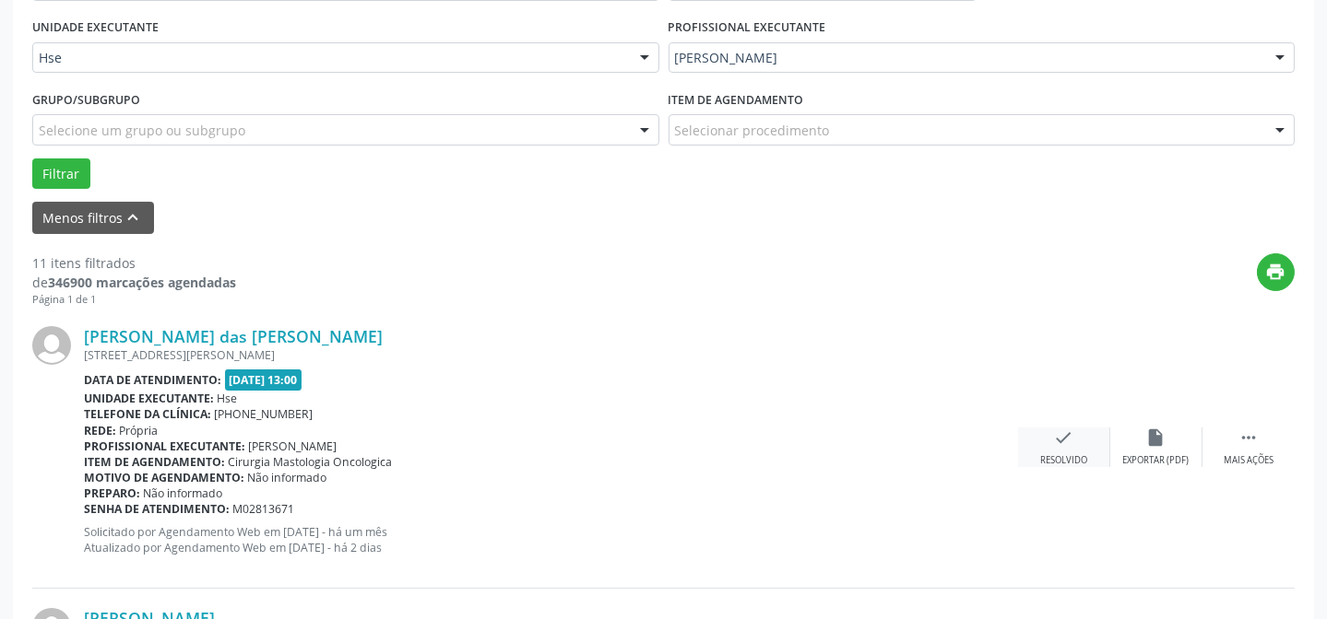
click at [1065, 442] on icon "check" at bounding box center [1064, 438] width 20 height 20
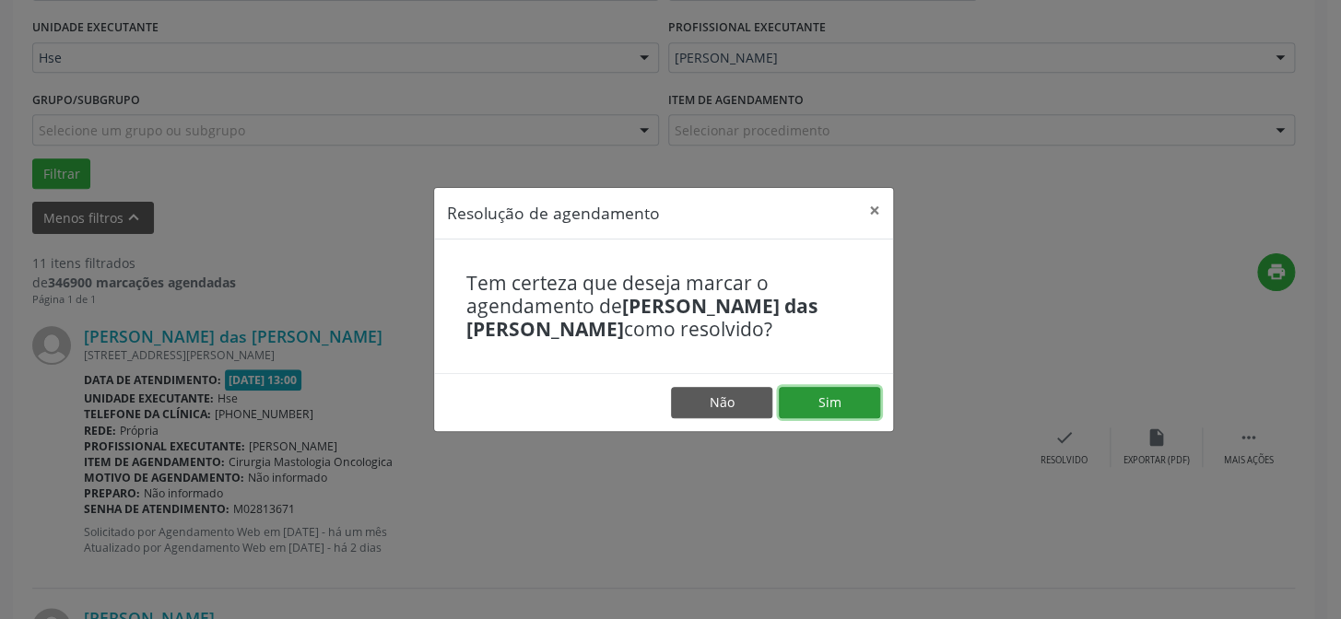
click at [810, 394] on button "Sim" at bounding box center [829, 402] width 101 height 31
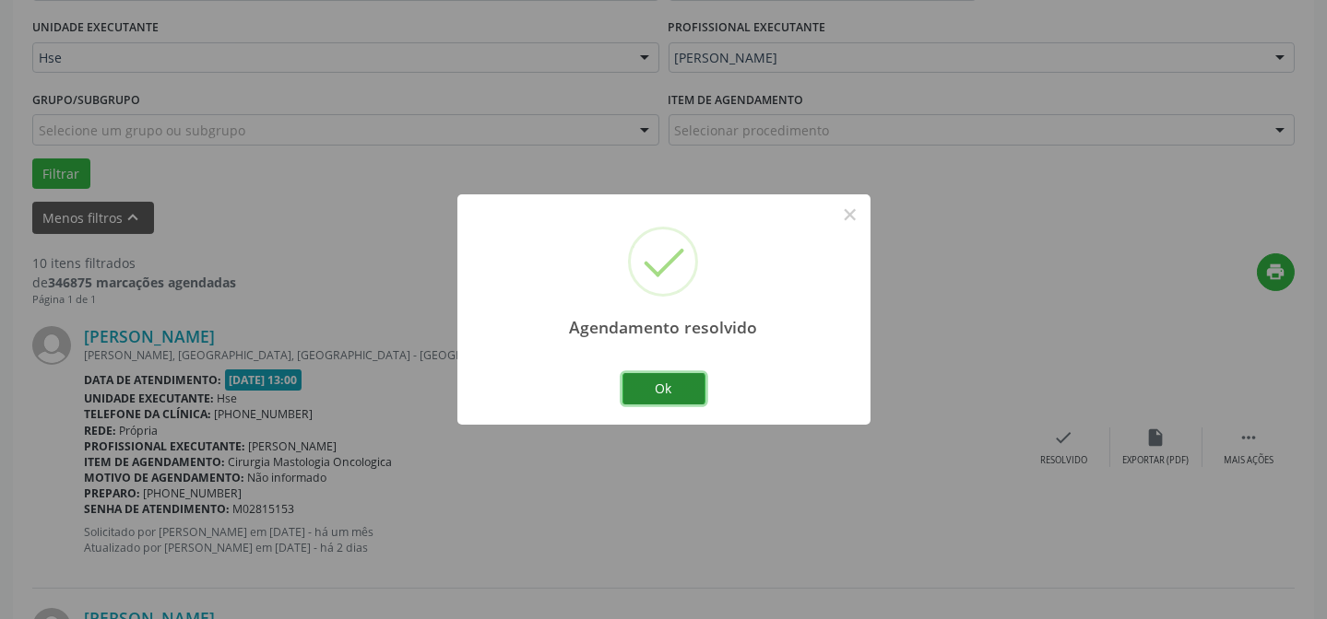
click at [649, 380] on button "Ok" at bounding box center [663, 388] width 83 height 31
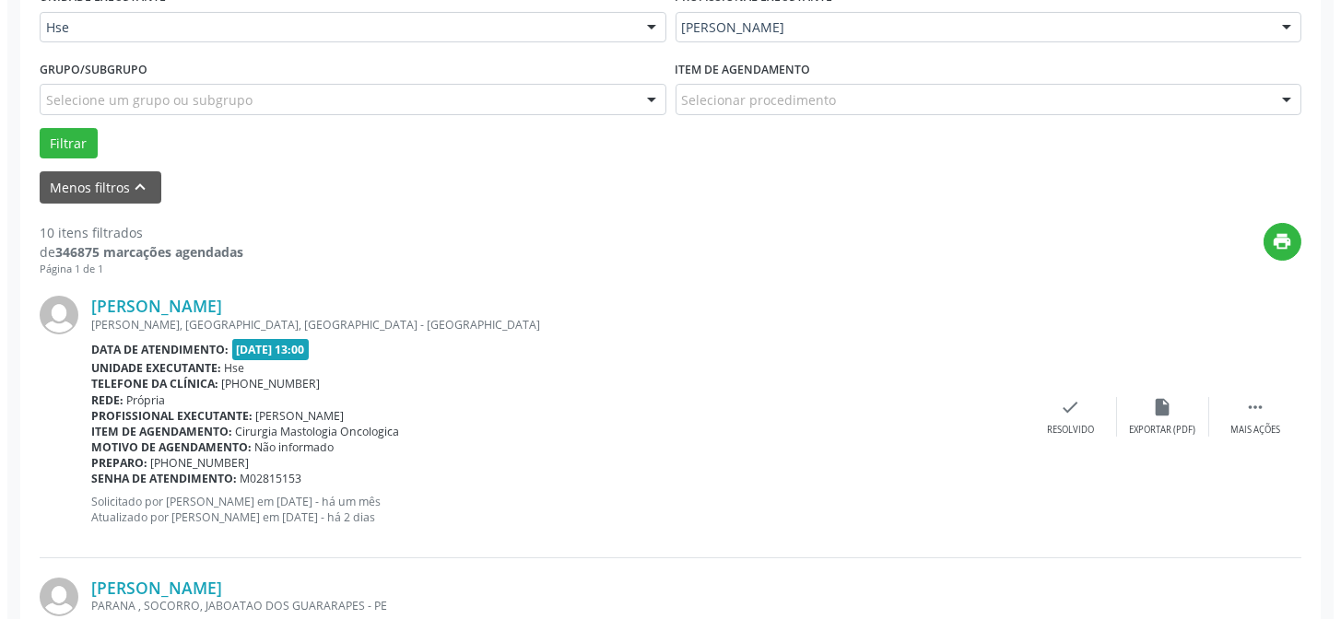
scroll to position [505, 0]
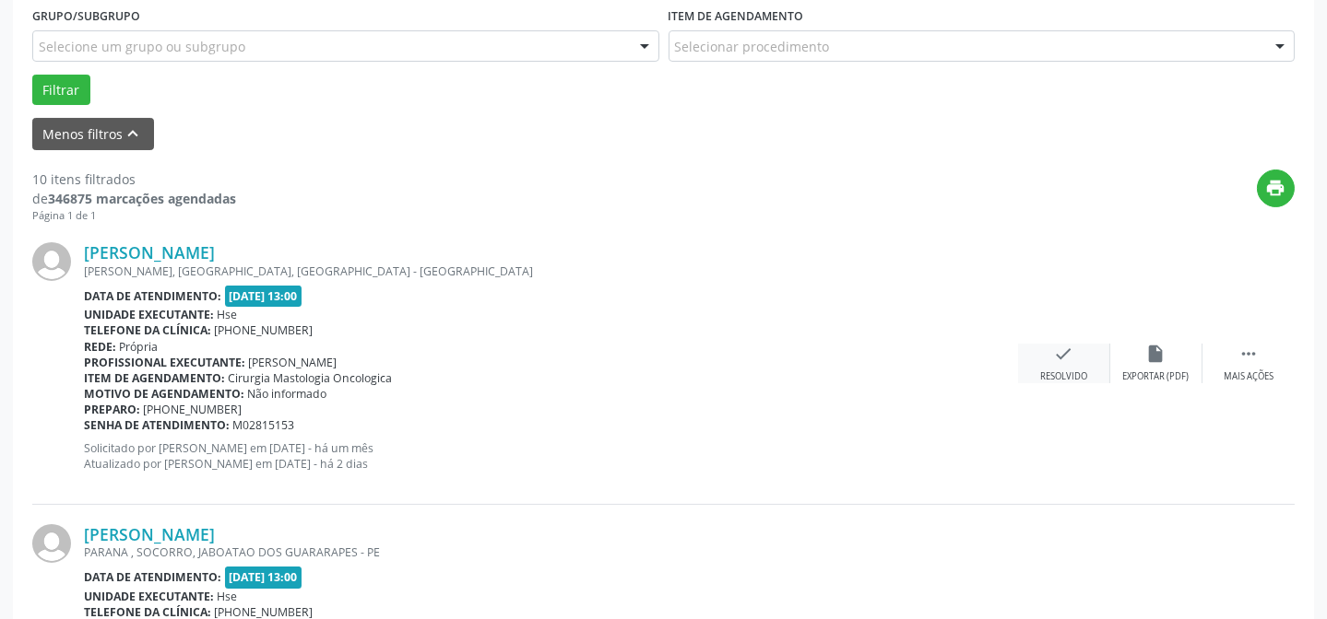
click at [1066, 375] on div "Resolvido" at bounding box center [1063, 377] width 47 height 13
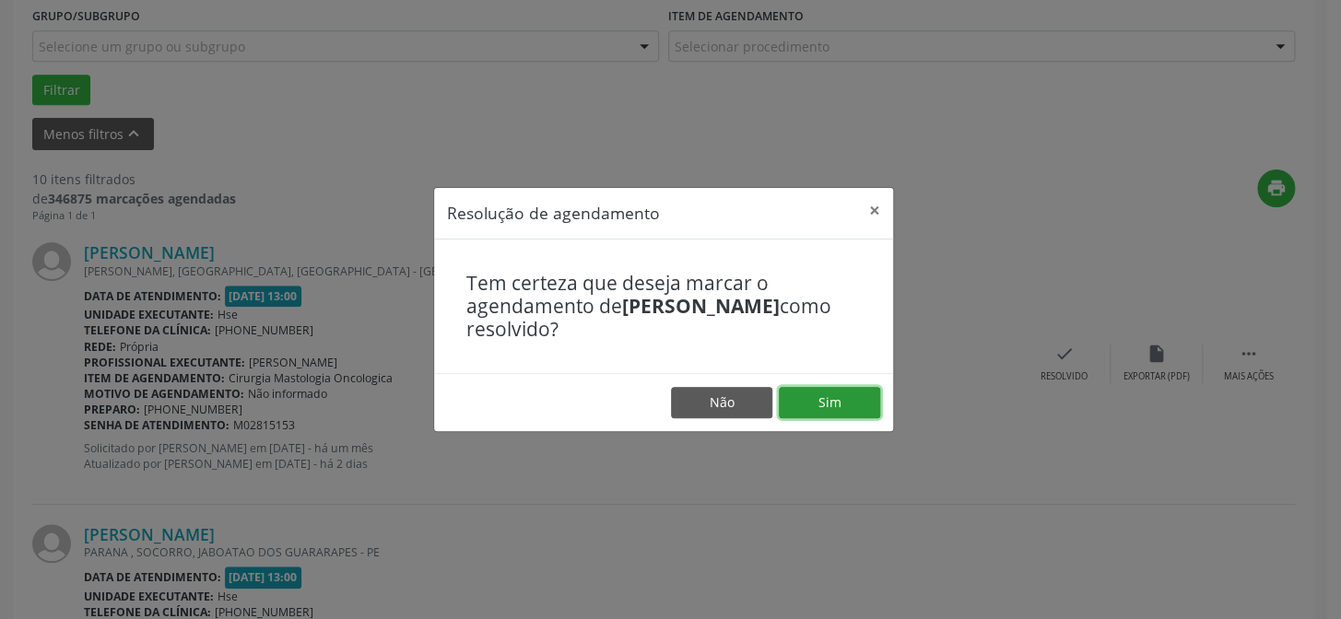
click at [858, 403] on button "Sim" at bounding box center [829, 402] width 101 height 31
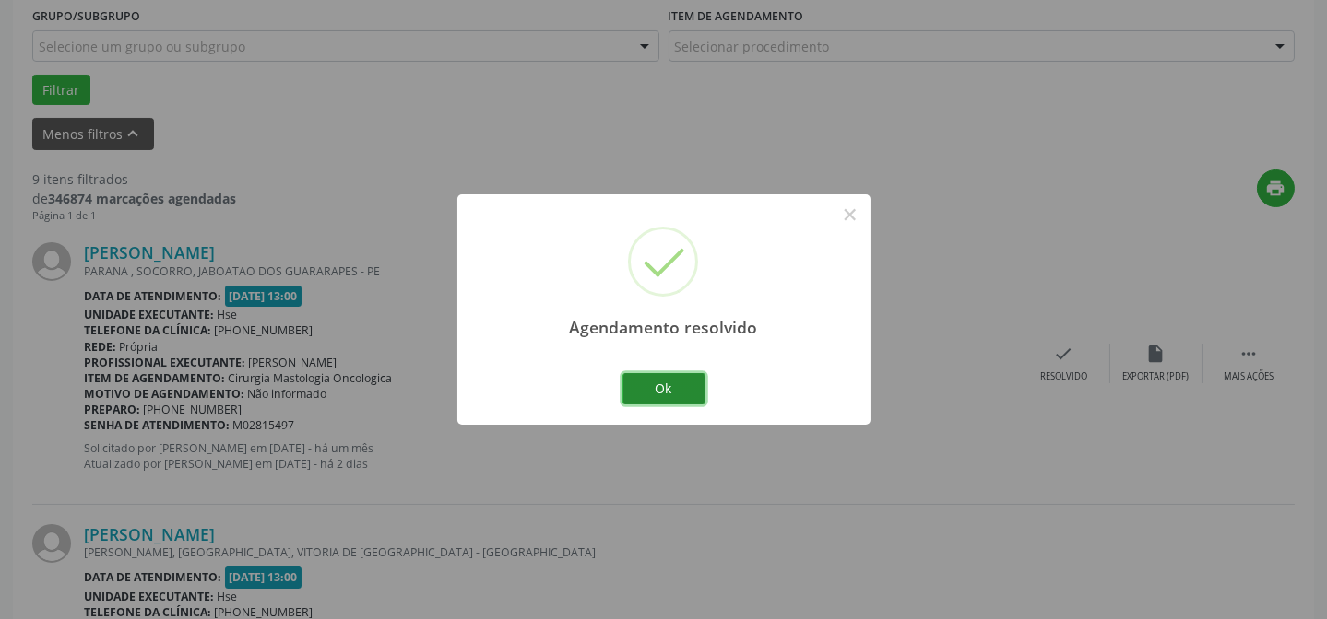
click at [682, 378] on button "Ok" at bounding box center [663, 388] width 83 height 31
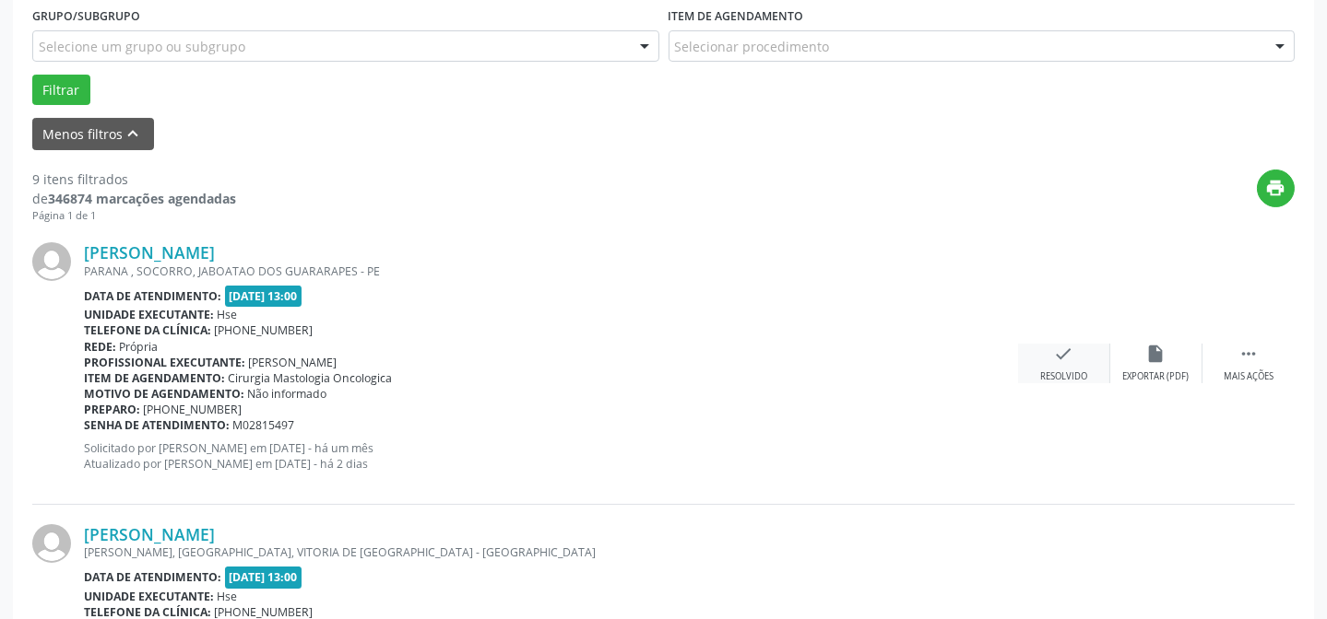
click at [1035, 364] on div "check Resolvido" at bounding box center [1064, 364] width 92 height 40
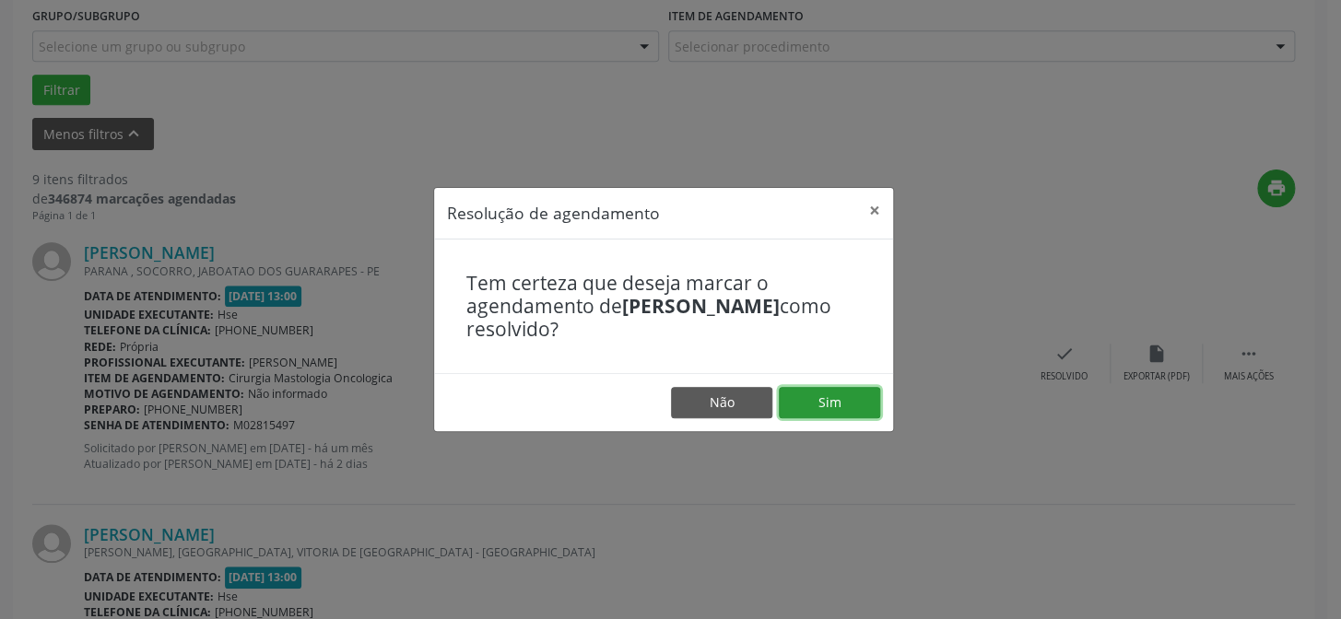
drag, startPoint x: 828, startPoint y: 404, endPoint x: 782, endPoint y: 411, distance: 46.7
click at [828, 403] on button "Sim" at bounding box center [829, 402] width 101 height 31
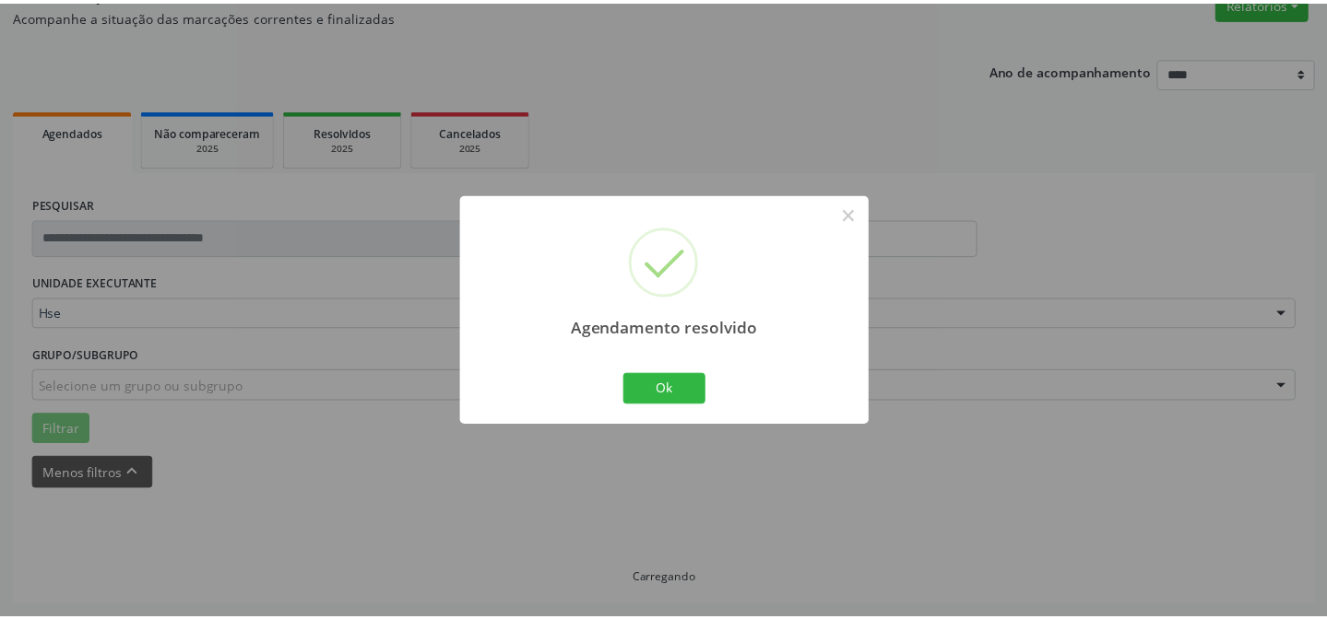
scroll to position [165, 0]
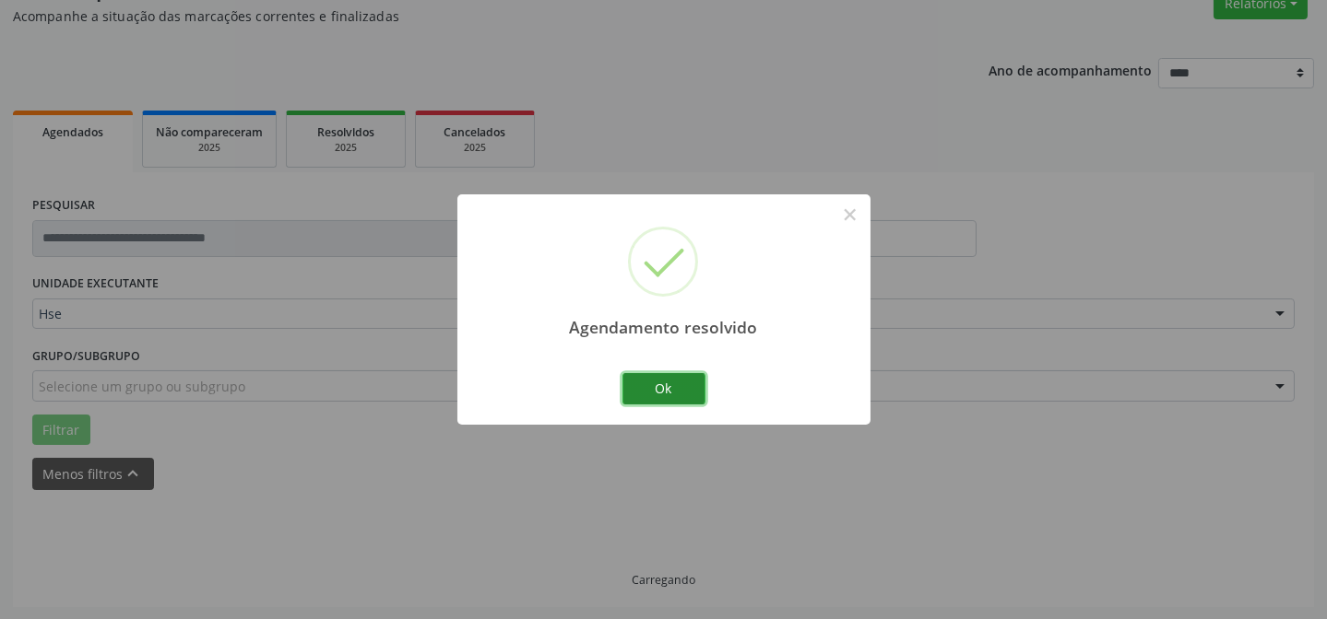
click at [665, 387] on button "Ok" at bounding box center [663, 388] width 83 height 31
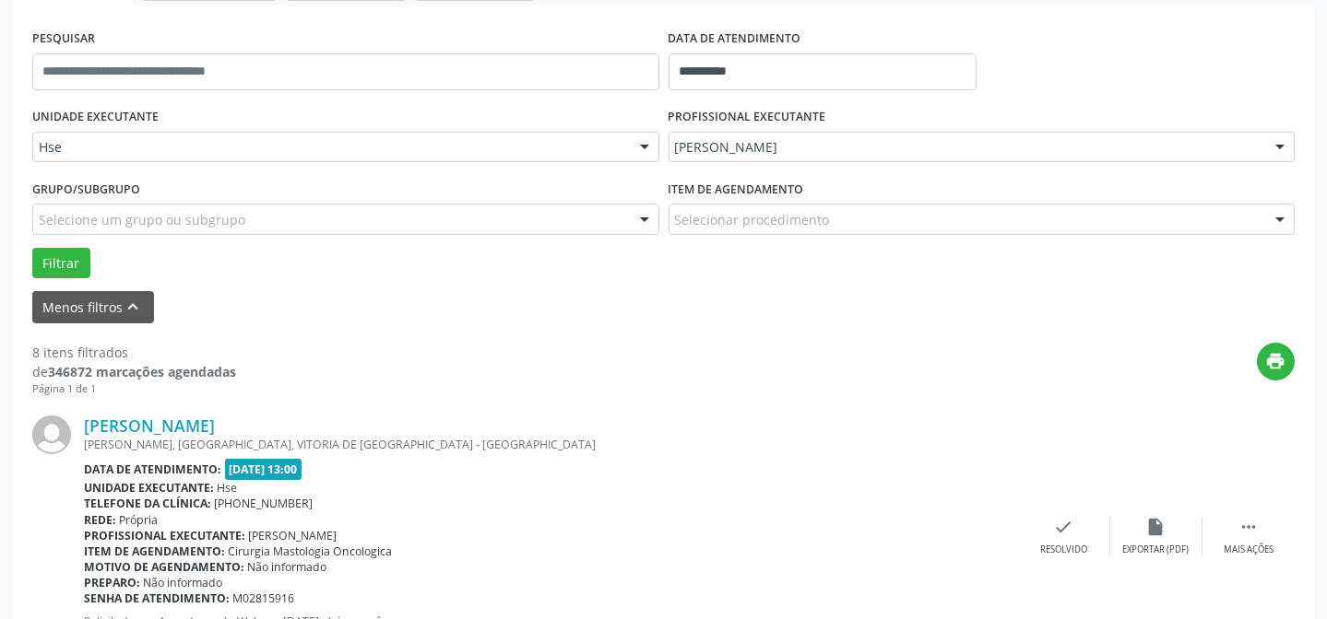
scroll to position [416, 0]
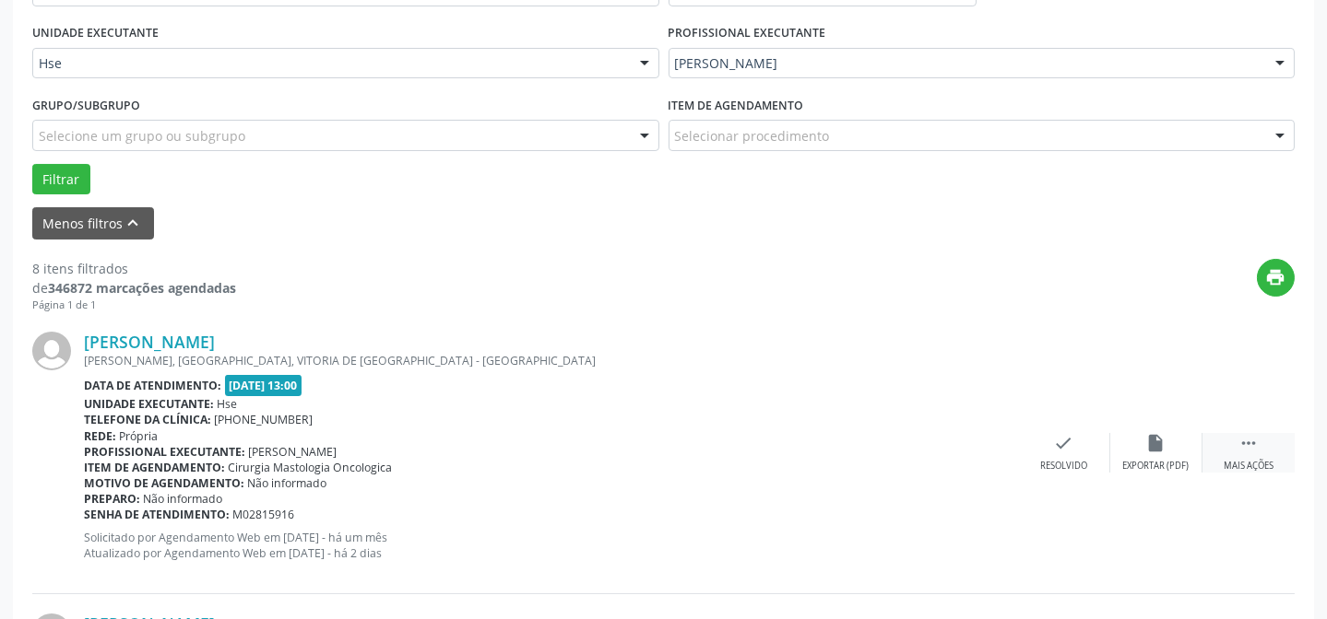
click at [1268, 445] on div " Mais ações" at bounding box center [1248, 453] width 92 height 40
click at [1174, 461] on div "Não compareceu" at bounding box center [1155, 466] width 78 height 13
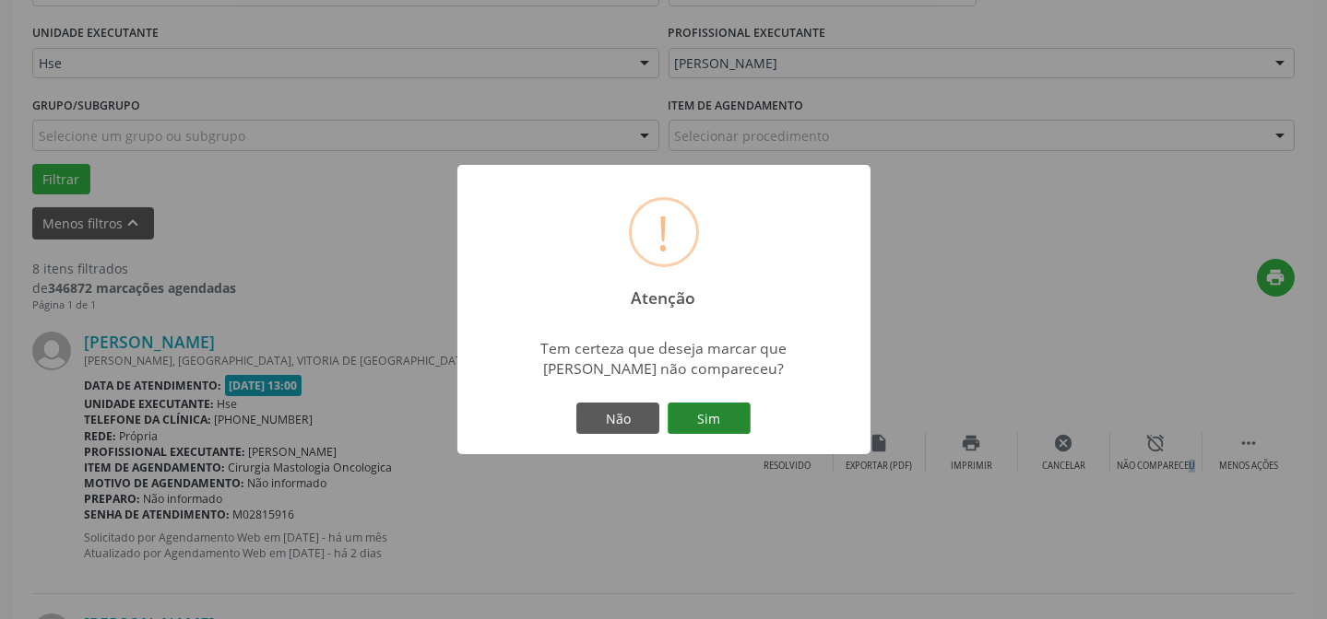
click at [672, 412] on button "Sim" at bounding box center [708, 418] width 83 height 31
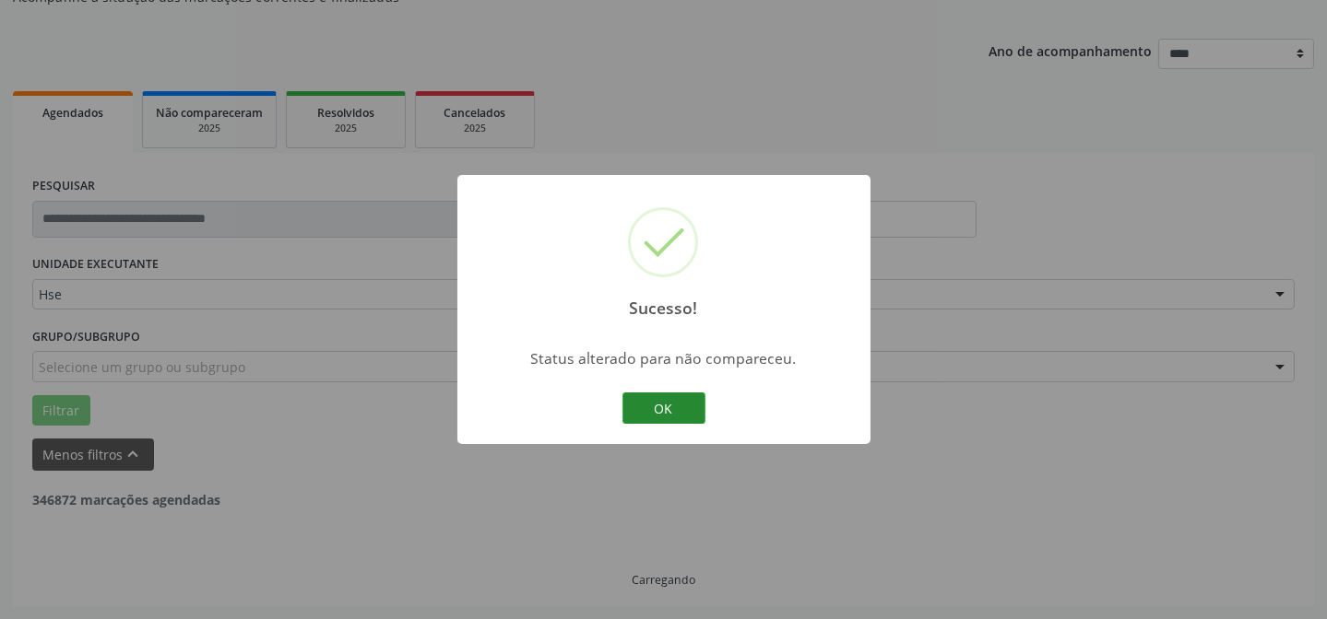
click at [658, 415] on button "OK" at bounding box center [663, 408] width 83 height 31
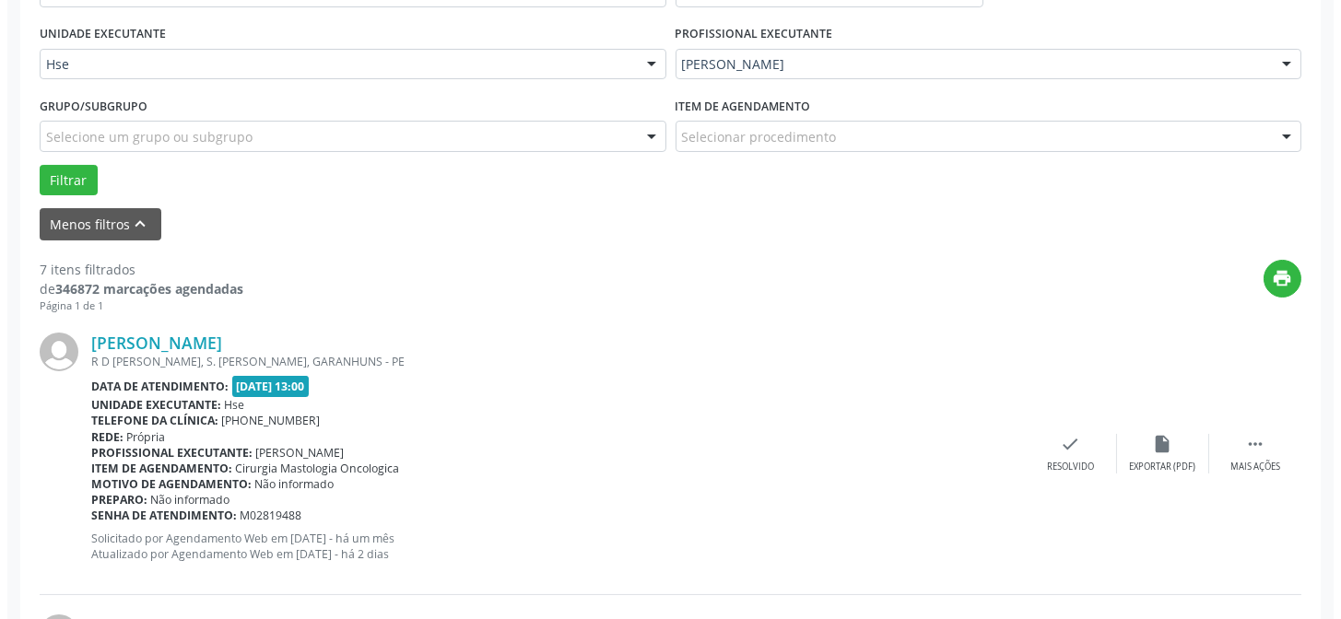
scroll to position [435, 0]
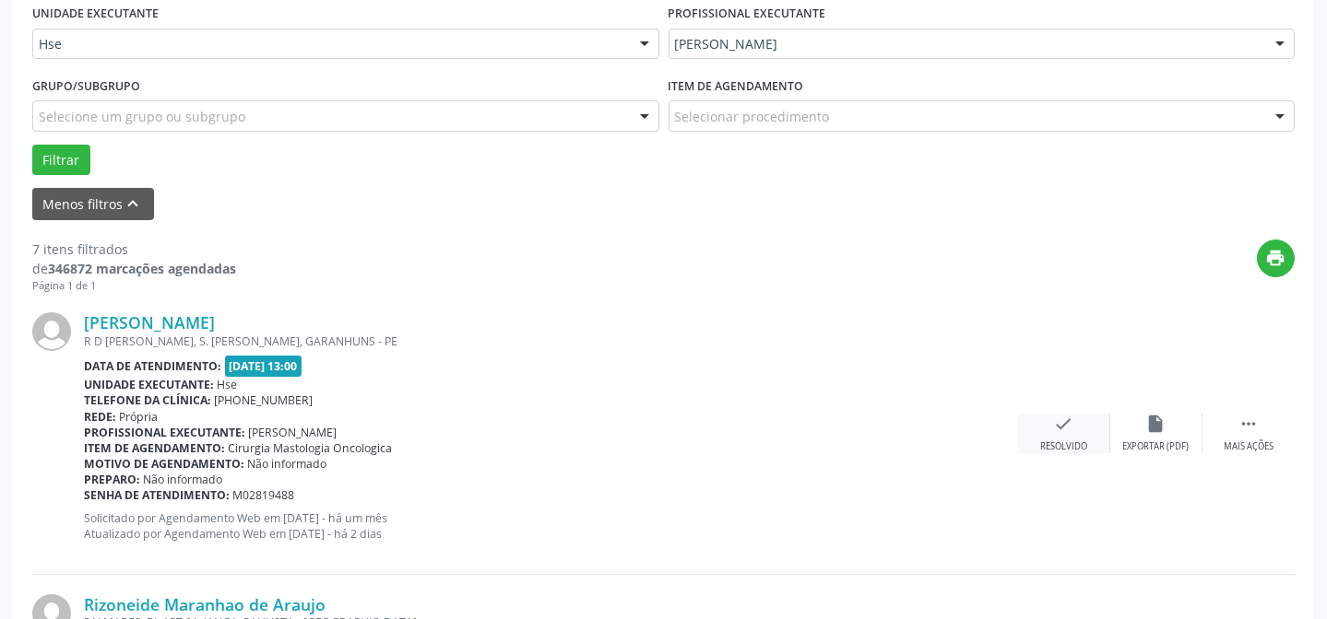
click at [1045, 441] on div "Resolvido" at bounding box center [1063, 447] width 47 height 13
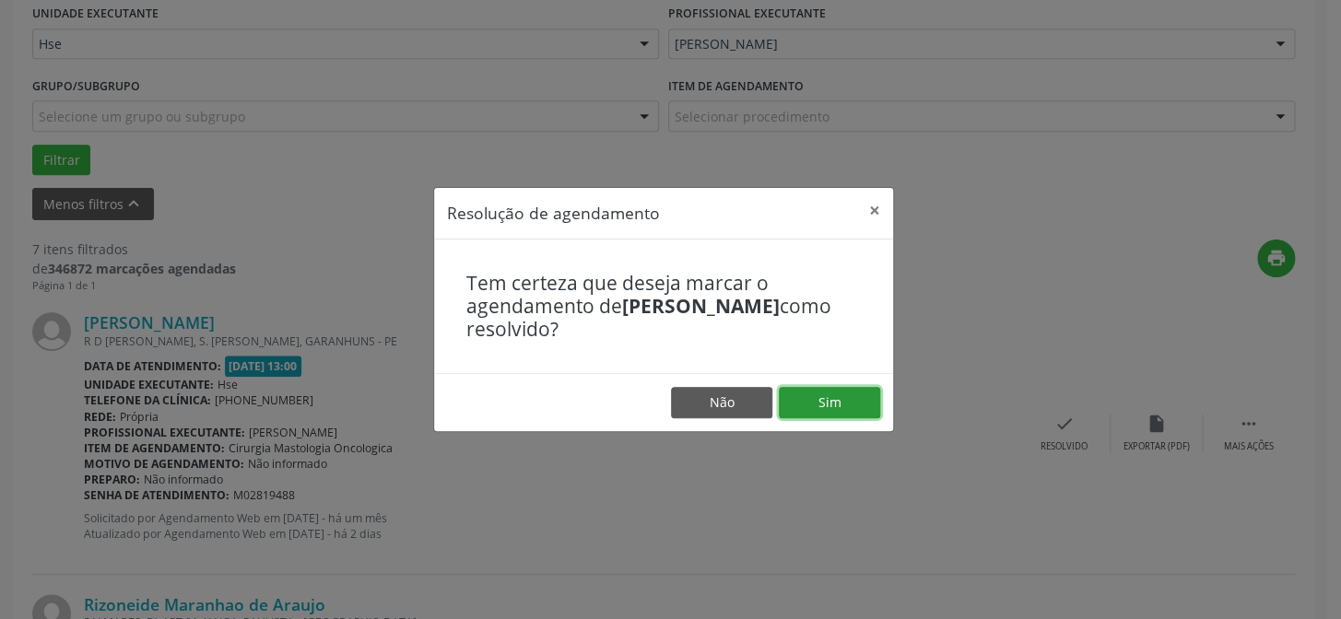
click at [841, 397] on button "Sim" at bounding box center [829, 402] width 101 height 31
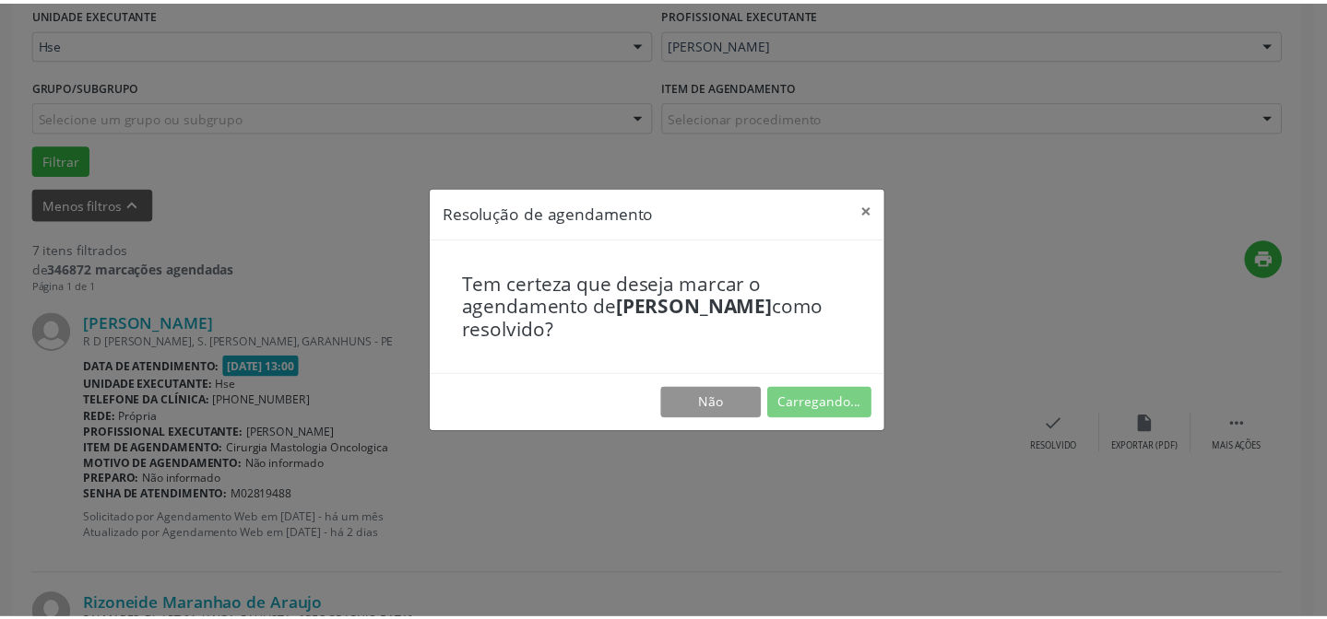
scroll to position [165, 0]
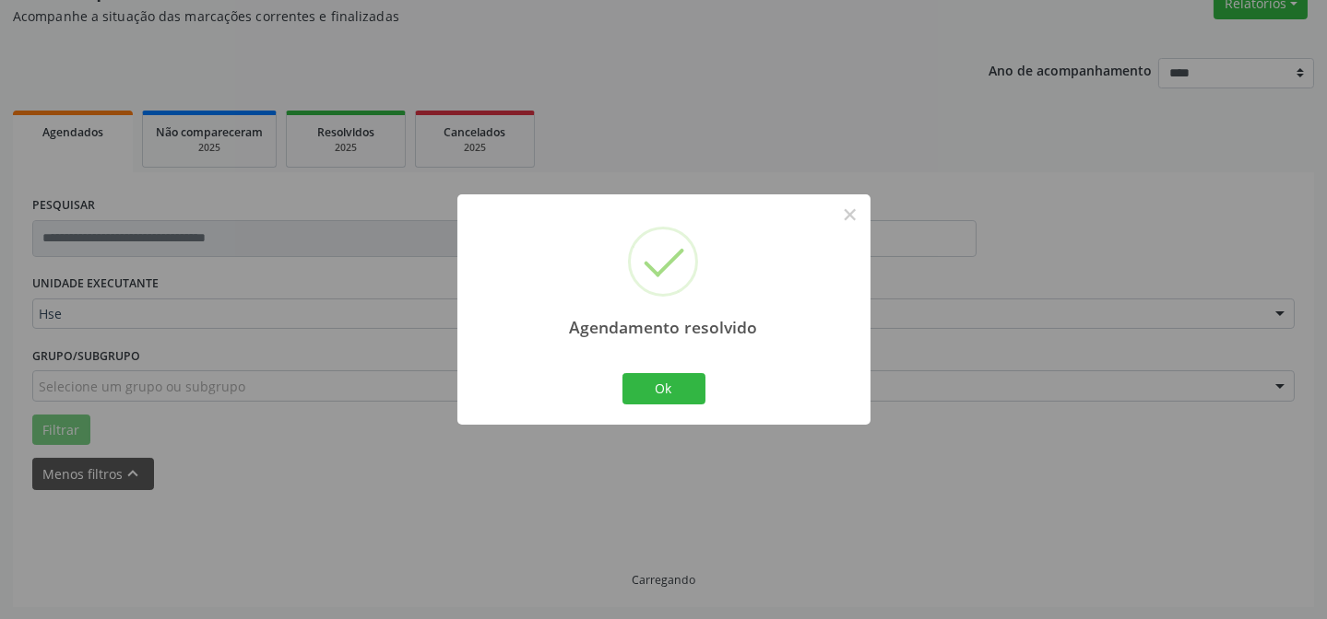
click at [663, 405] on div "Ok Cancel" at bounding box center [663, 389] width 91 height 39
click at [662, 390] on button "Ok" at bounding box center [663, 388] width 83 height 31
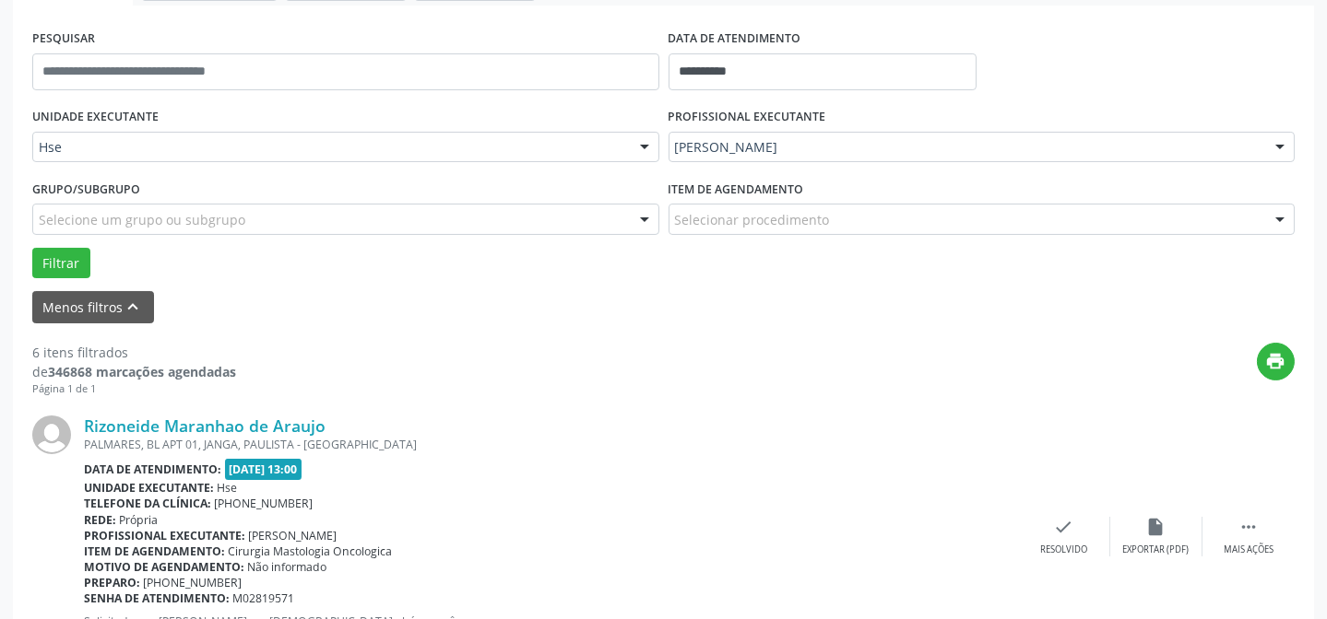
scroll to position [416, 0]
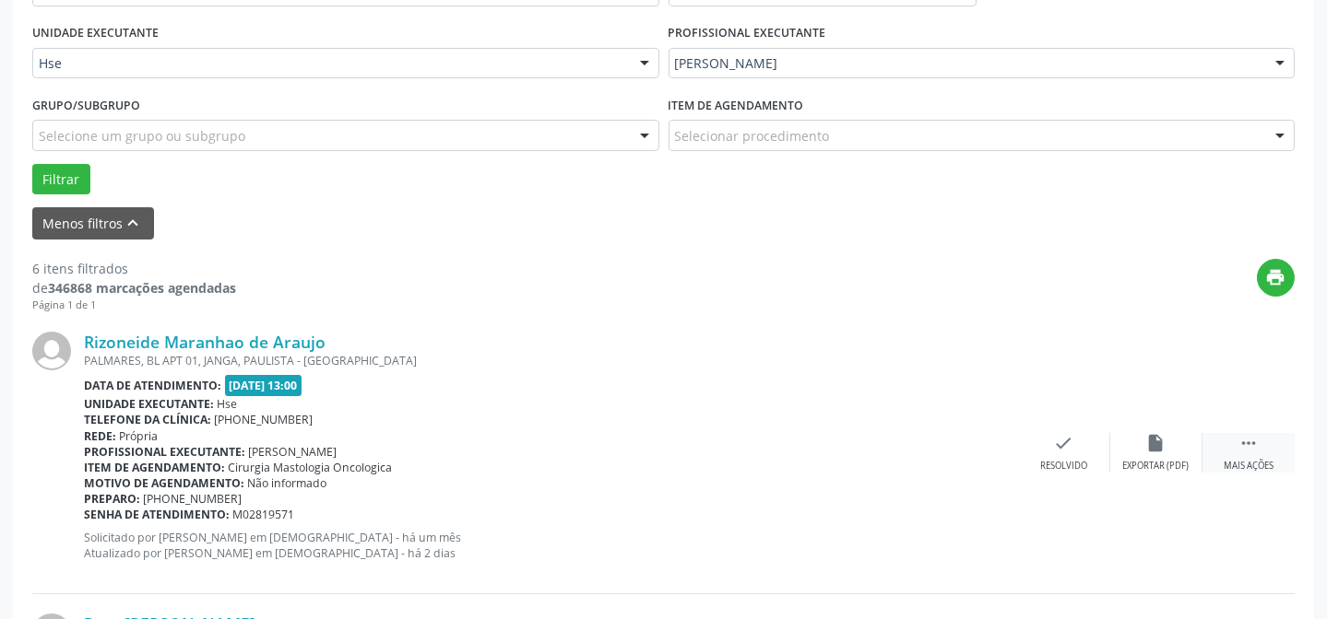
click at [1240, 456] on div " Mais ações" at bounding box center [1248, 453] width 92 height 40
click at [1141, 443] on div "alarm_off Não compareceu" at bounding box center [1156, 453] width 92 height 40
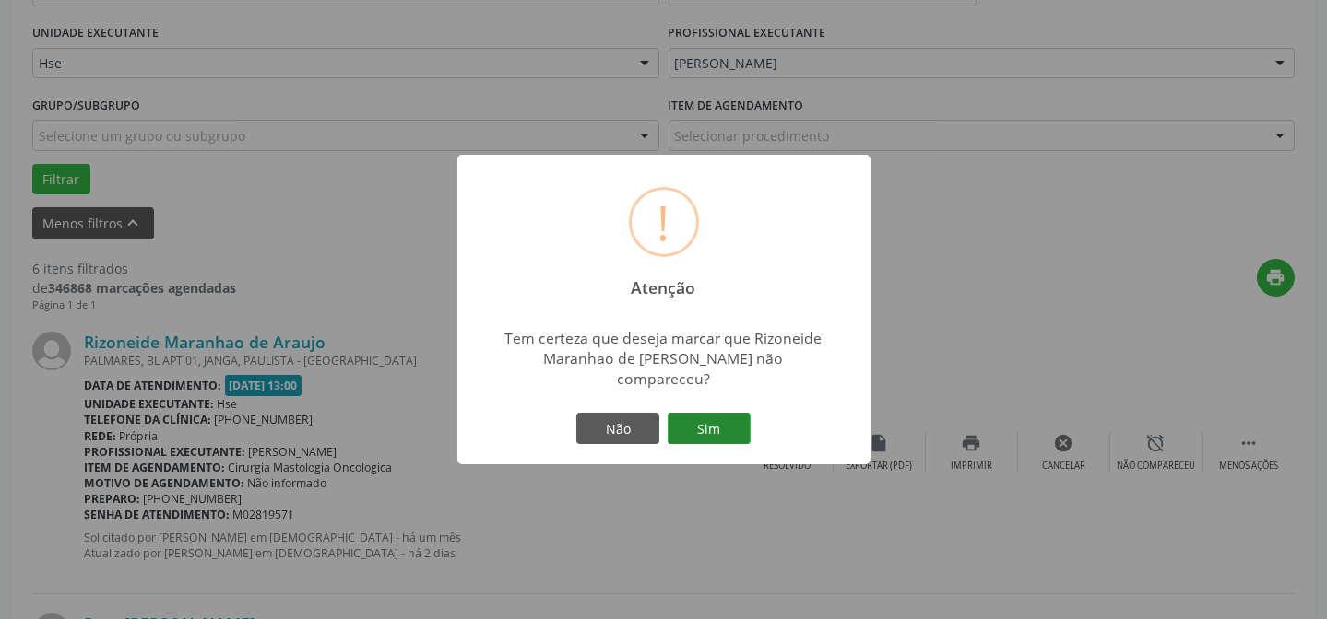
click at [728, 419] on button "Sim" at bounding box center [708, 428] width 83 height 31
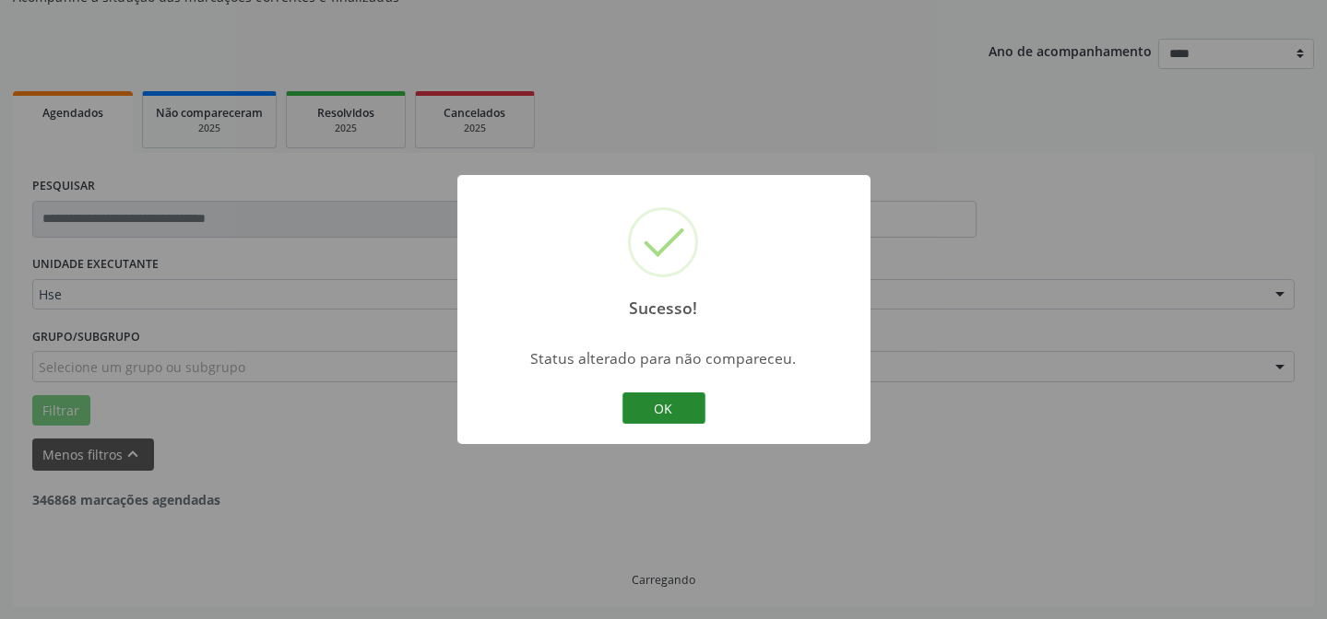
click at [675, 409] on button "OK" at bounding box center [663, 408] width 83 height 31
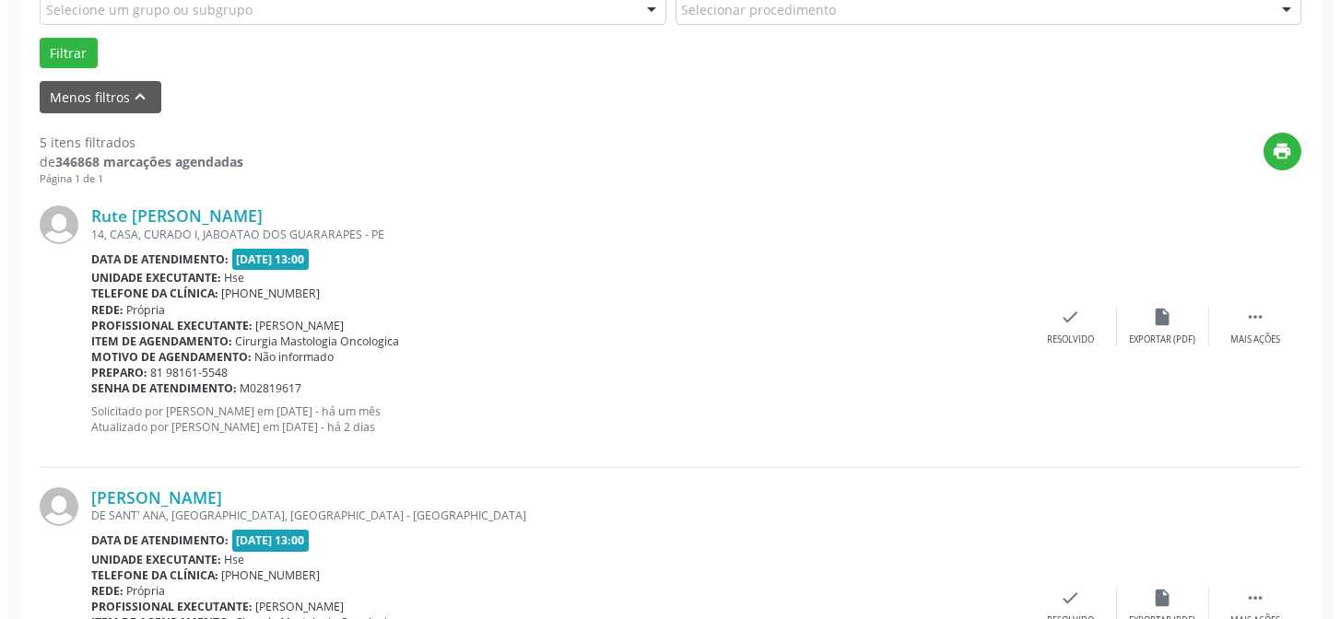
scroll to position [584, 0]
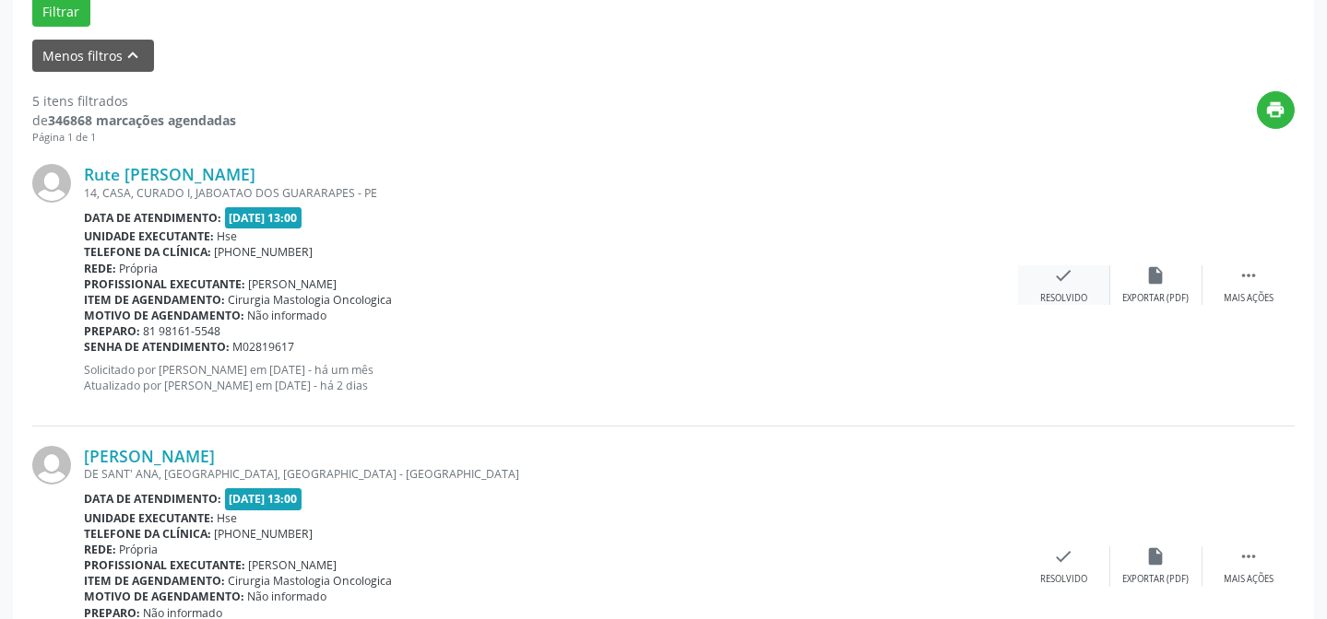
click at [1040, 301] on div "Resolvido" at bounding box center [1063, 298] width 47 height 13
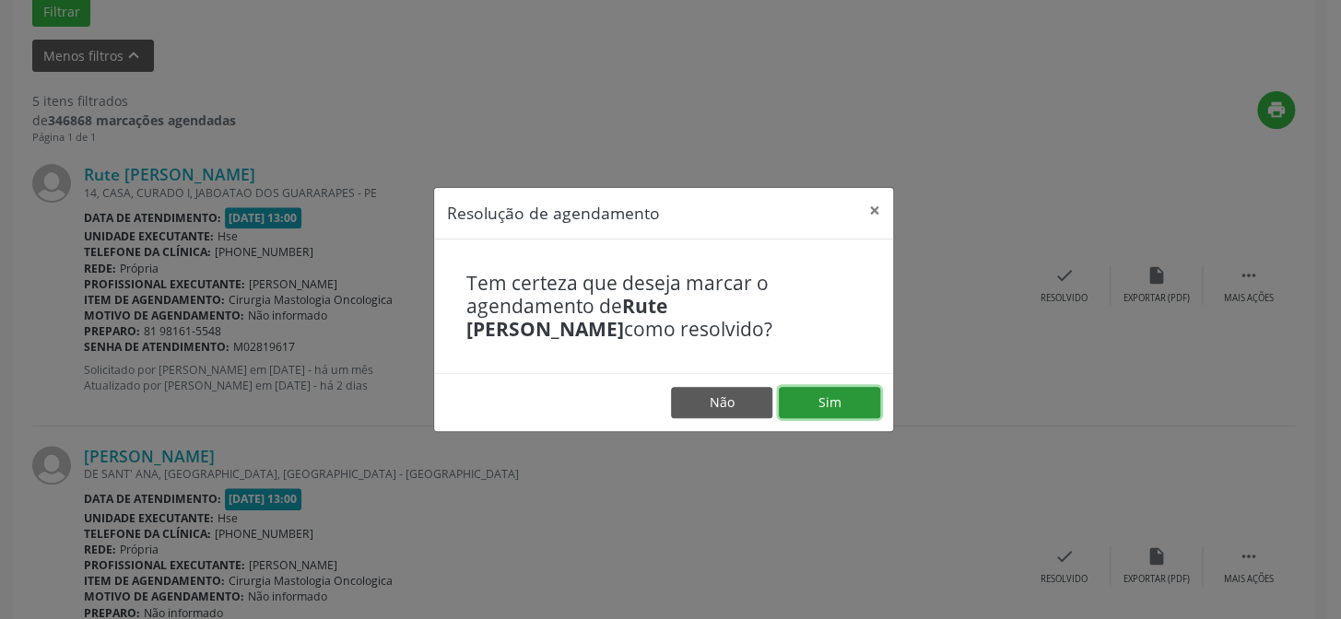
click at [854, 397] on button "Sim" at bounding box center [829, 402] width 101 height 31
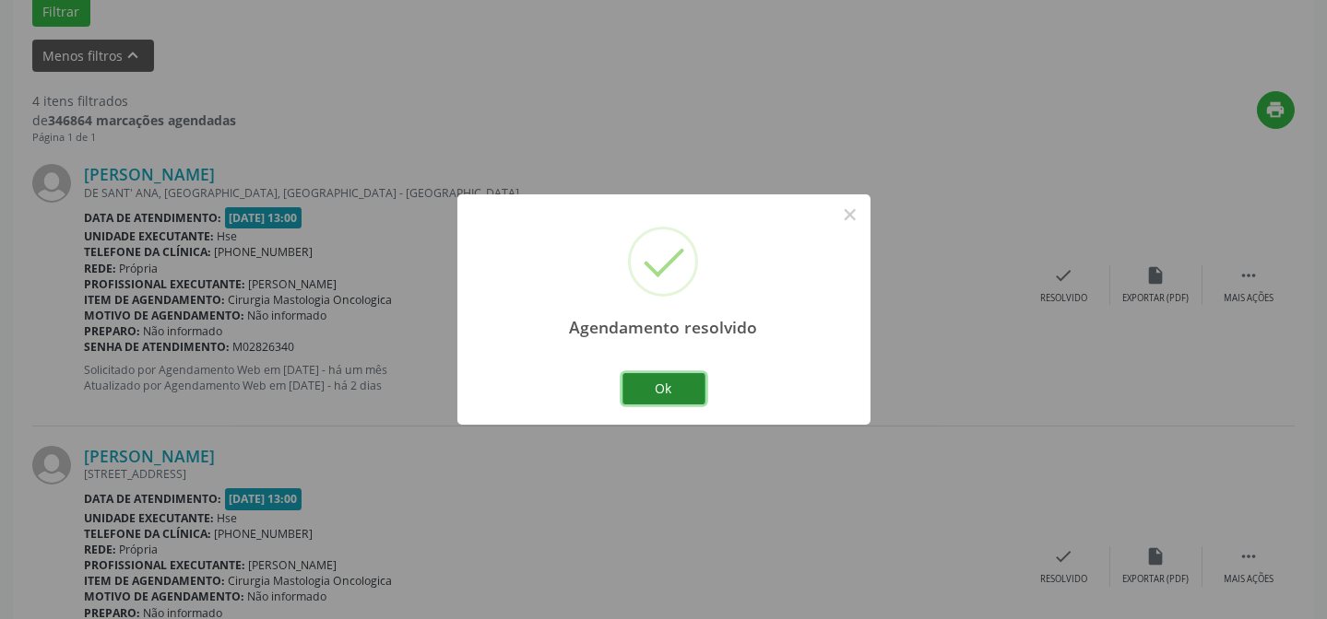
click at [655, 401] on button "Ok" at bounding box center [663, 388] width 83 height 31
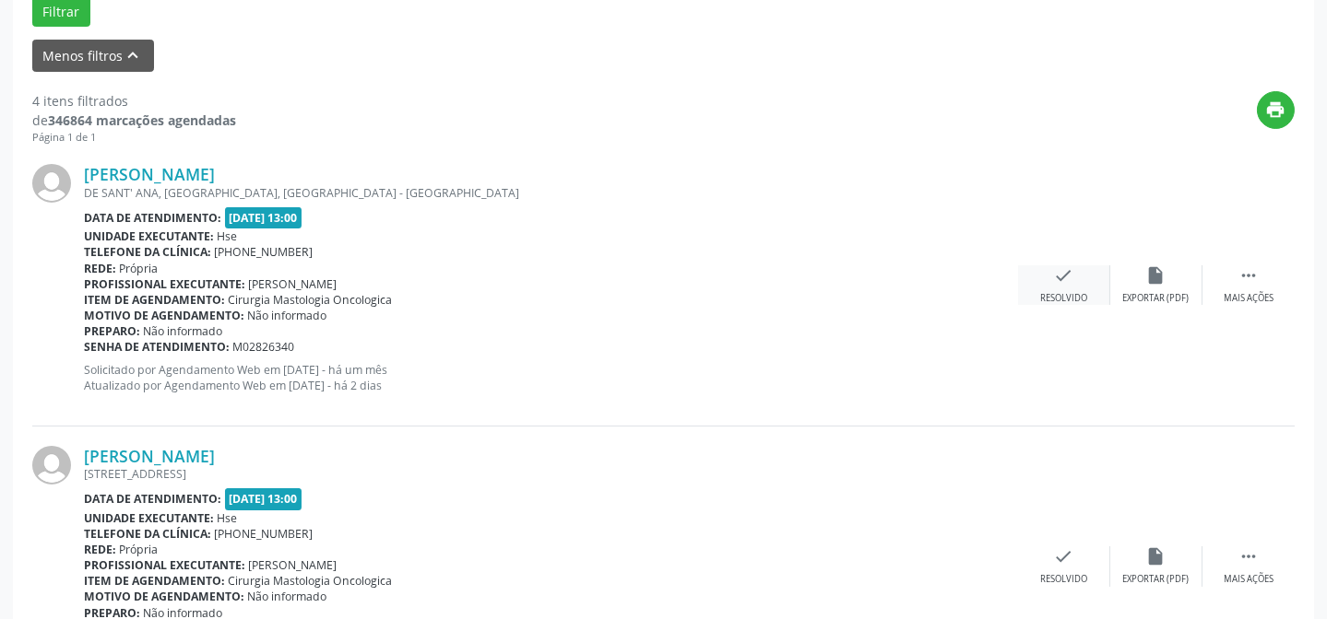
click at [1044, 297] on div "Resolvido" at bounding box center [1063, 298] width 47 height 13
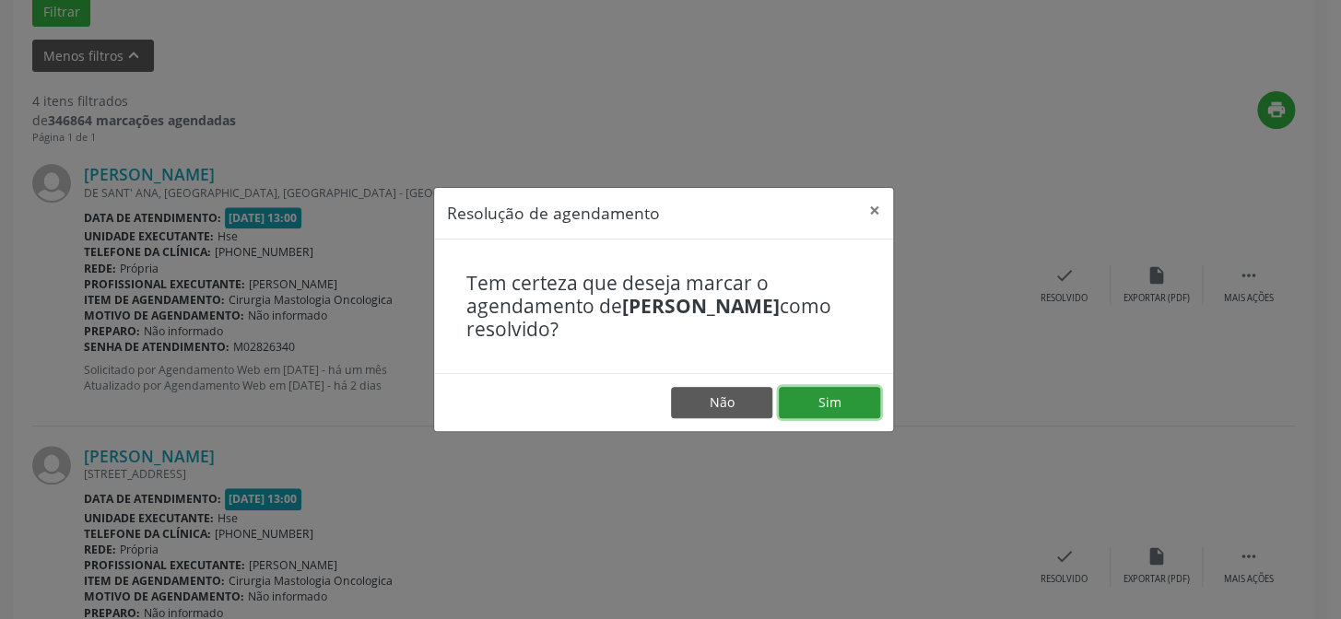
click at [869, 395] on button "Sim" at bounding box center [829, 402] width 101 height 31
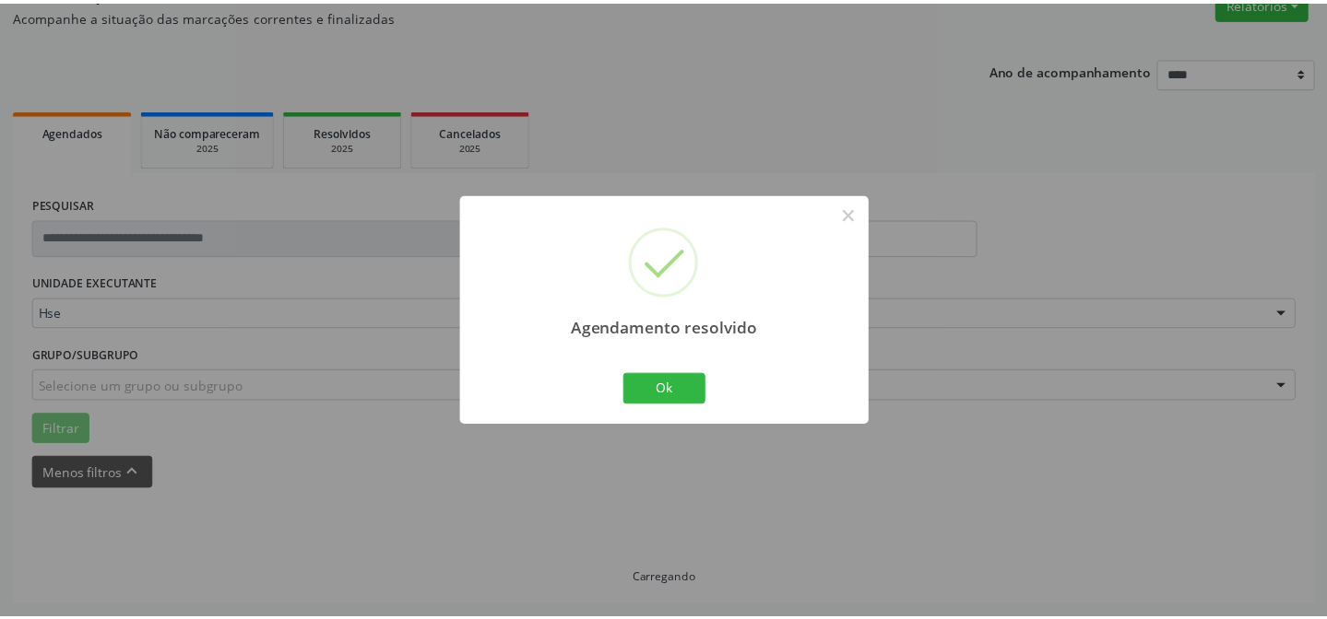
scroll to position [165, 0]
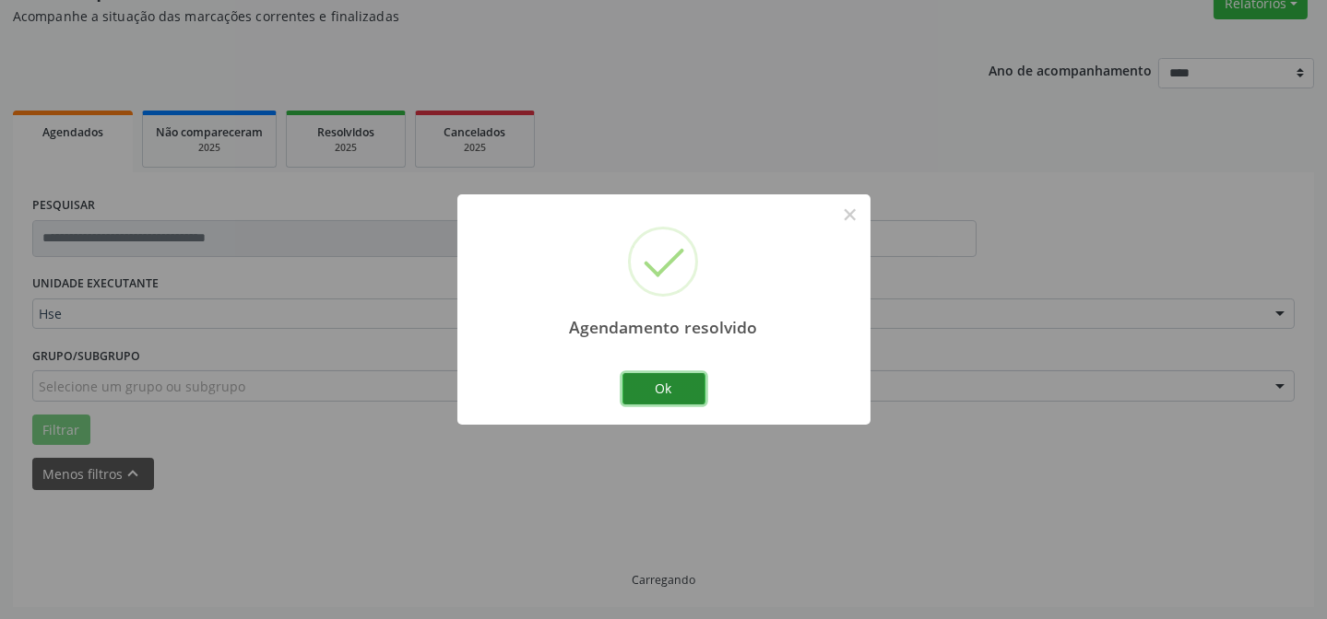
click at [693, 403] on button "Ok" at bounding box center [663, 388] width 83 height 31
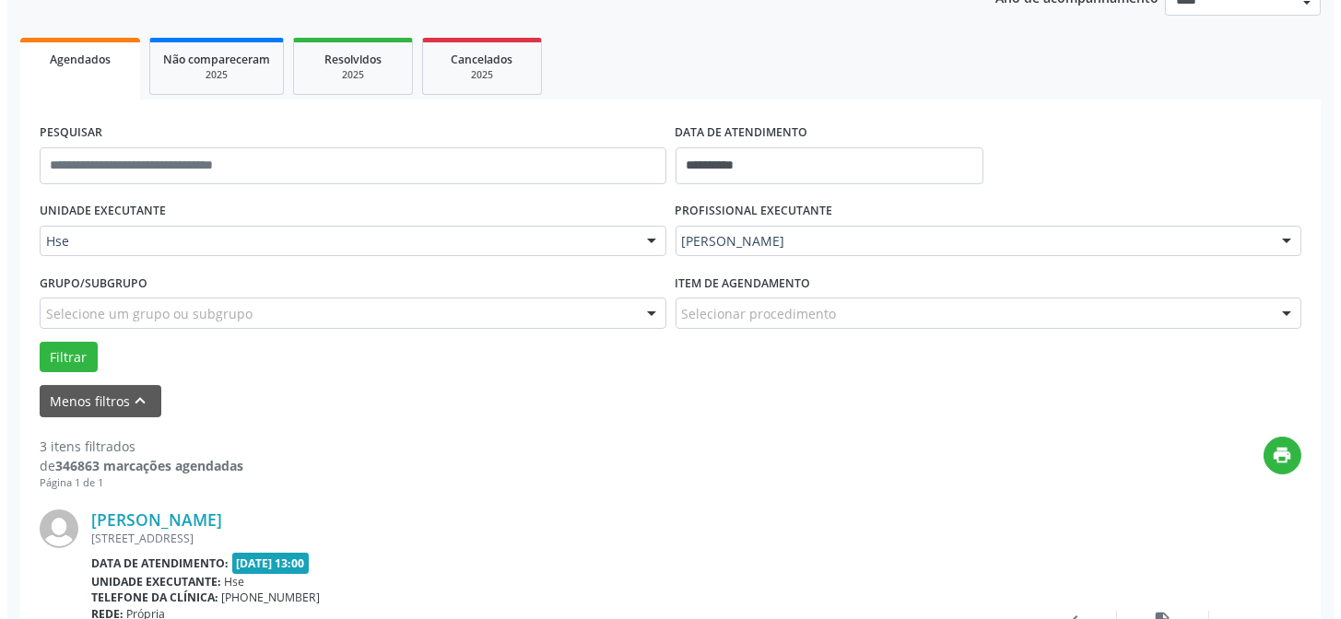
scroll to position [267, 0]
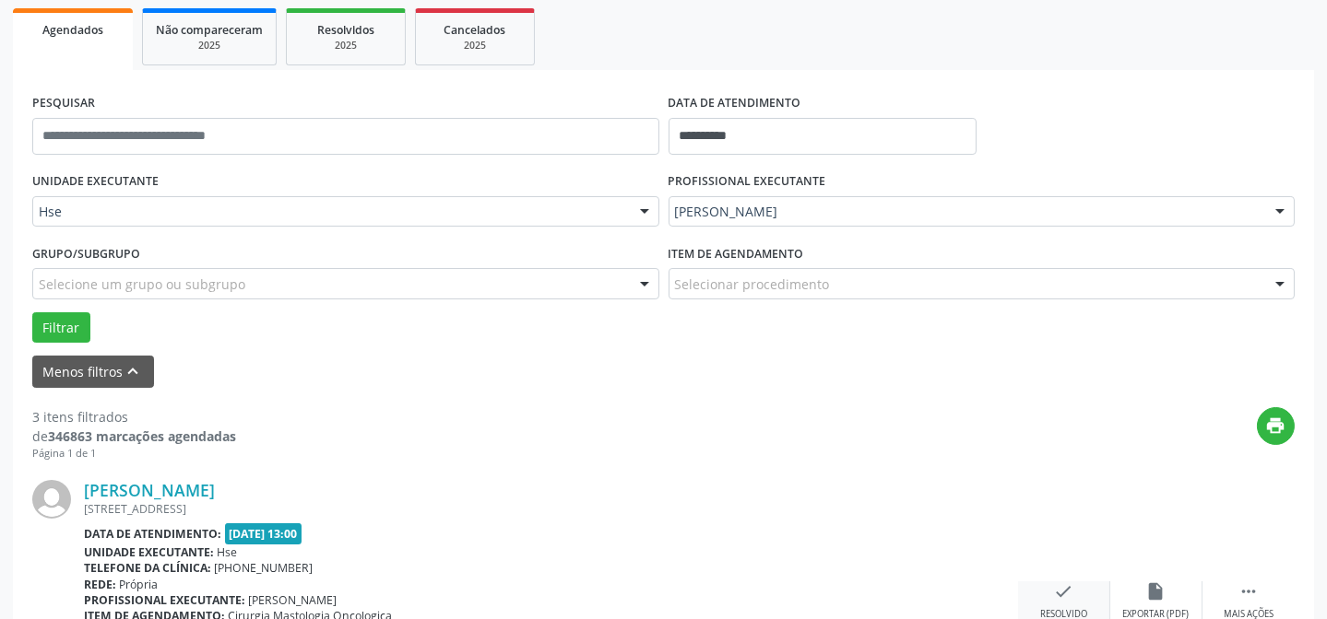
click at [1064, 582] on icon "check" at bounding box center [1064, 592] width 20 height 20
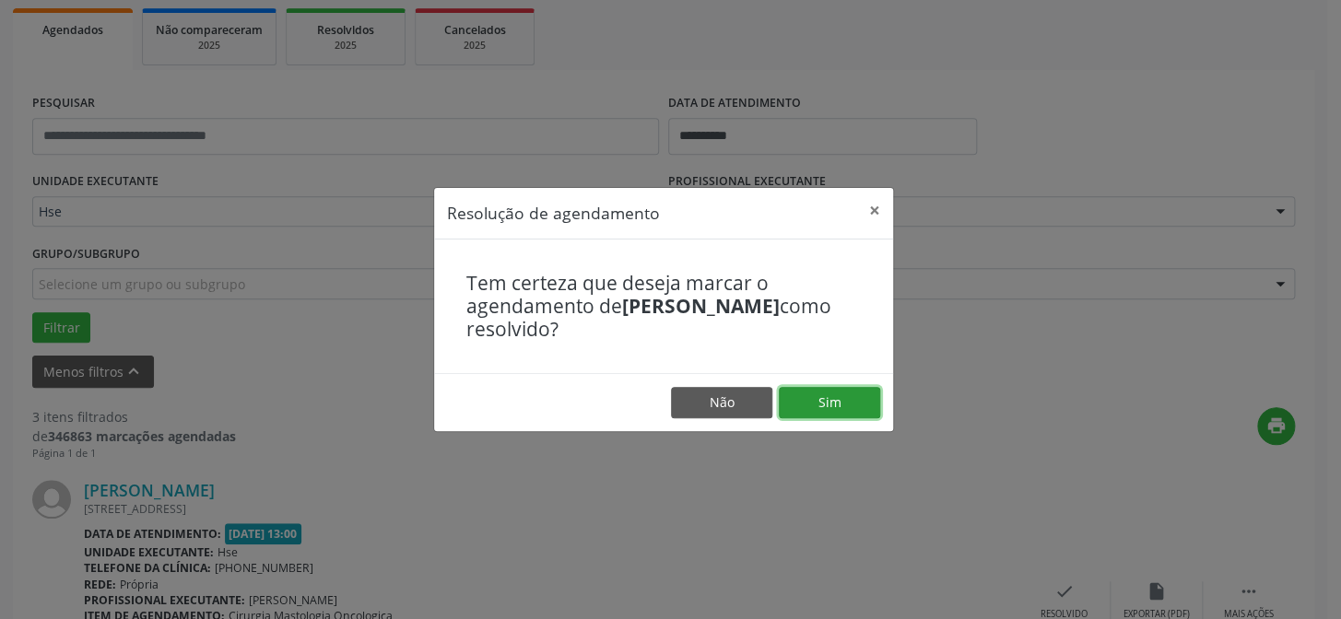
click at [851, 415] on button "Sim" at bounding box center [829, 402] width 101 height 31
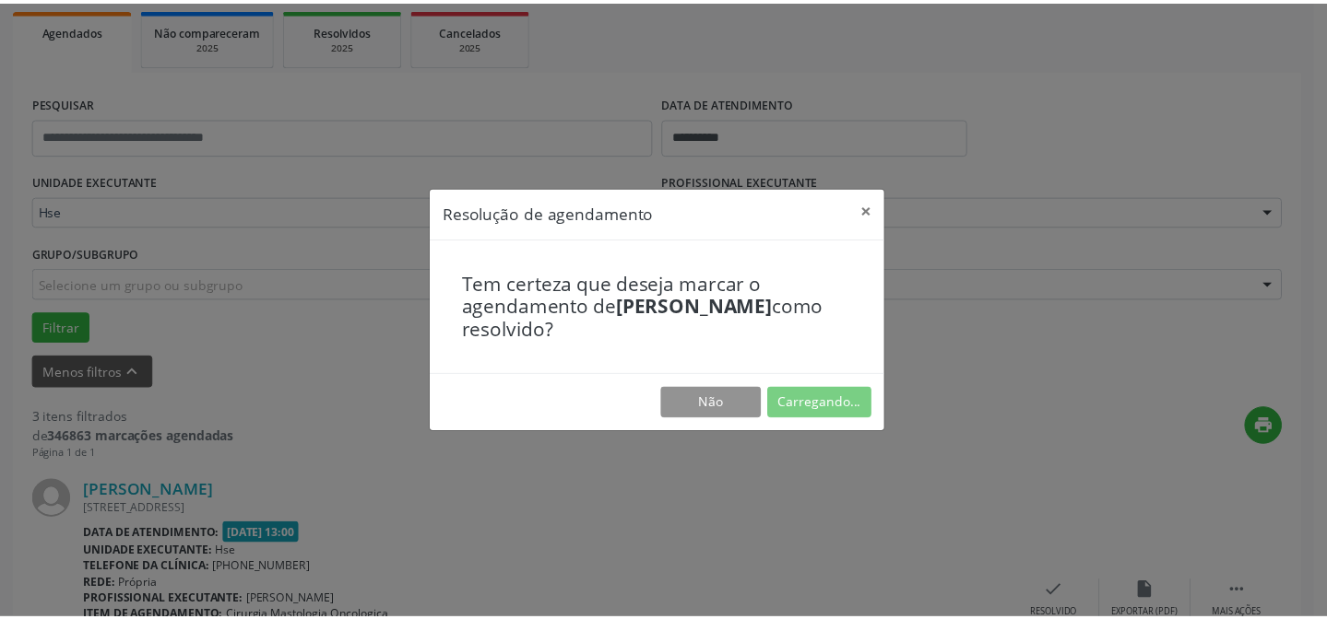
scroll to position [165, 0]
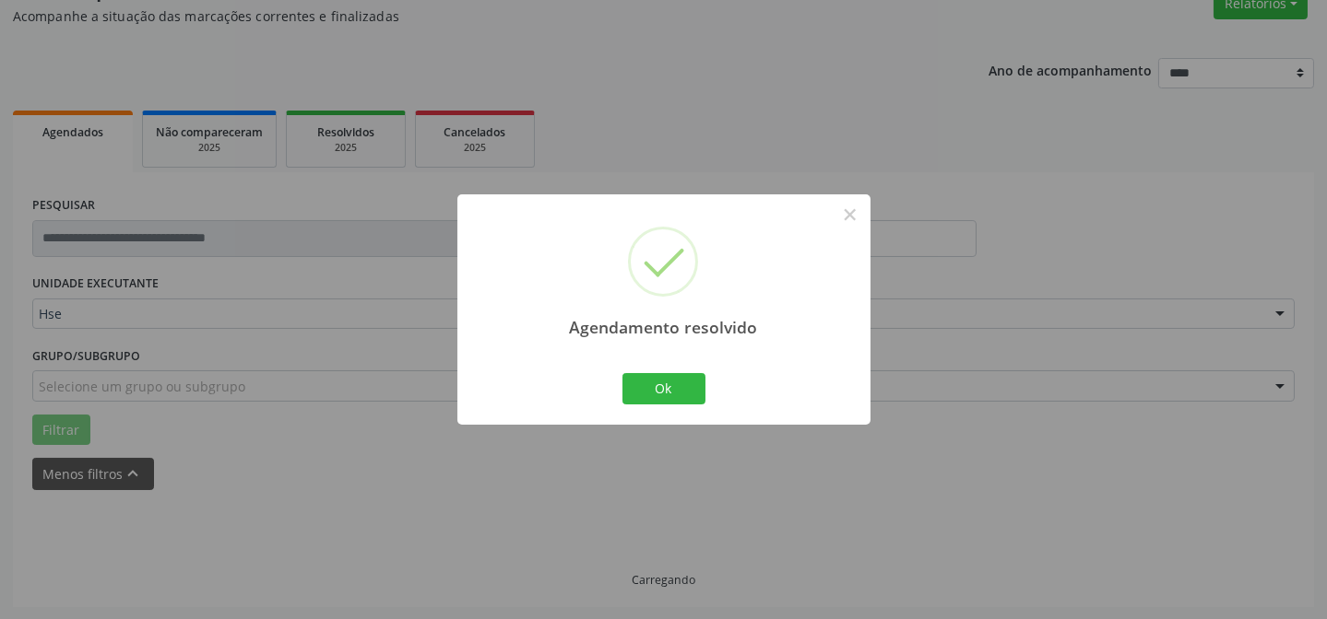
click at [628, 405] on div "Ok Cancel" at bounding box center [663, 389] width 91 height 39
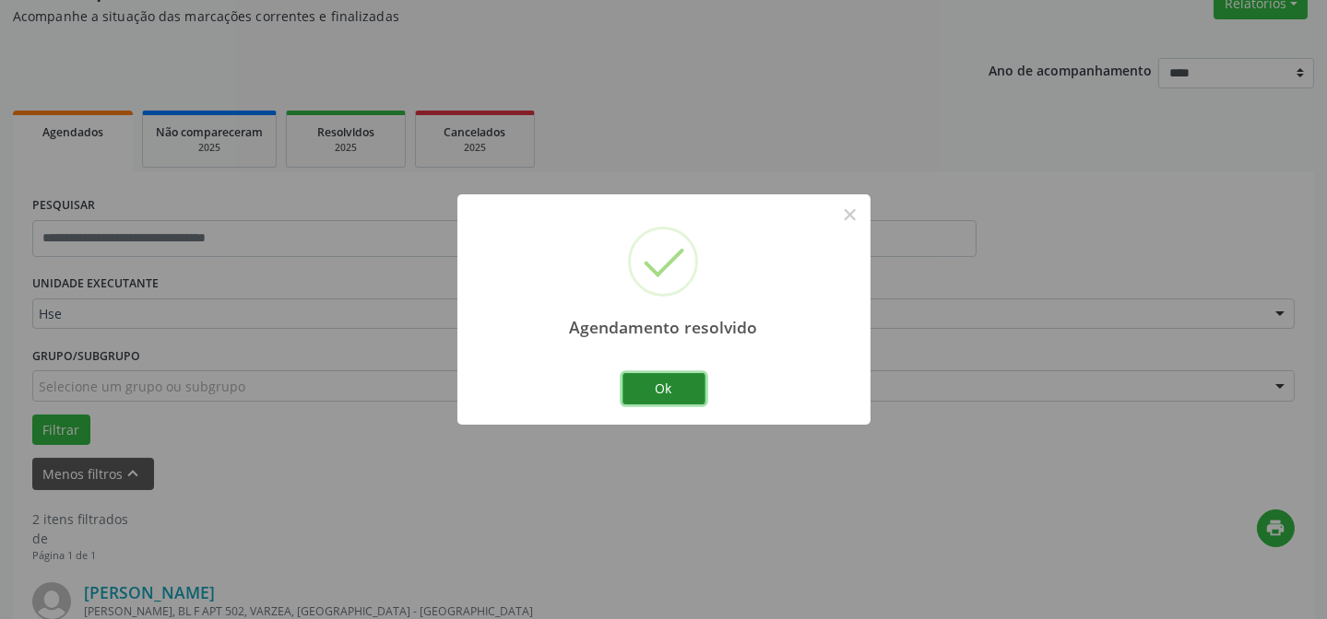
click at [640, 395] on button "Ok" at bounding box center [663, 388] width 83 height 31
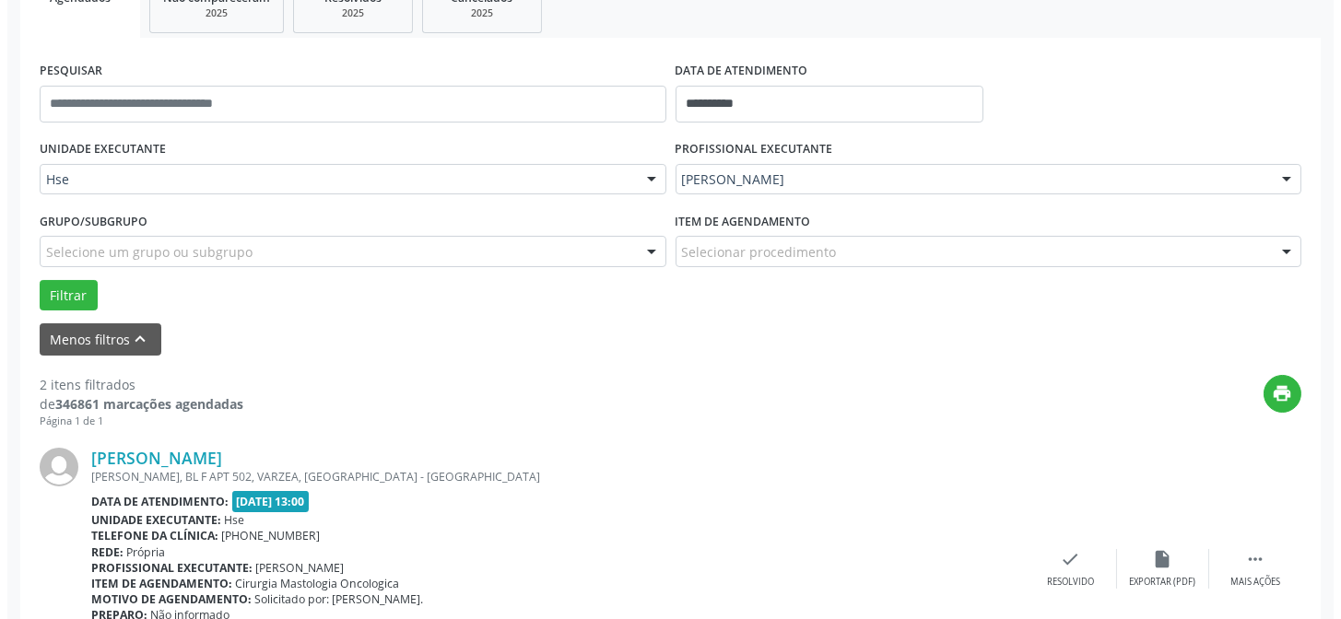
scroll to position [332, 0]
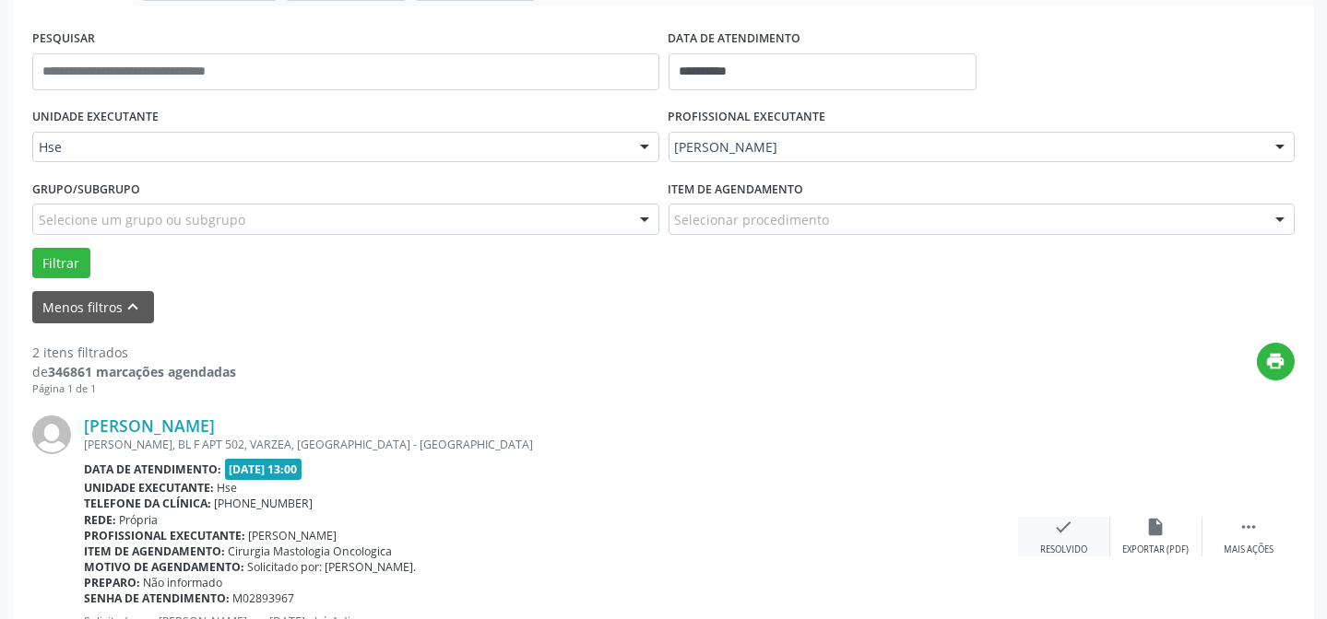
click at [1046, 536] on div "check Resolvido" at bounding box center [1064, 537] width 92 height 40
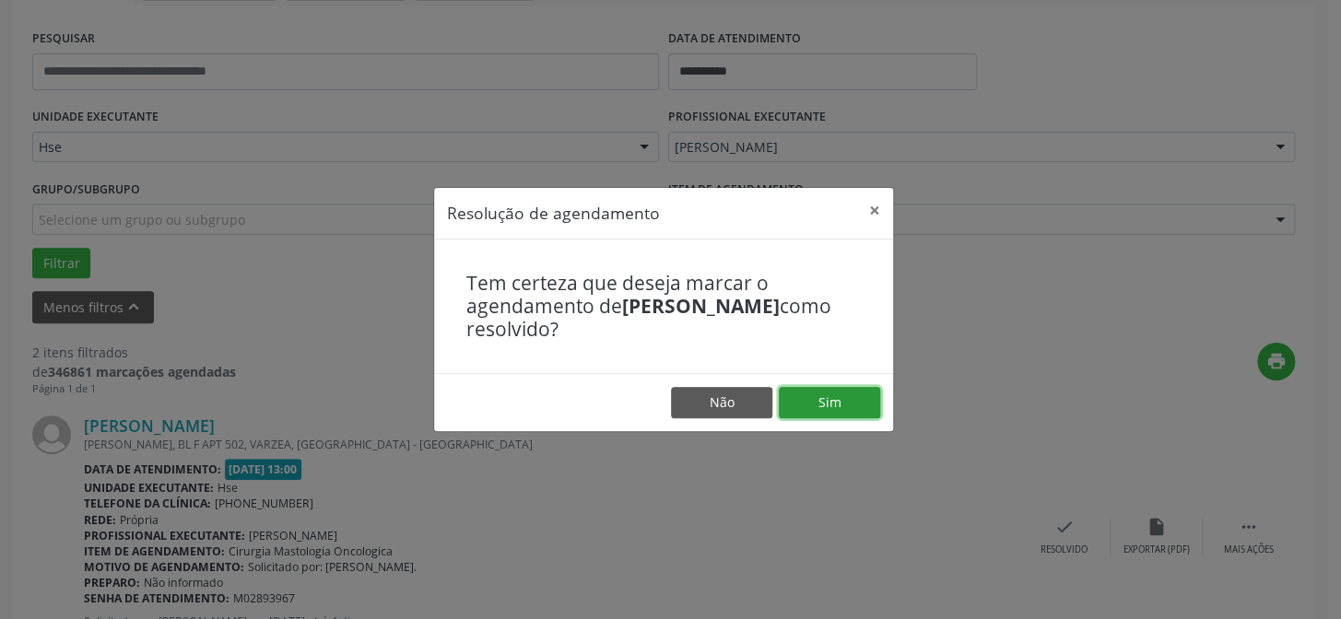
click at [844, 407] on button "Sim" at bounding box center [829, 402] width 101 height 31
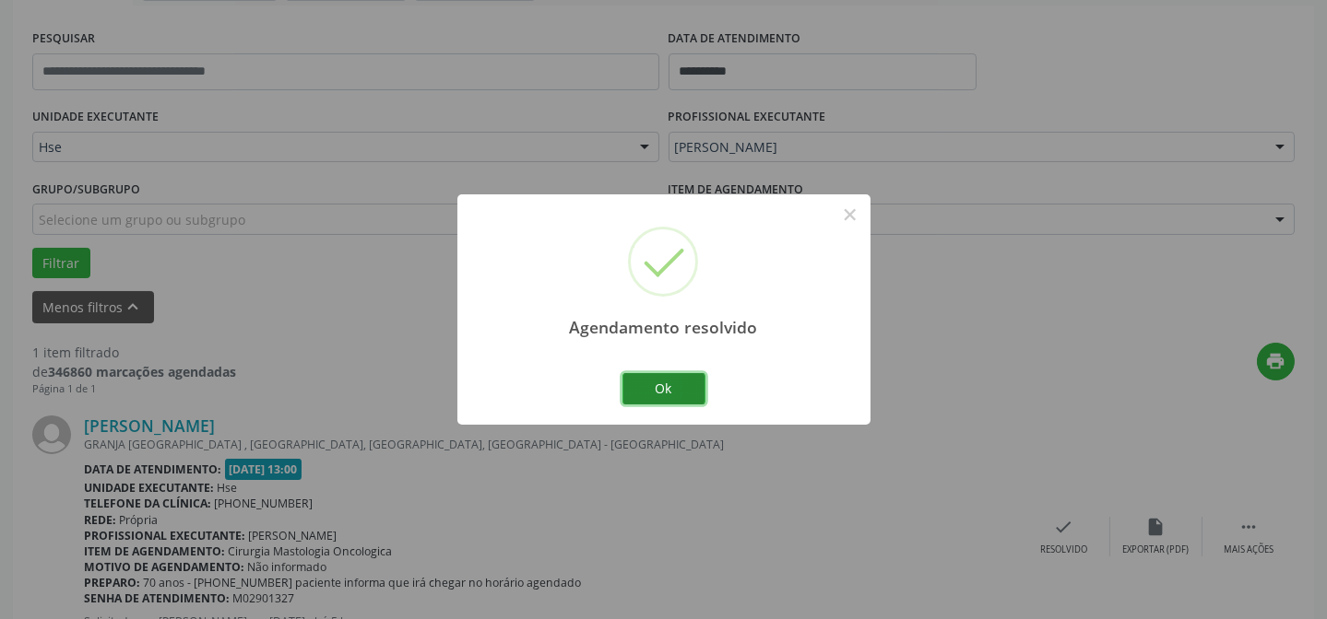
click at [667, 396] on button "Ok" at bounding box center [663, 388] width 83 height 31
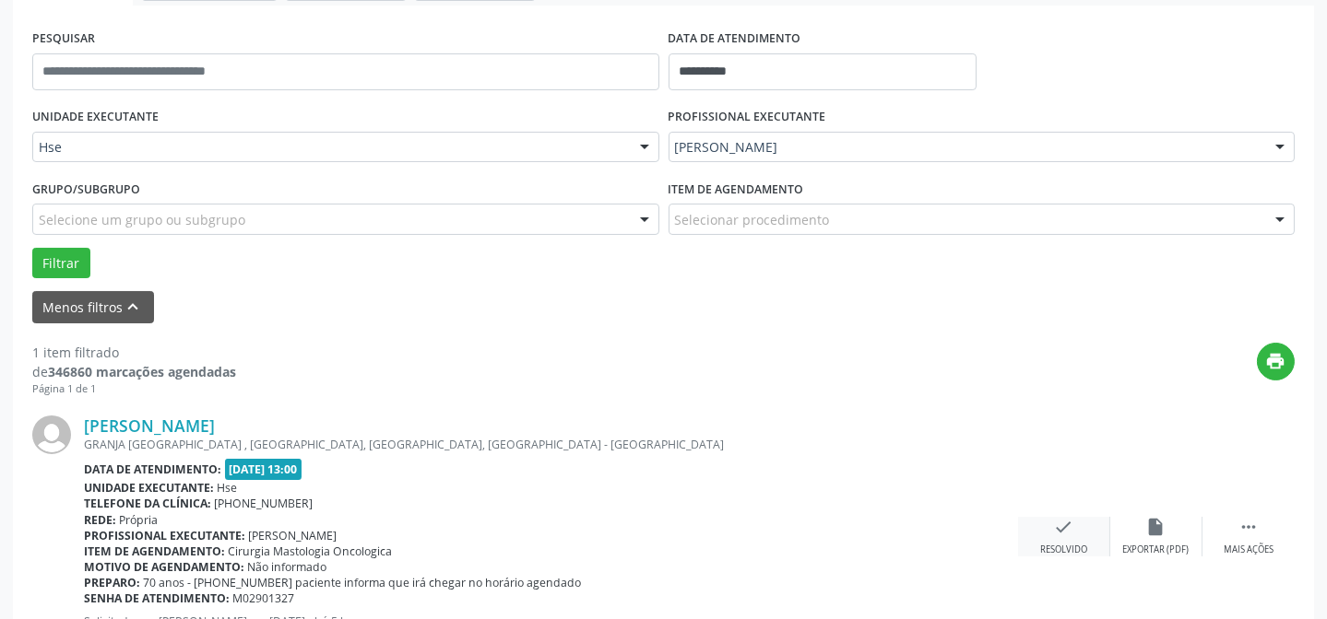
click at [1056, 533] on icon "check" at bounding box center [1064, 527] width 20 height 20
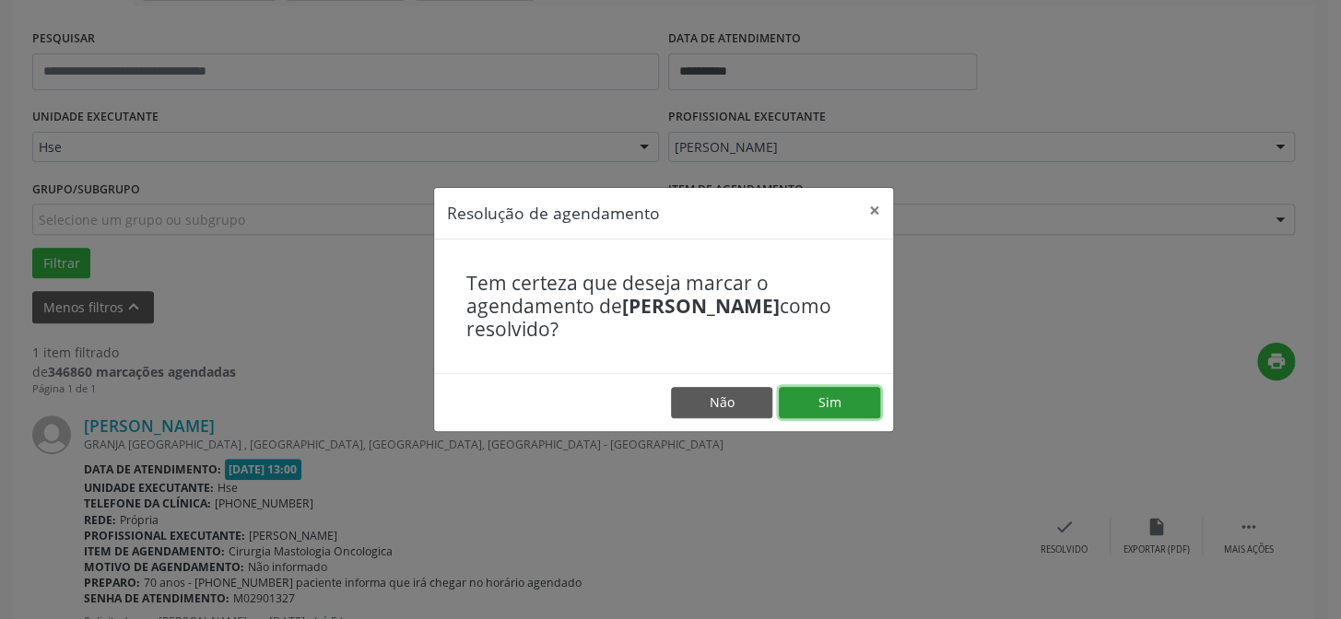
click at [824, 402] on button "Sim" at bounding box center [829, 402] width 101 height 31
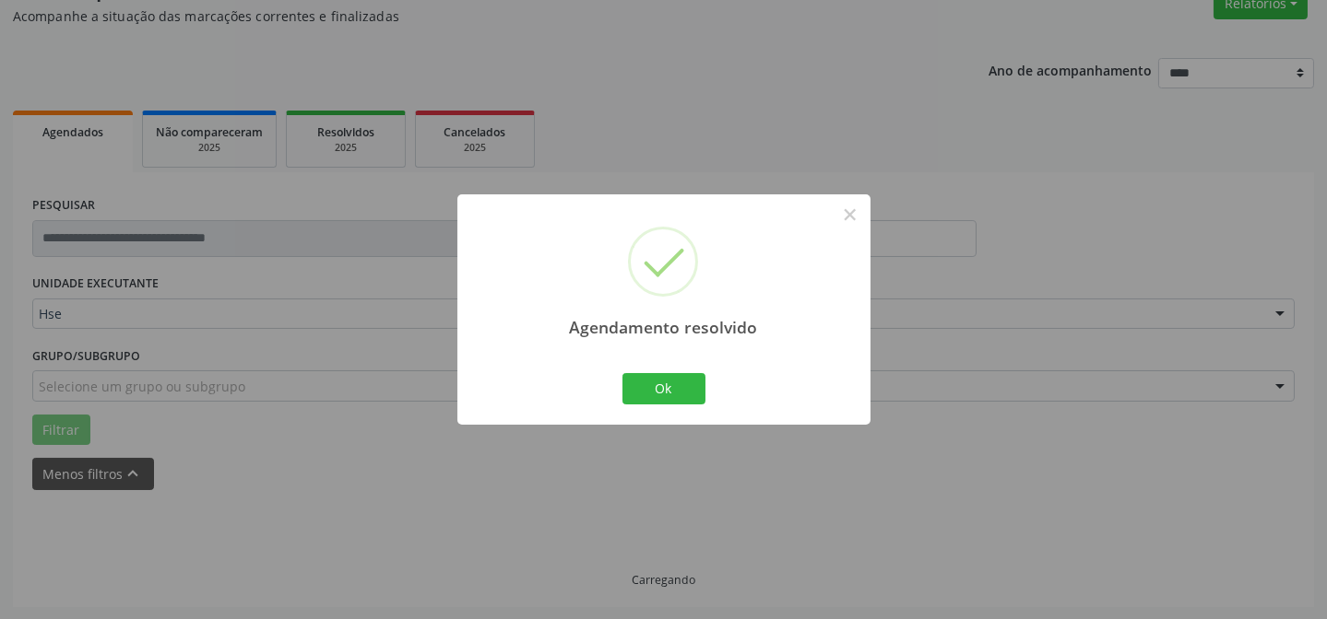
scroll to position [124, 0]
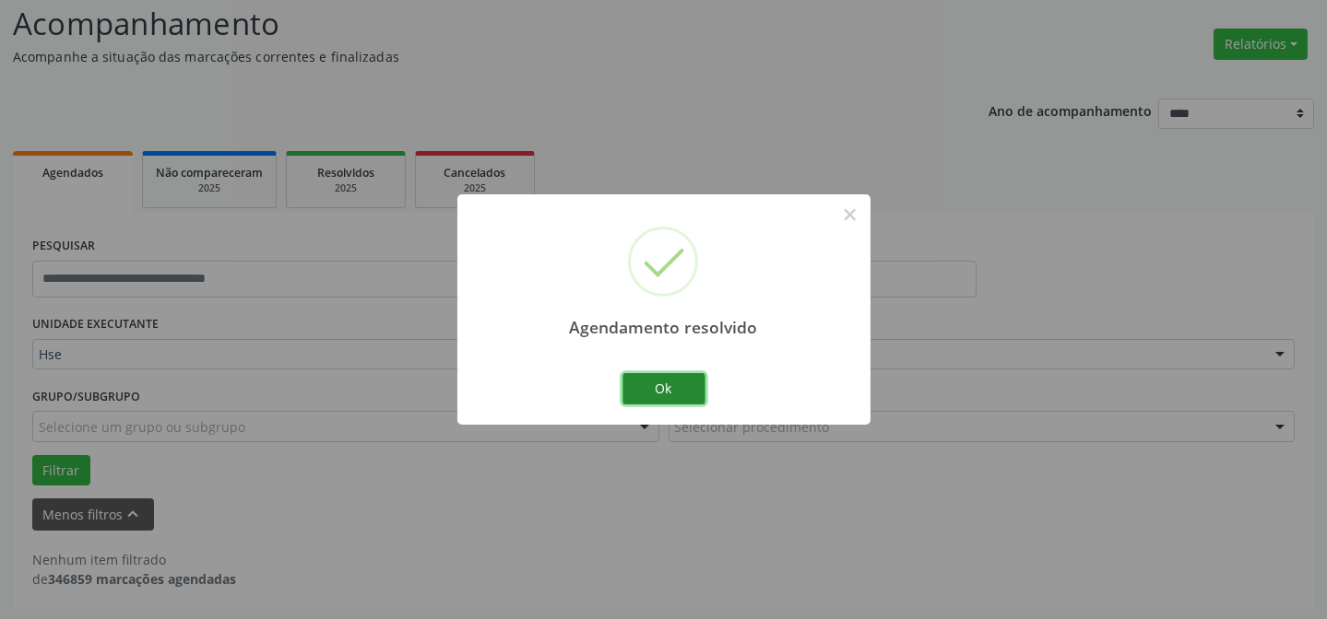
click at [650, 376] on button "Ok" at bounding box center [663, 388] width 83 height 31
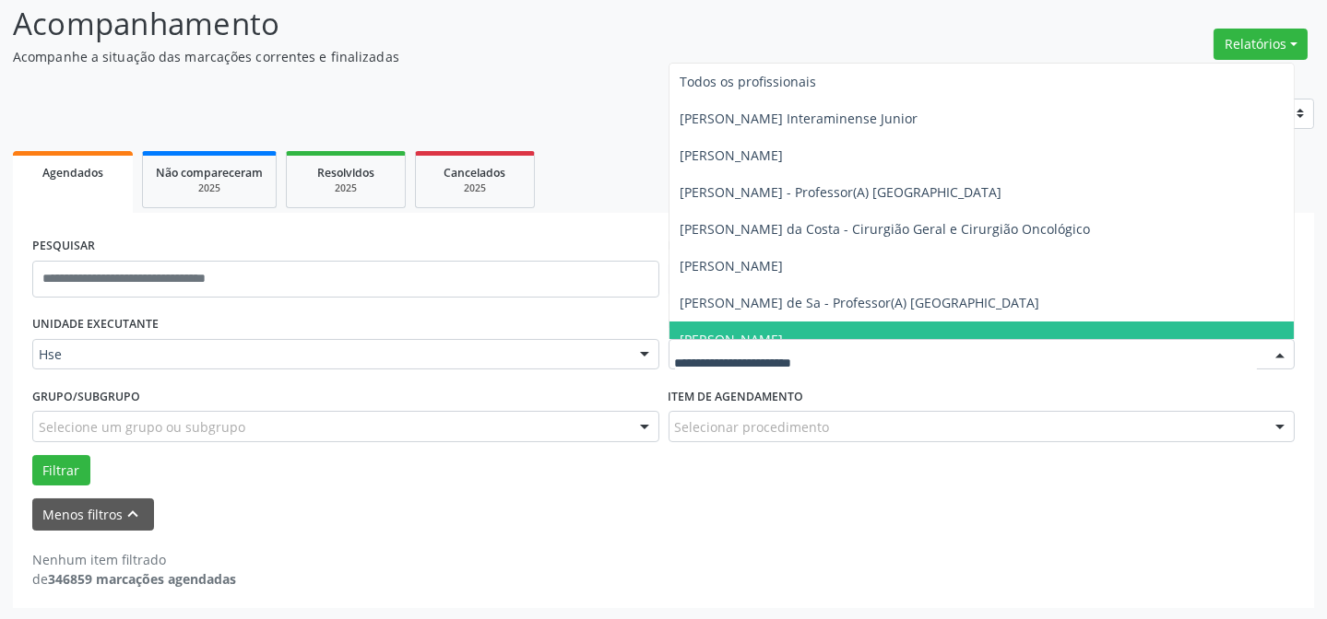
type input "*"
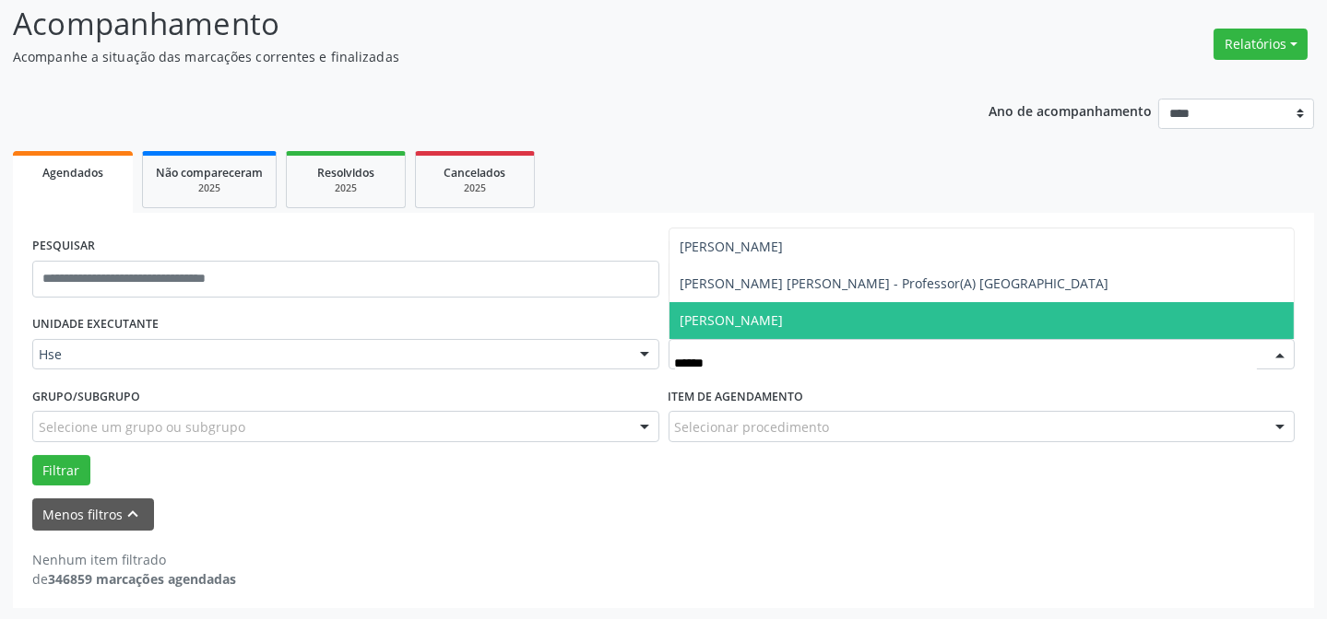
type input "*******"
click at [772, 329] on span "[PERSON_NAME]" at bounding box center [981, 320] width 625 height 37
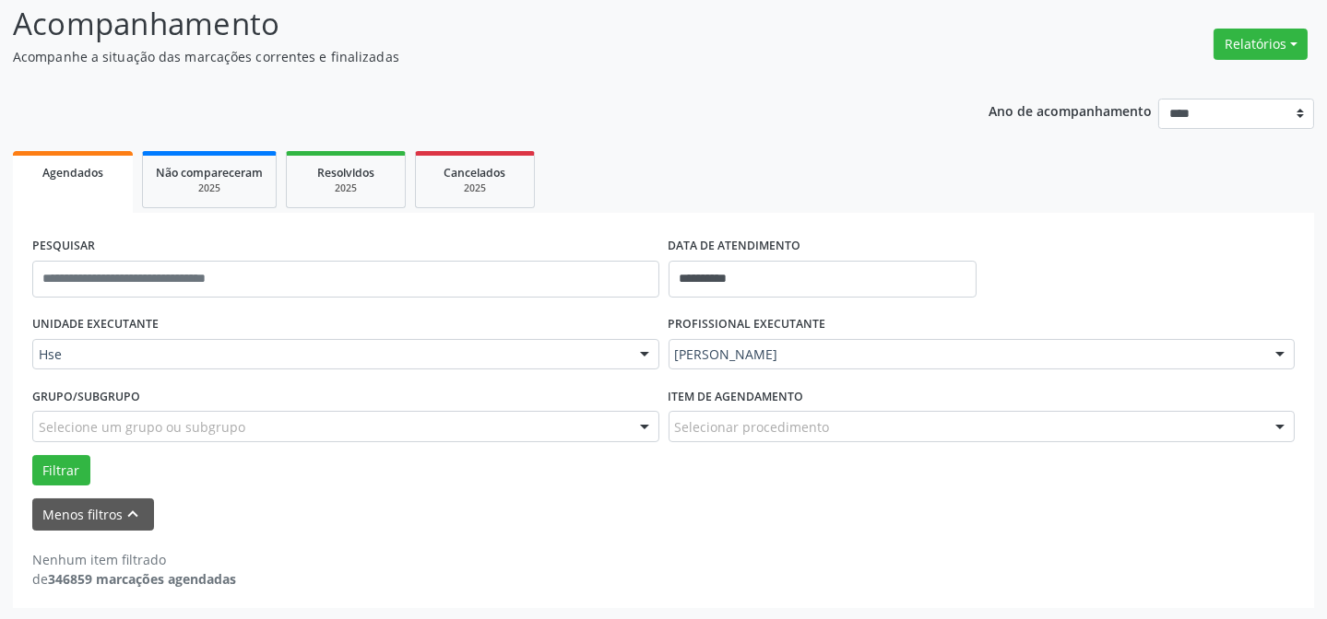
click at [22, 478] on div "**********" at bounding box center [663, 410] width 1301 height 395
click at [43, 471] on button "Filtrar" at bounding box center [61, 470] width 58 height 31
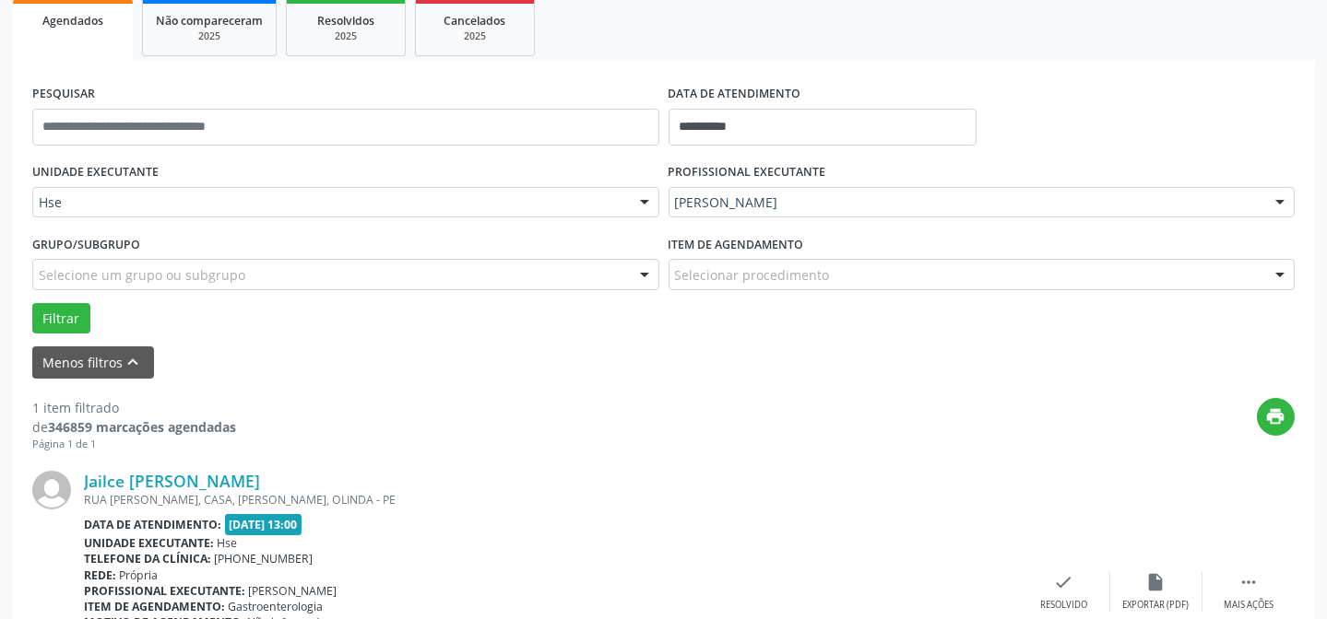
scroll to position [421, 0]
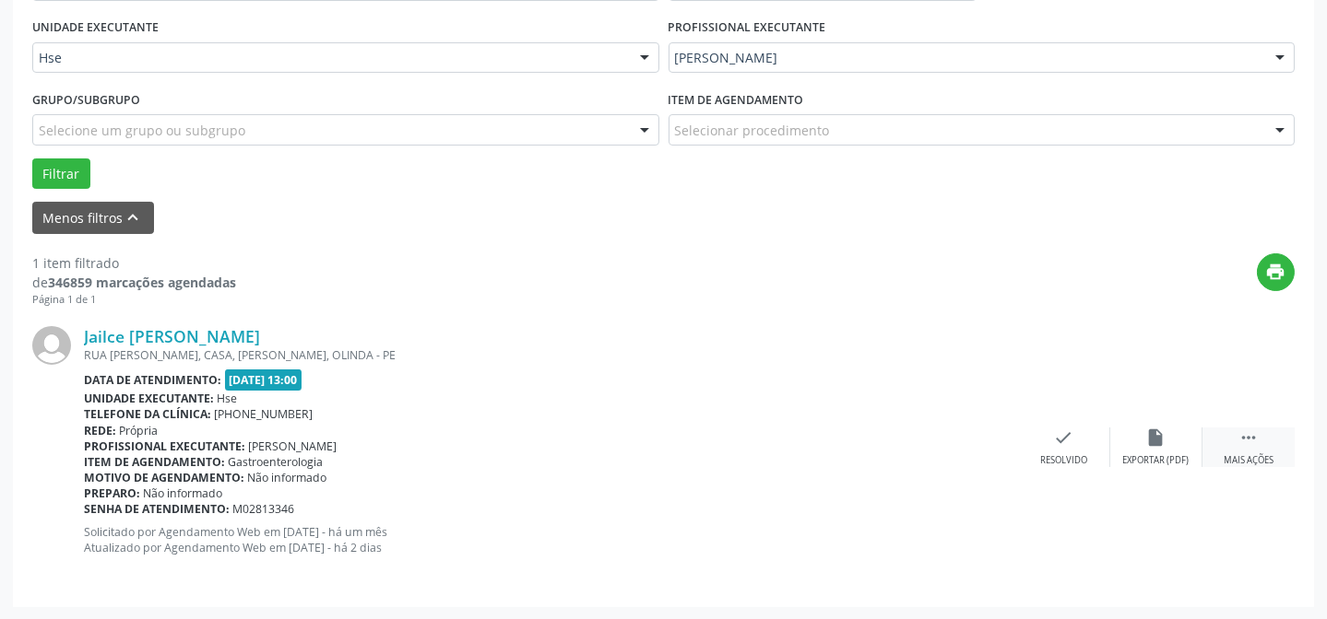
click at [1237, 447] on div " Mais ações" at bounding box center [1248, 448] width 92 height 40
click at [1173, 447] on div "alarm_off Não compareceu" at bounding box center [1156, 448] width 92 height 40
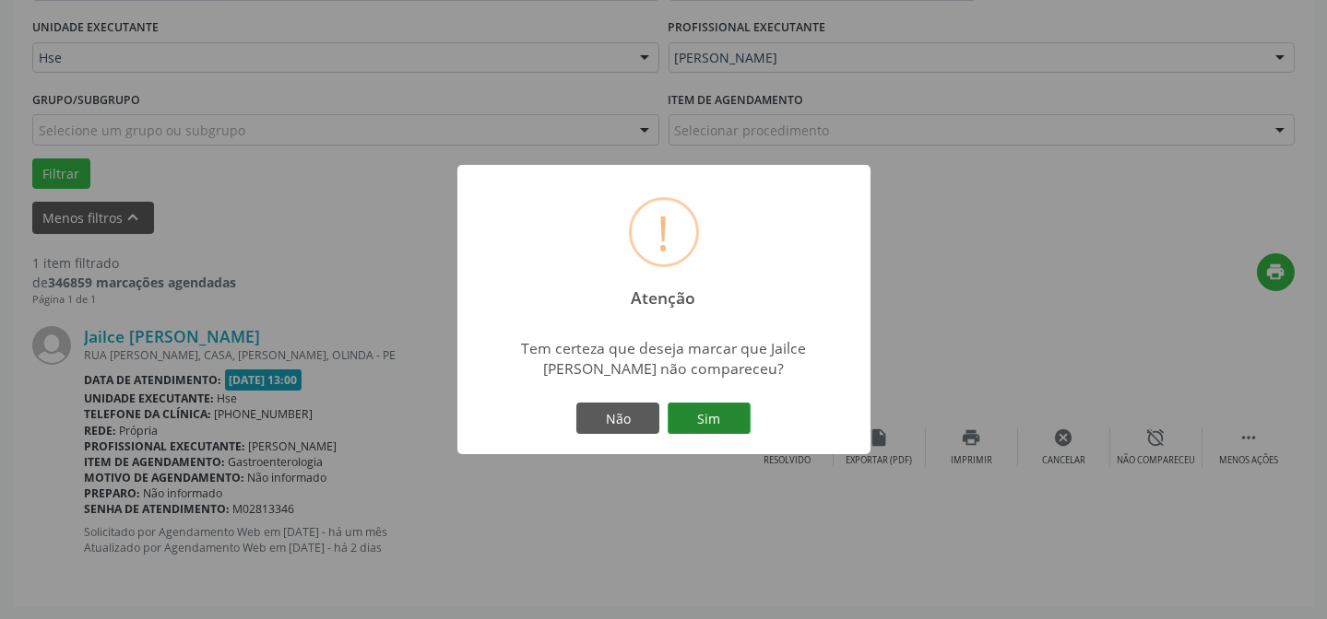
click at [684, 433] on button "Sim" at bounding box center [708, 418] width 83 height 31
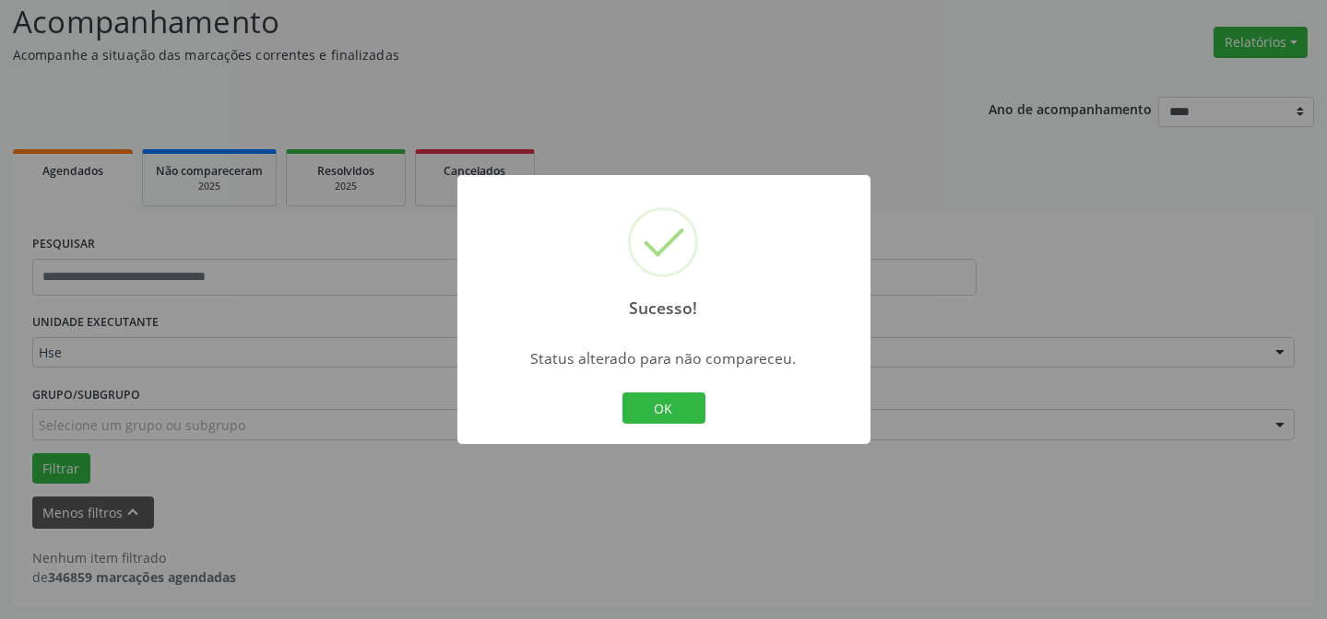
scroll to position [124, 0]
click at [685, 423] on div "OK Cancel" at bounding box center [663, 408] width 91 height 39
click at [685, 416] on button "OK" at bounding box center [663, 408] width 83 height 31
